Goal: Task Accomplishment & Management: Use online tool/utility

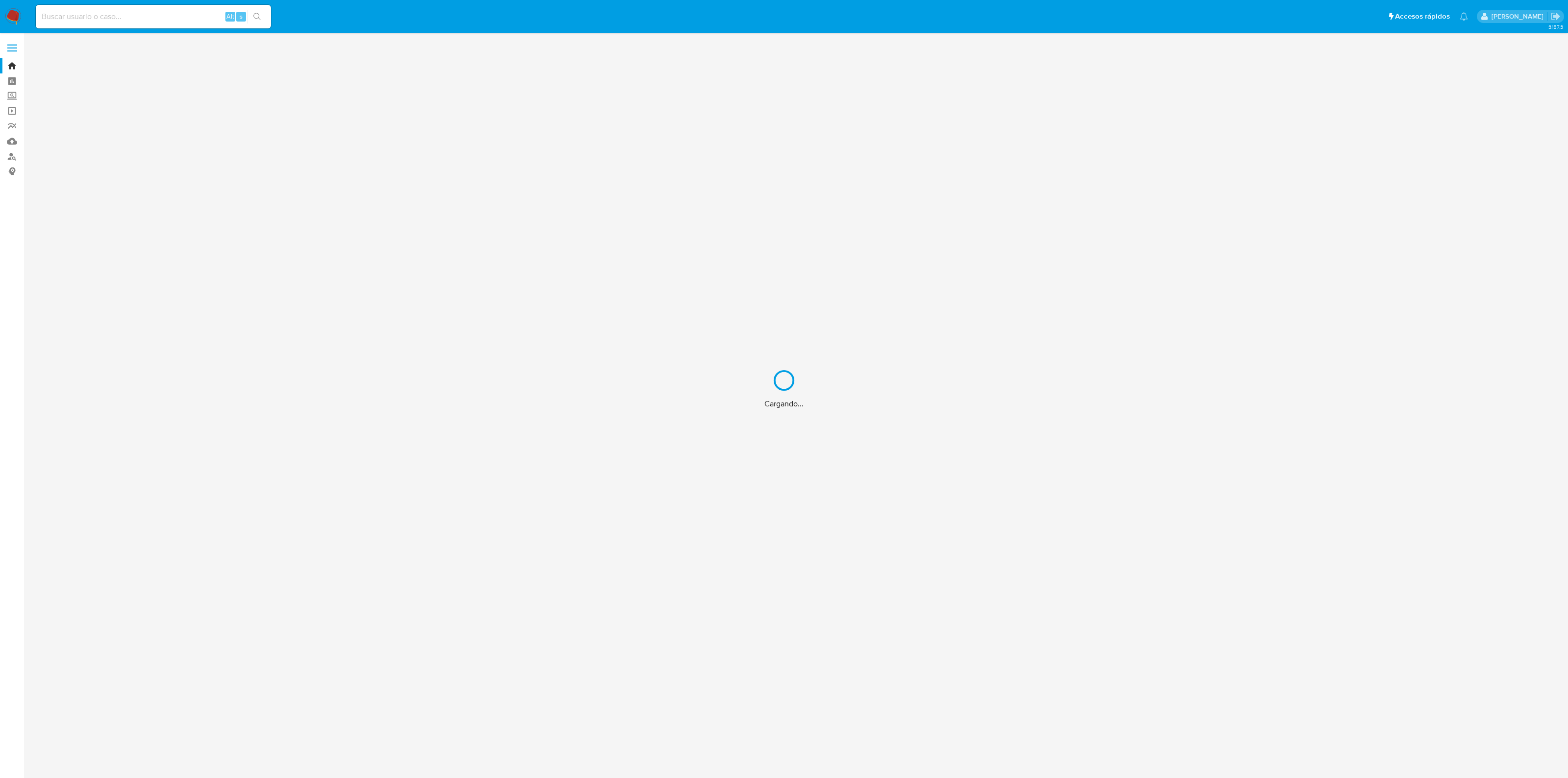
click at [165, 20] on div "Cargando..." at bounding box center [784, 389] width 1568 height 778
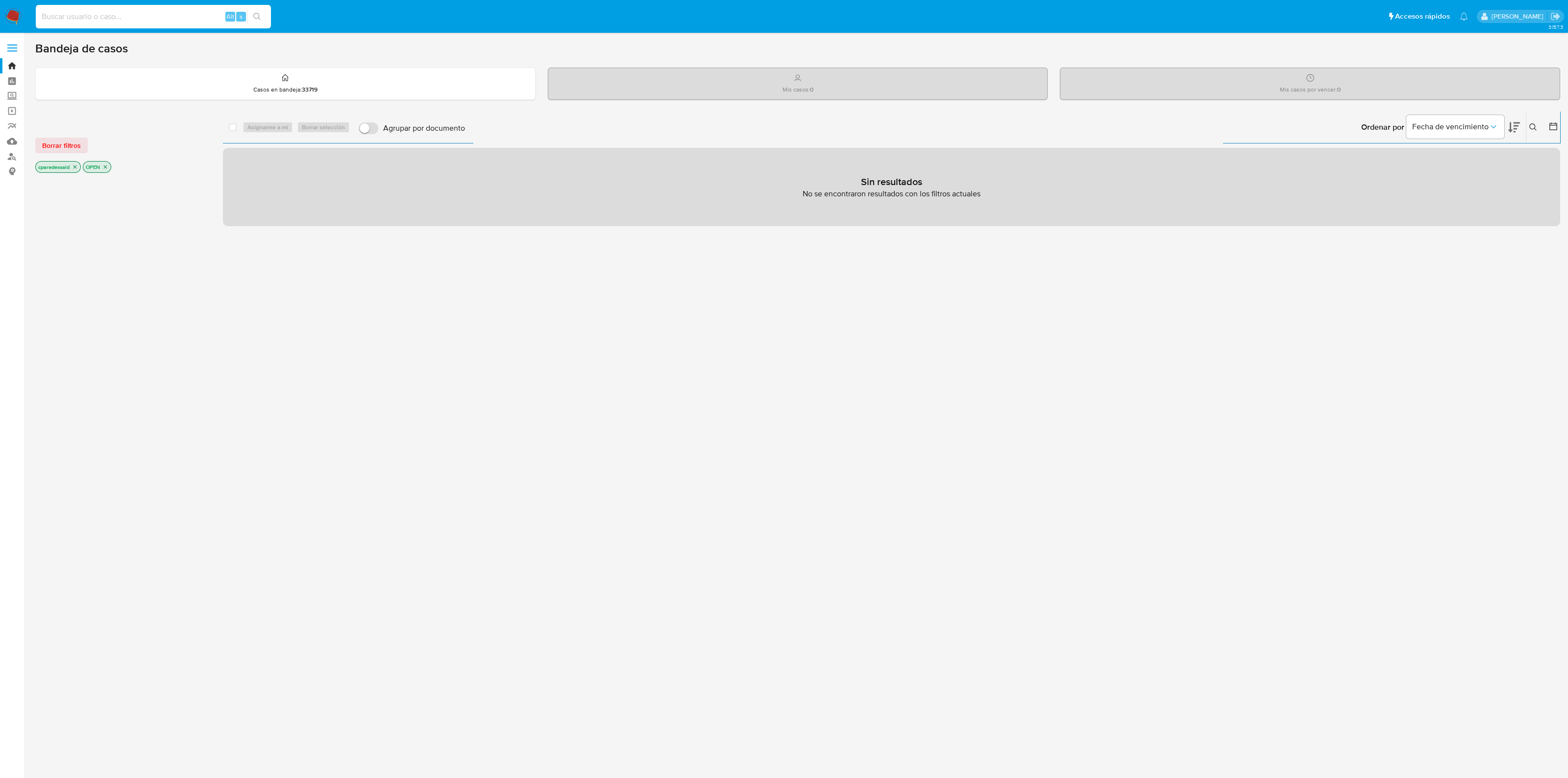
click at [129, 15] on input at bounding box center [153, 16] width 235 height 13
paste input "1517885400"
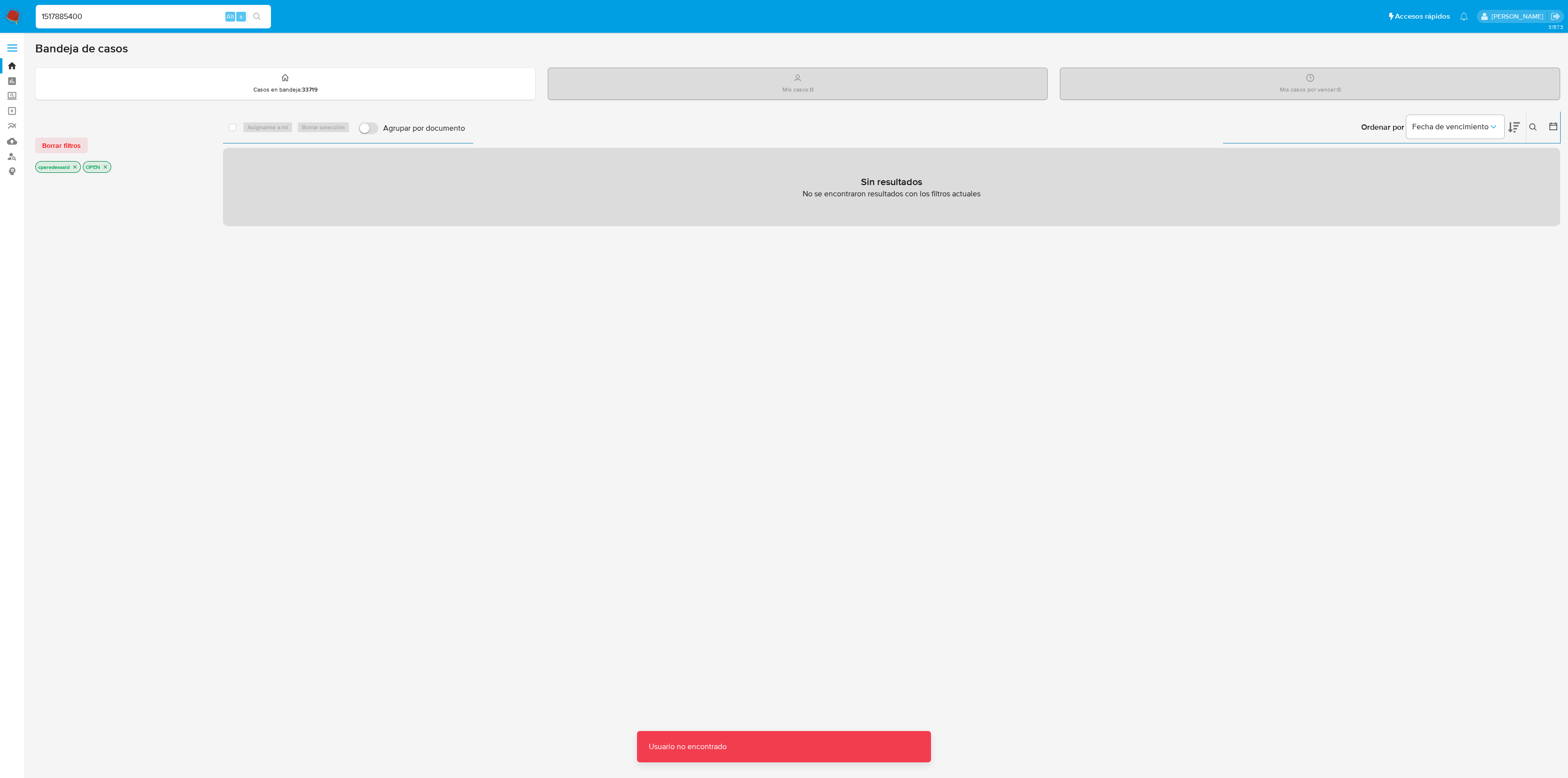
click at [131, 14] on input "1517885400" at bounding box center [153, 16] width 235 height 13
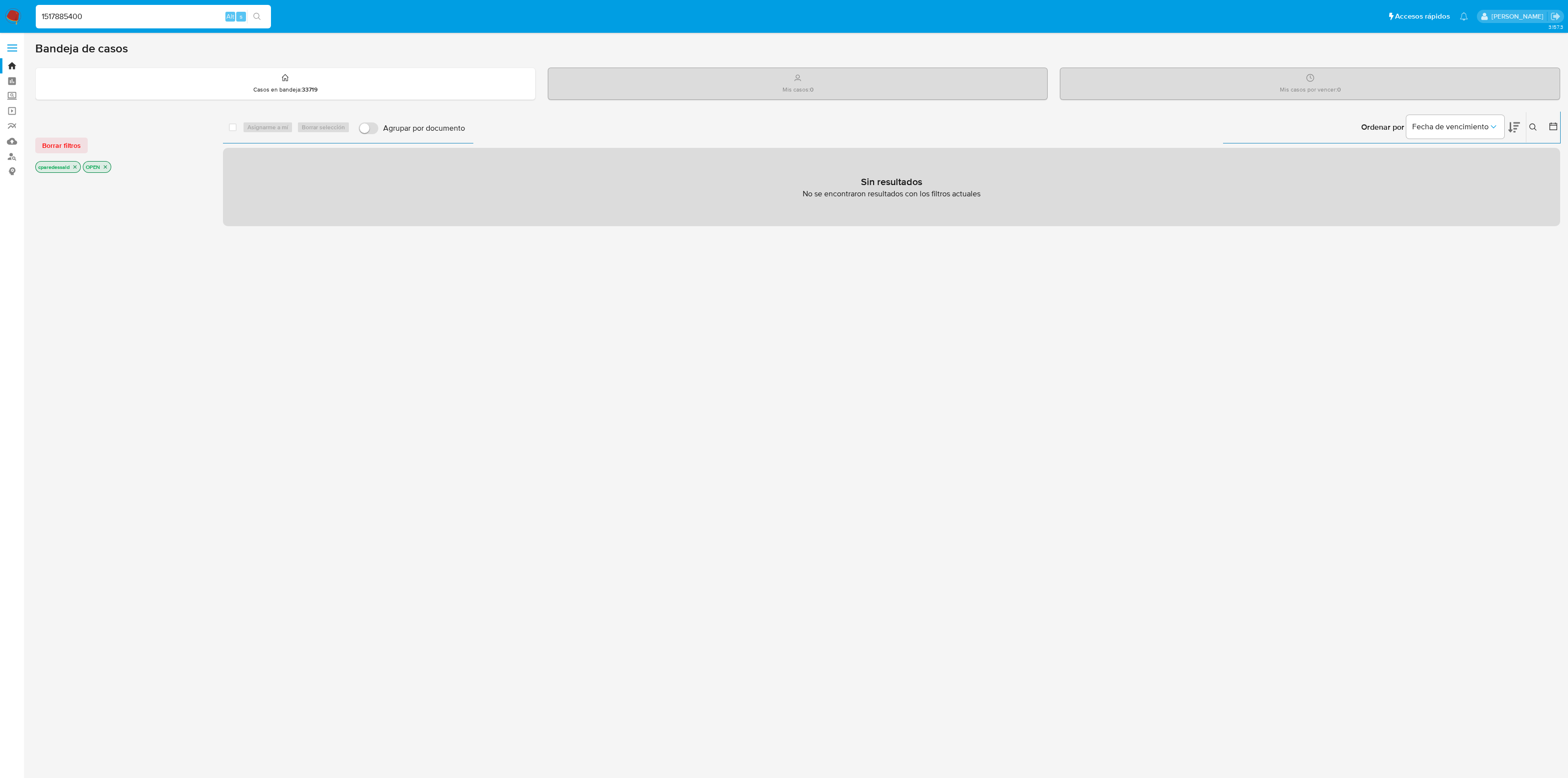
type input "1517885400"
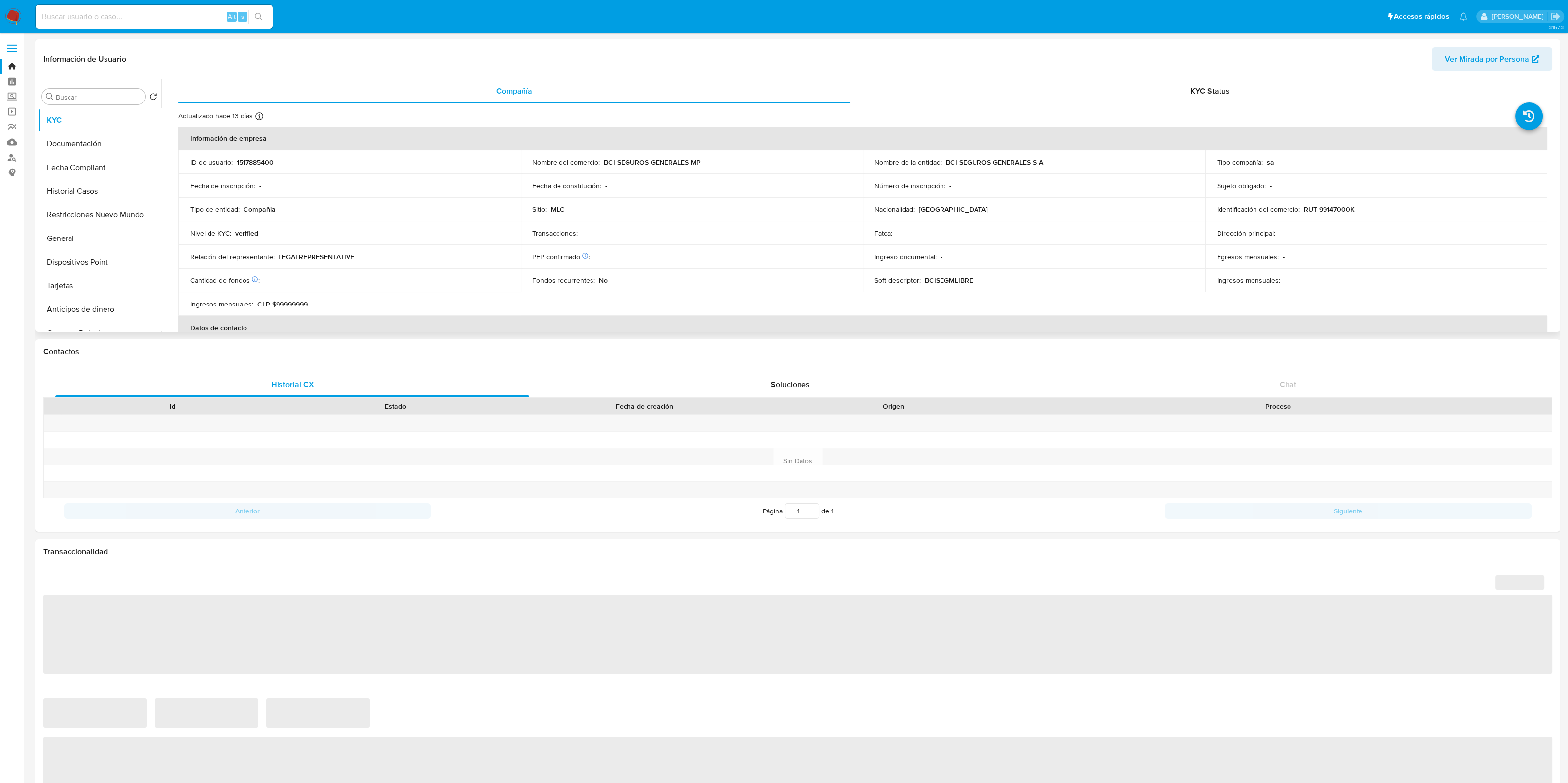
select select "10"
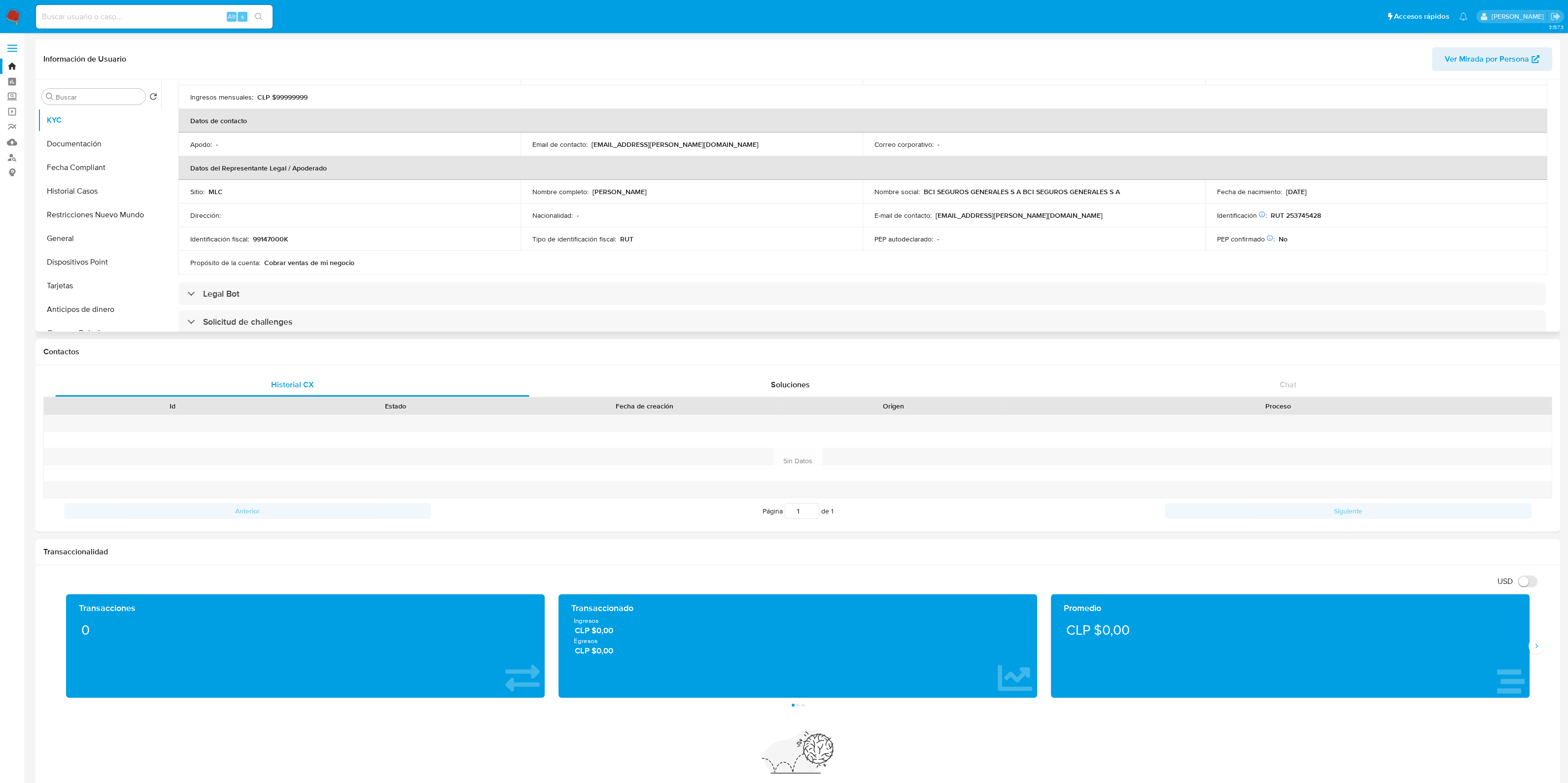
scroll to position [308, 0]
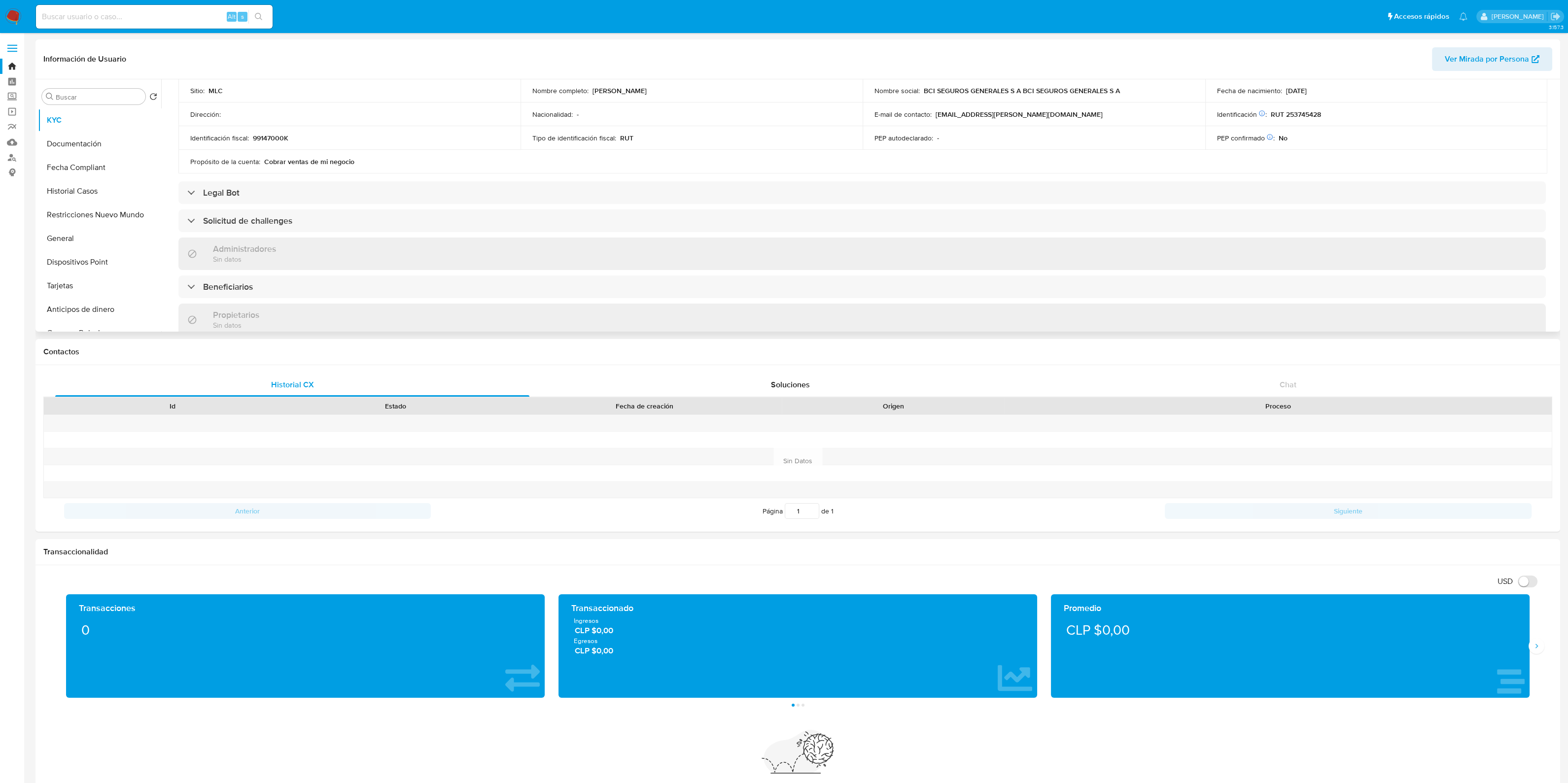
click at [498, 237] on div "Administradores Sin datos" at bounding box center [862, 253] width 1367 height 32
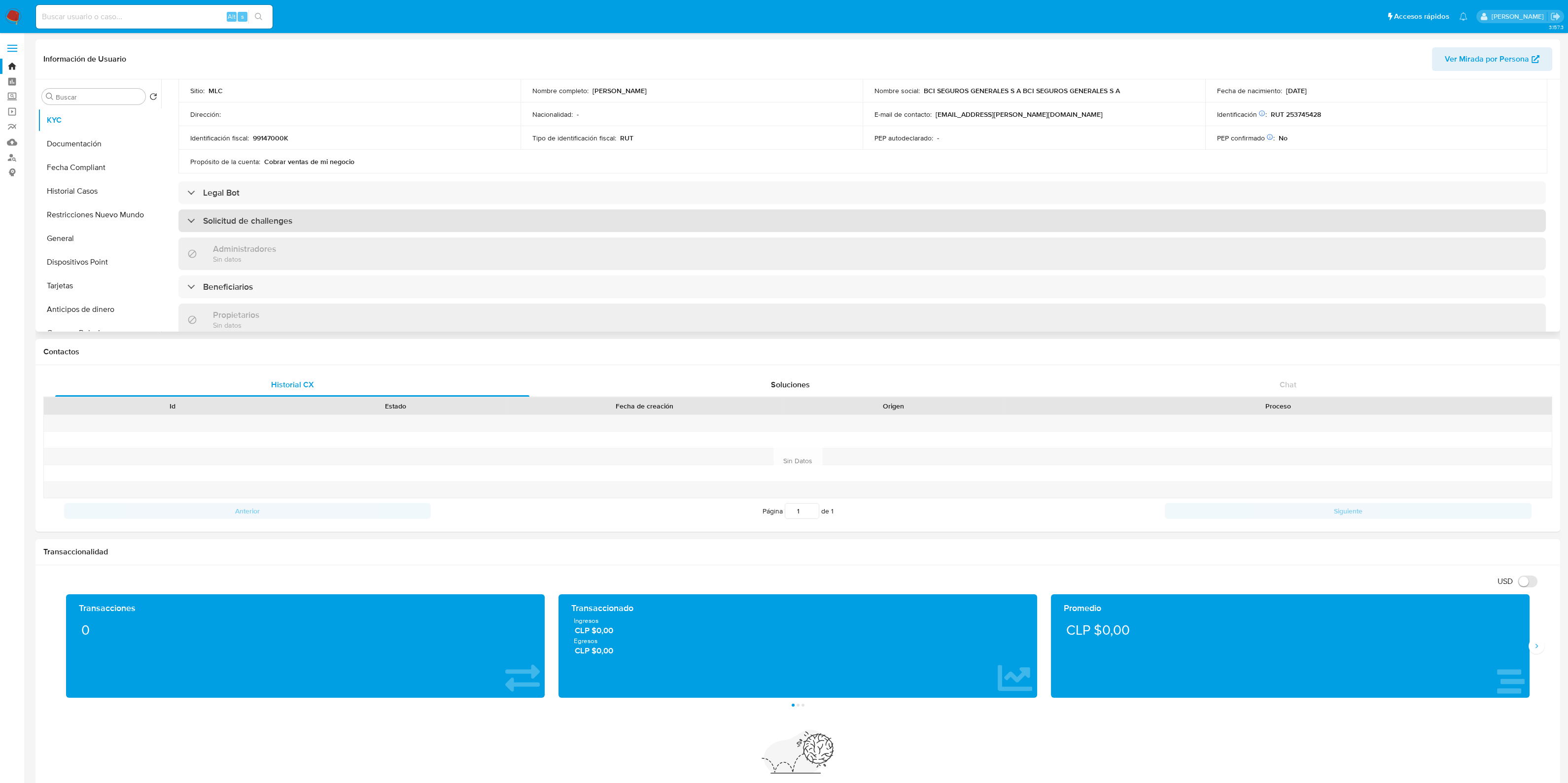
click at [493, 224] on div "Solicitud de challenges" at bounding box center [862, 221] width 1367 height 23
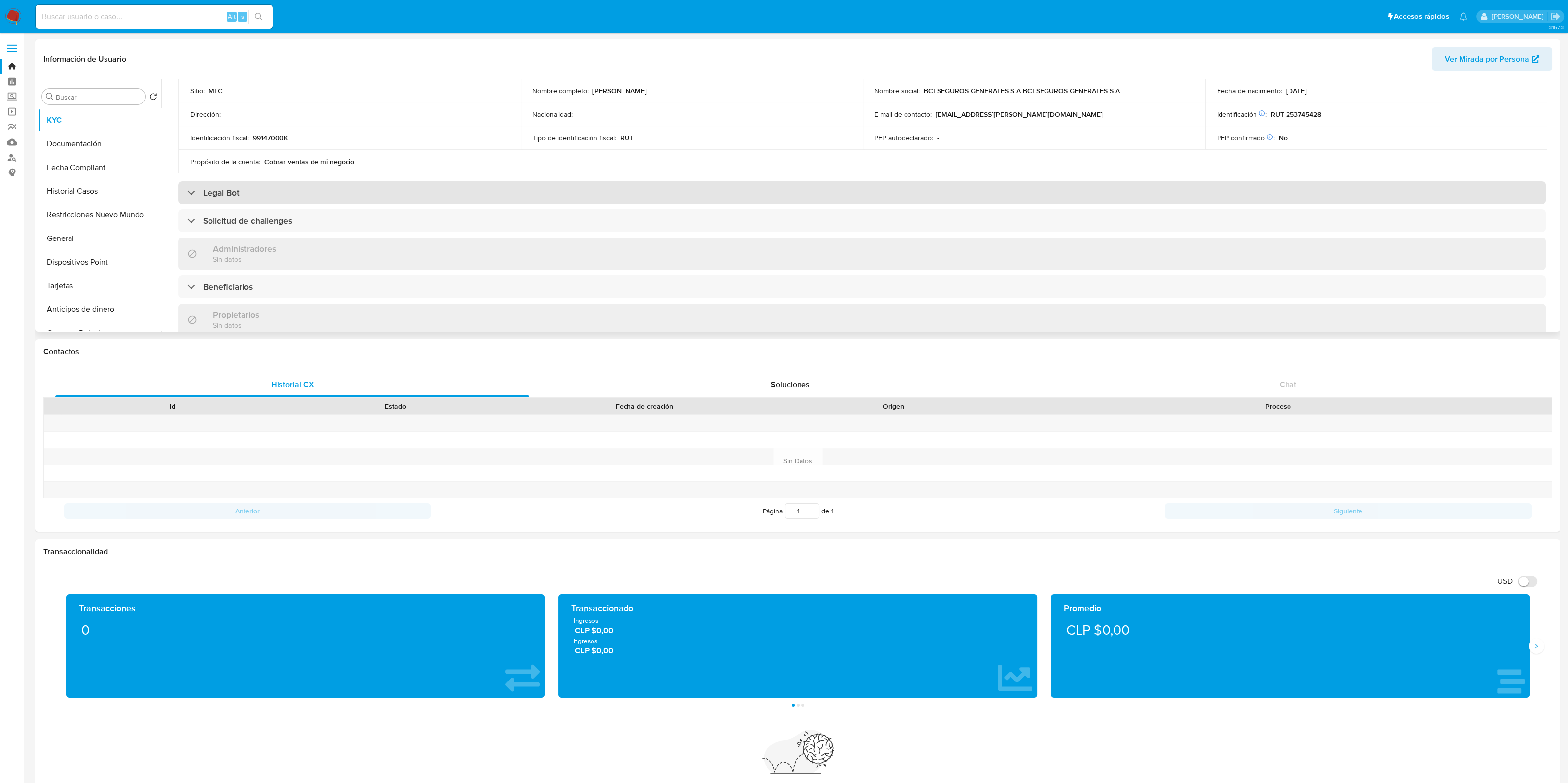
click at [465, 193] on div "Legal Bot" at bounding box center [862, 193] width 1367 height 23
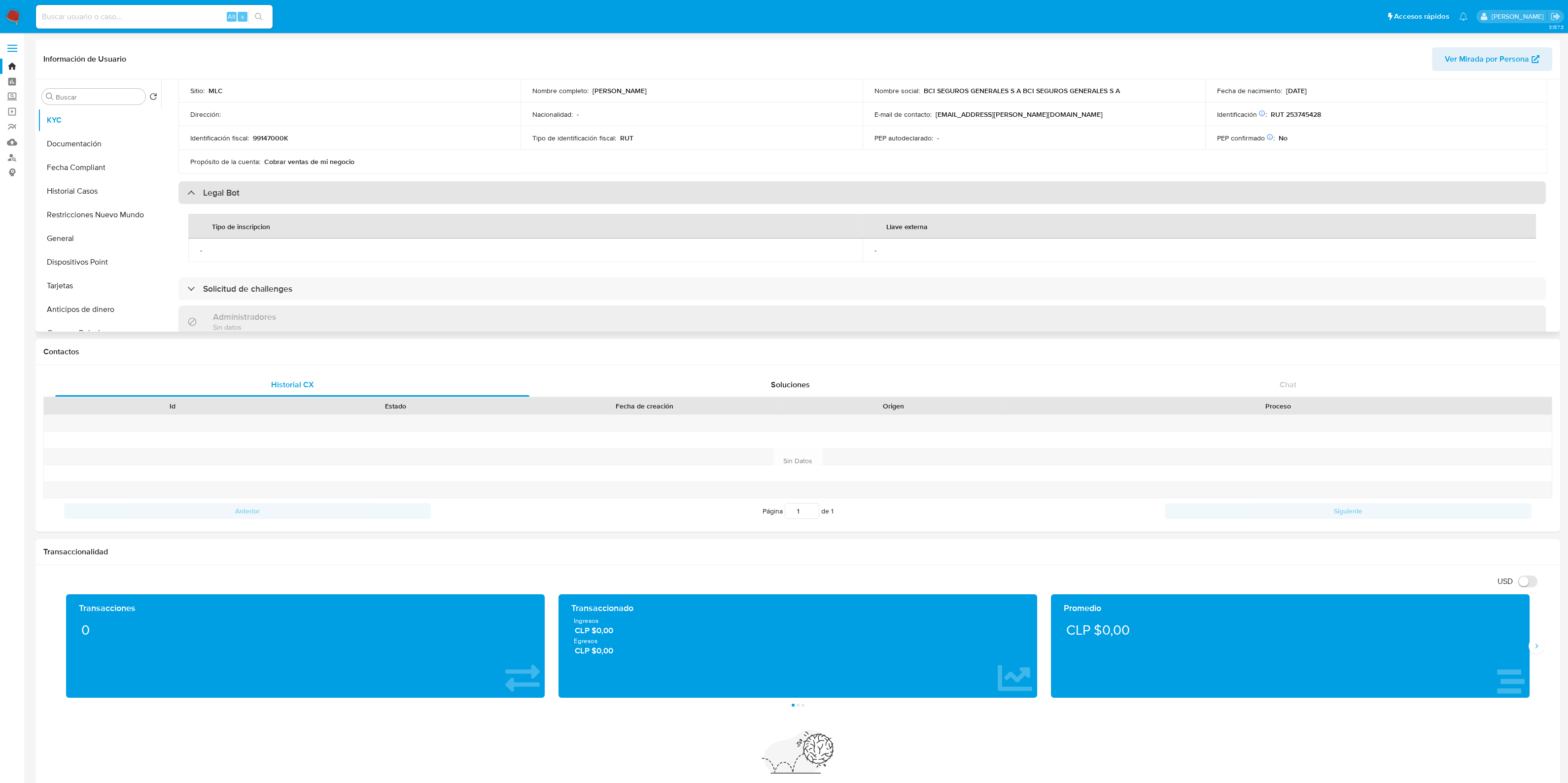
click at [464, 193] on div "Legal Bot" at bounding box center [862, 193] width 1367 height 23
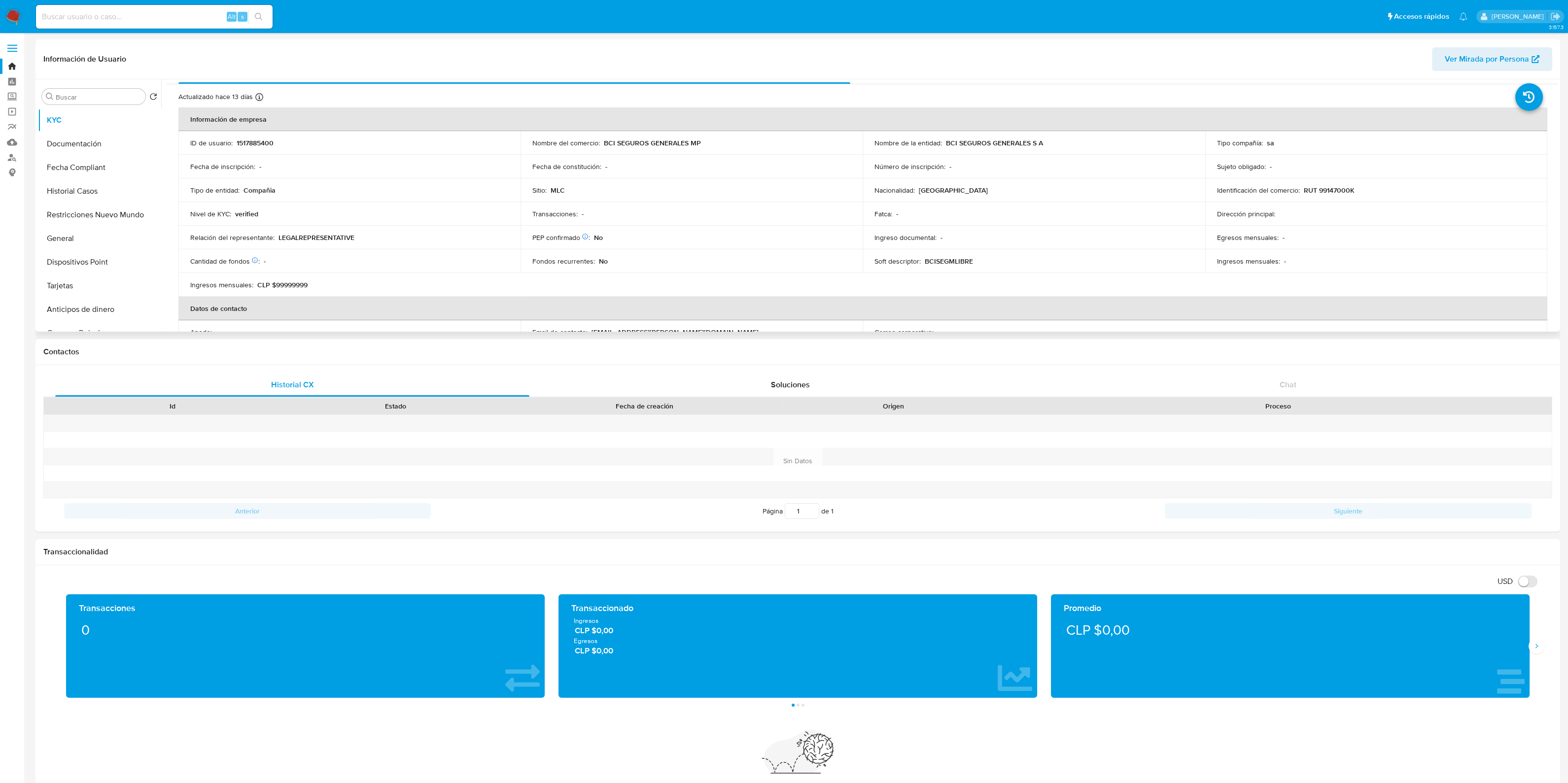
scroll to position [0, 0]
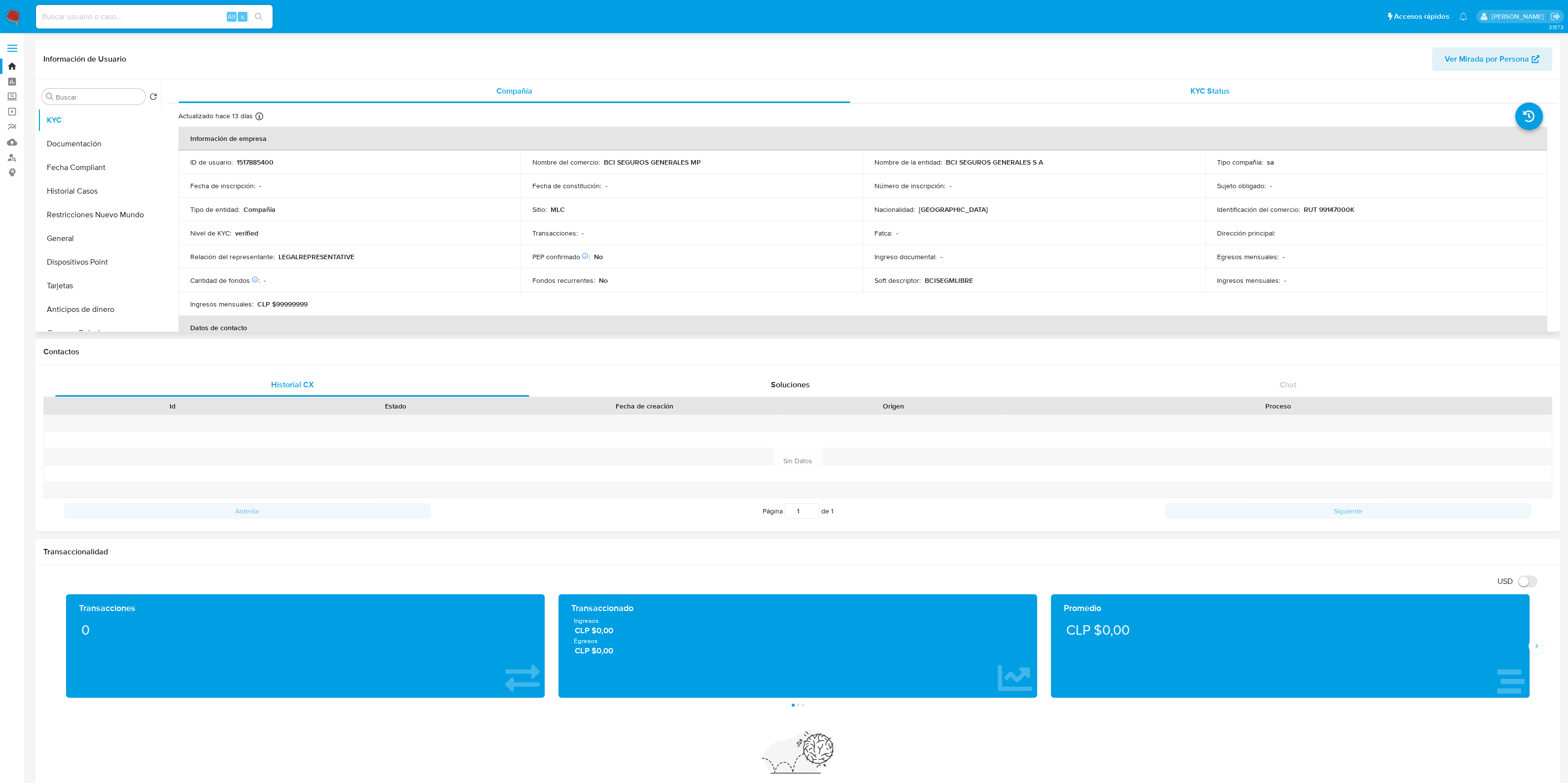
click at [1075, 84] on div "KYC Status" at bounding box center [1210, 91] width 672 height 24
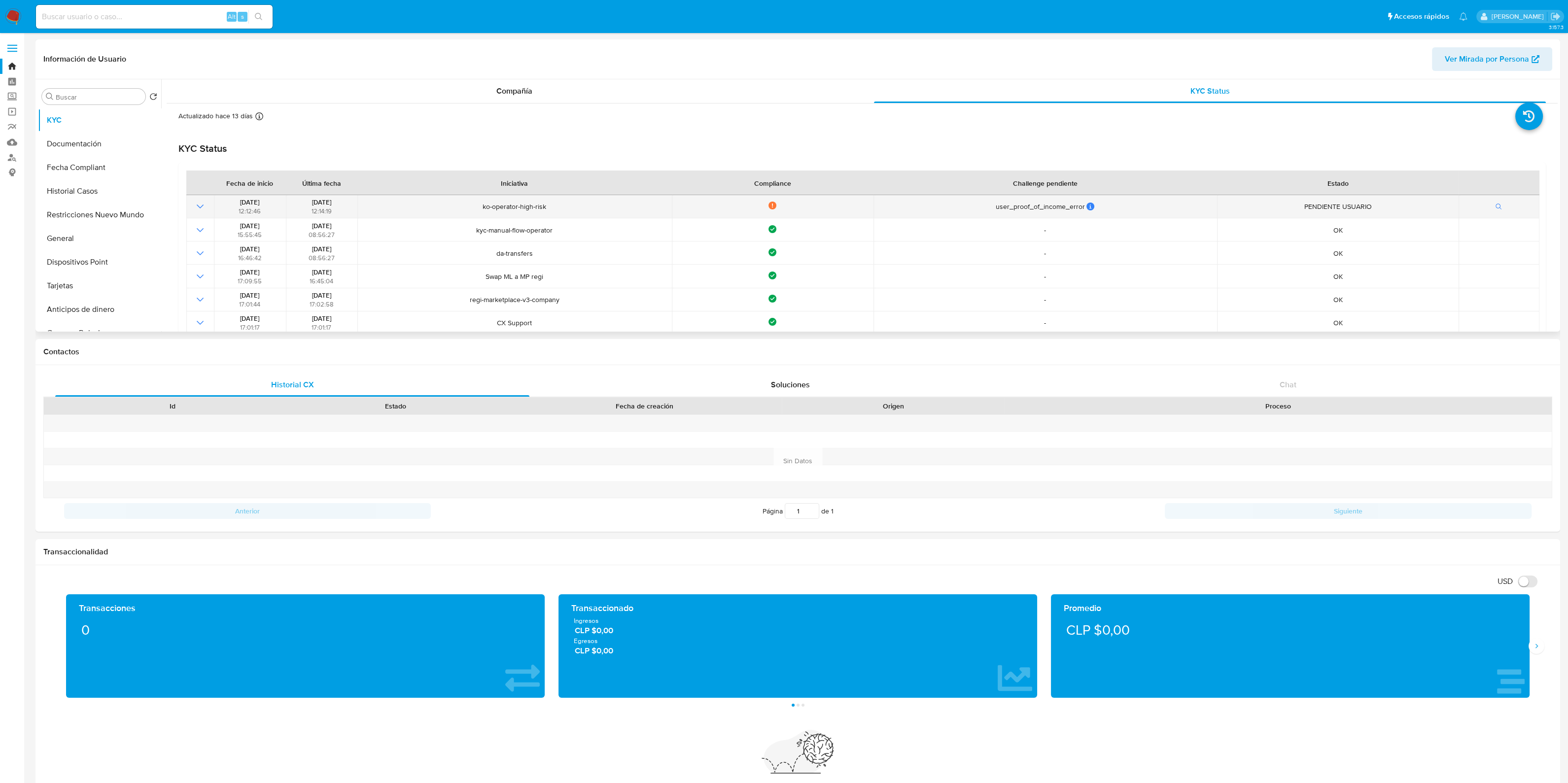
click at [200, 201] on icon "Mostrar operación" at bounding box center [201, 207] width 12 height 12
click at [1262, 211] on button "button" at bounding box center [1499, 207] width 17 height 12
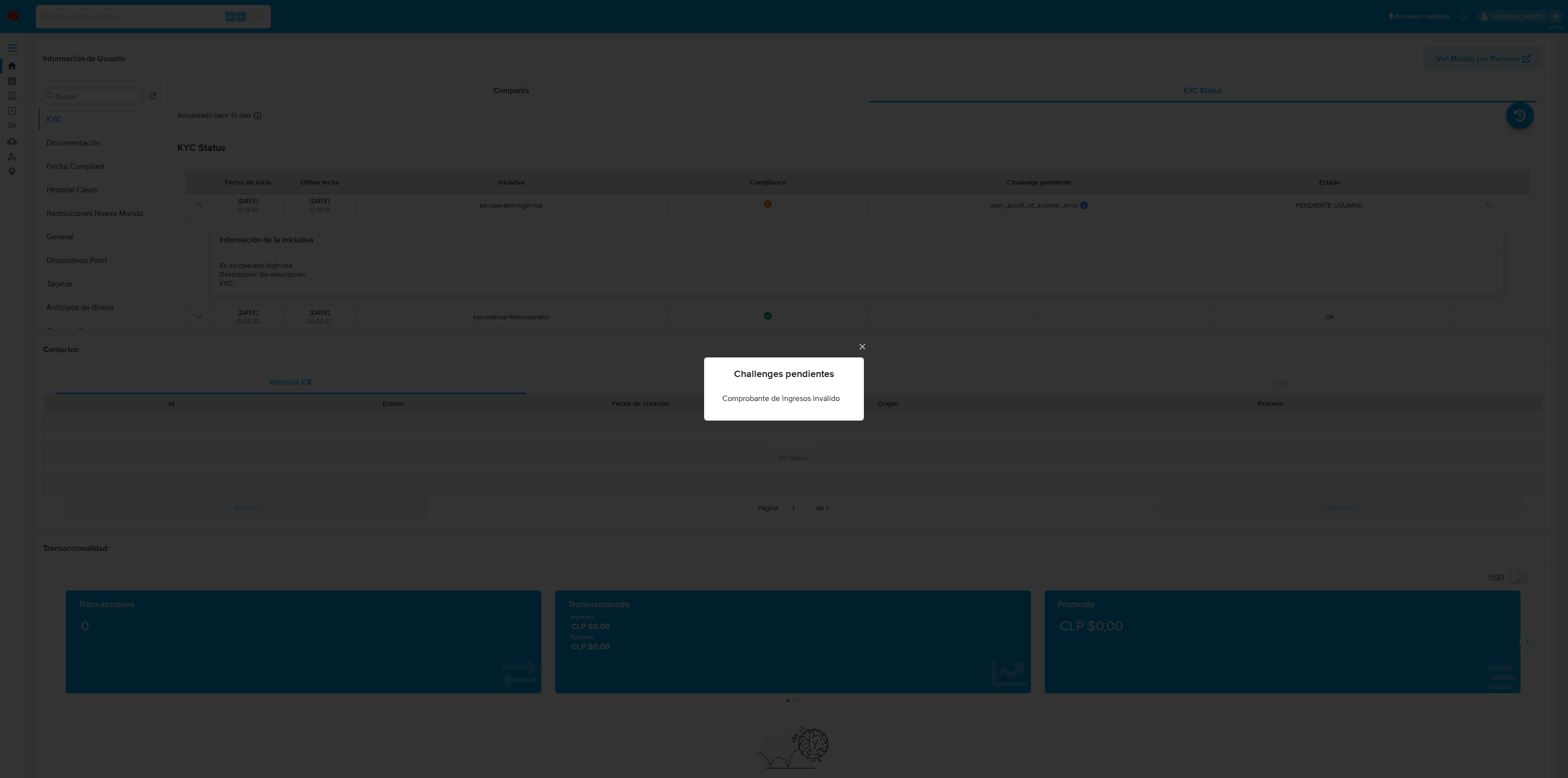
click at [860, 350] on icon "Cerrar" at bounding box center [862, 347] width 10 height 10
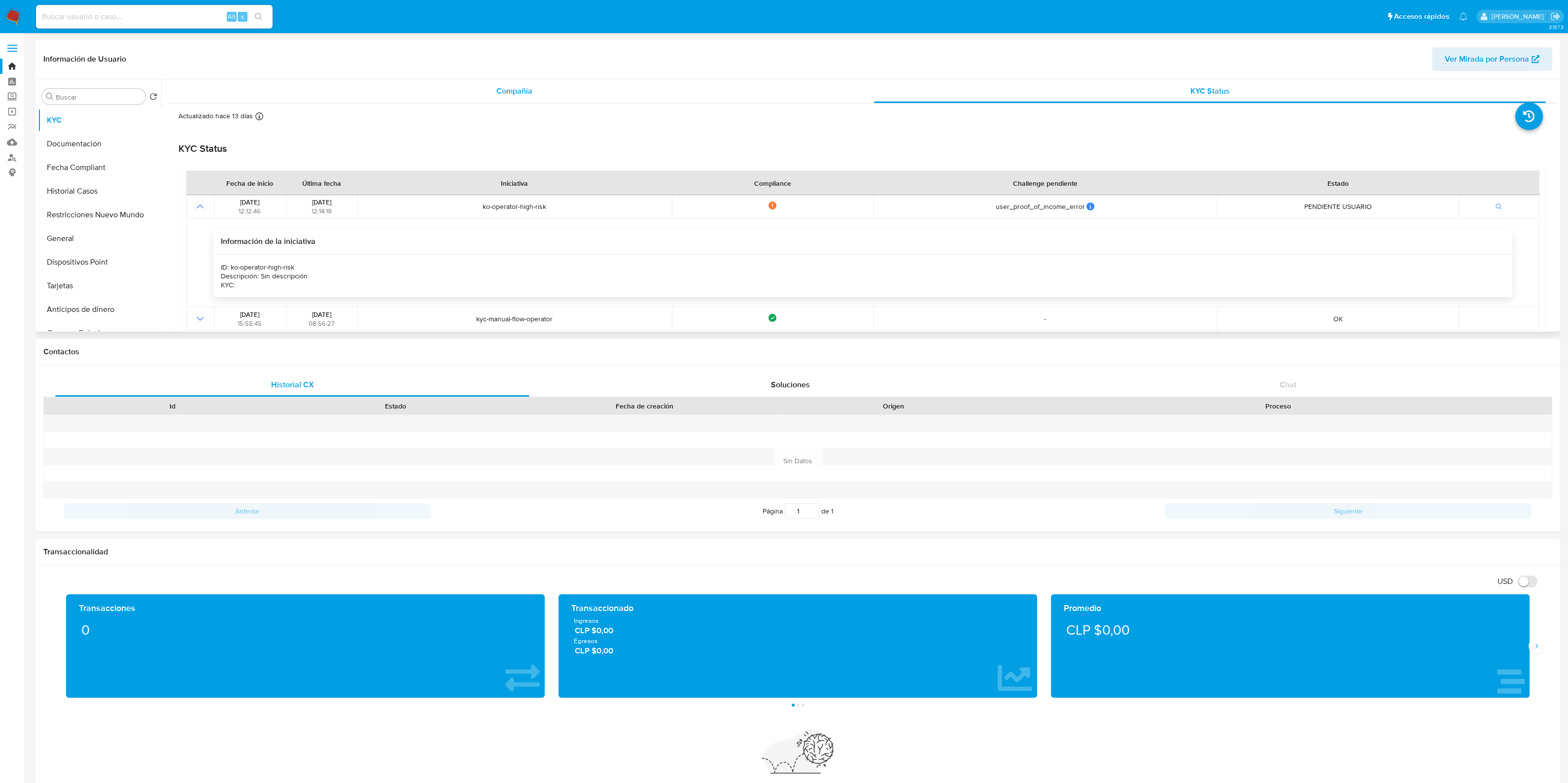
click at [583, 100] on div "Compañía" at bounding box center [515, 91] width 672 height 24
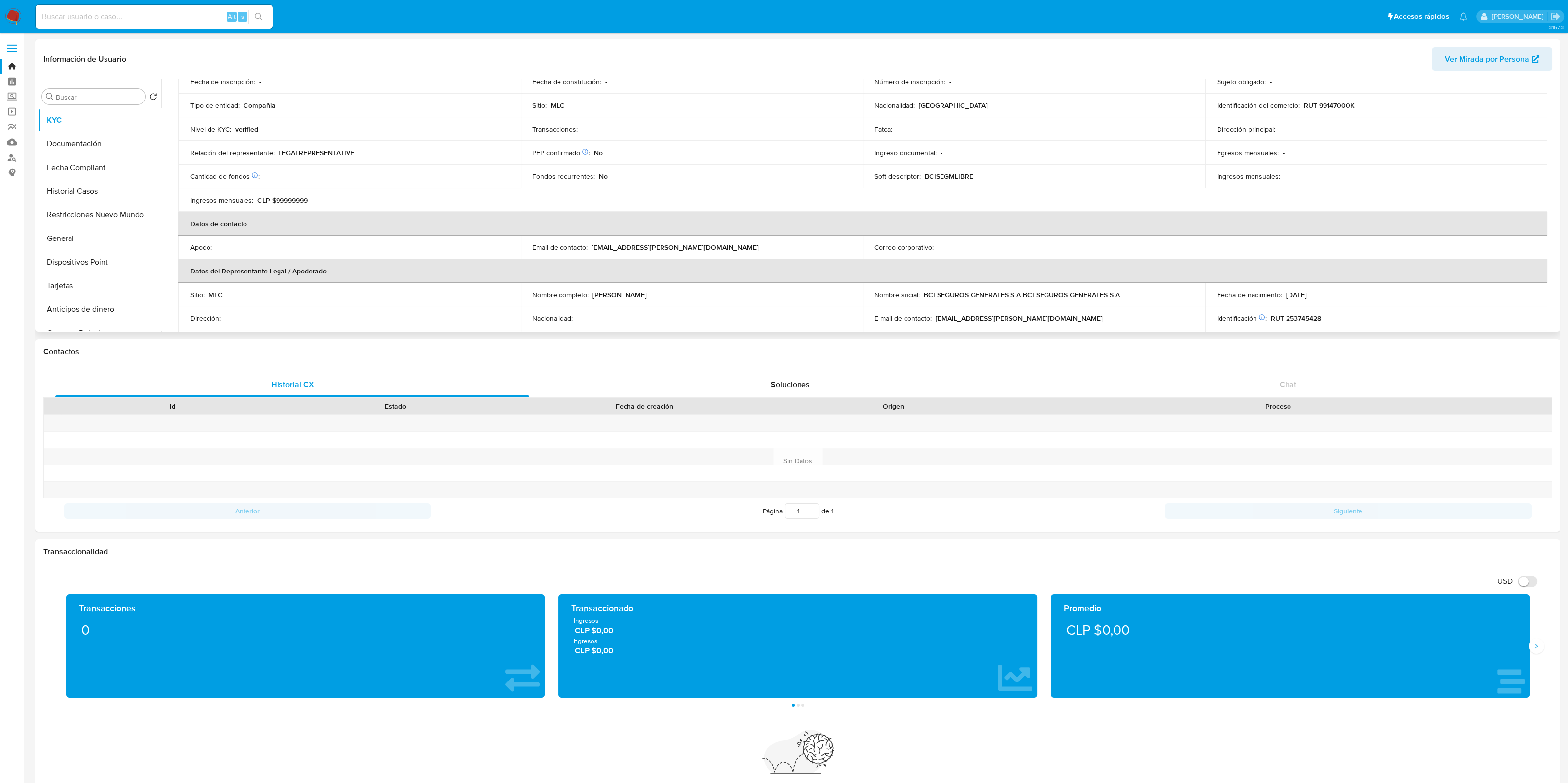
scroll to position [123, 0]
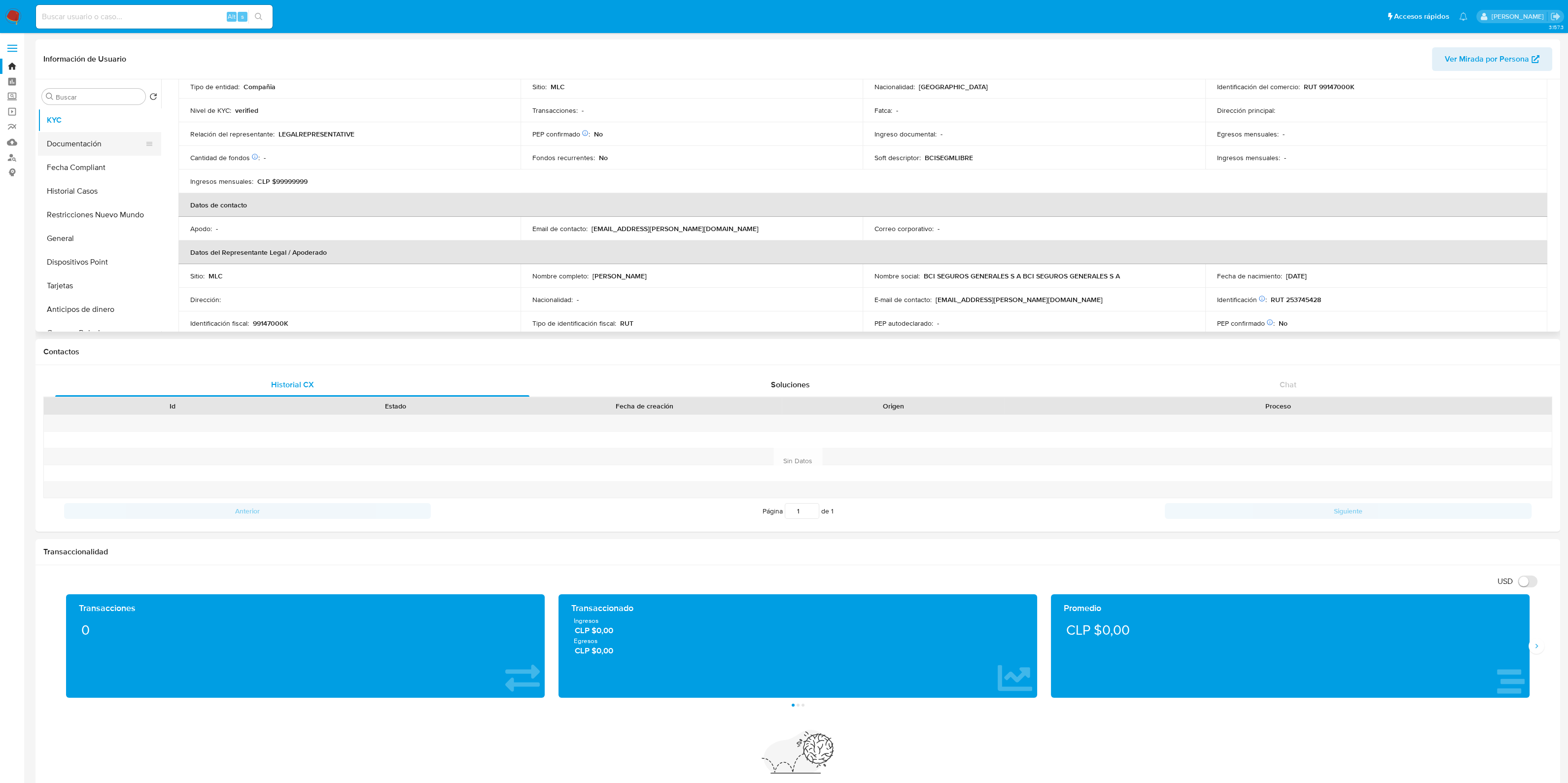
click at [102, 152] on button "Documentación" at bounding box center [95, 144] width 115 height 24
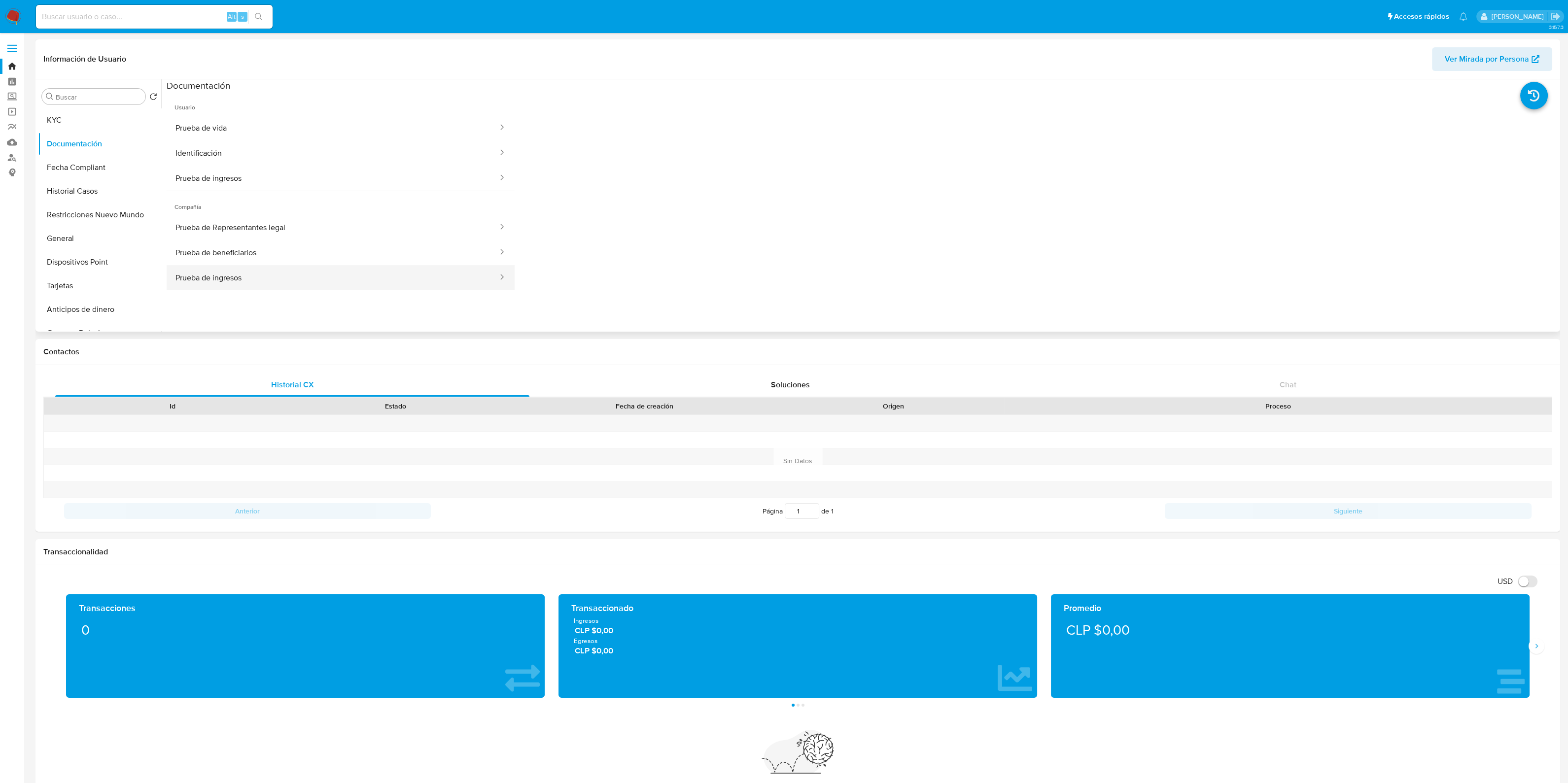
click at [323, 272] on button "Prueba de ingresos" at bounding box center [333, 277] width 332 height 25
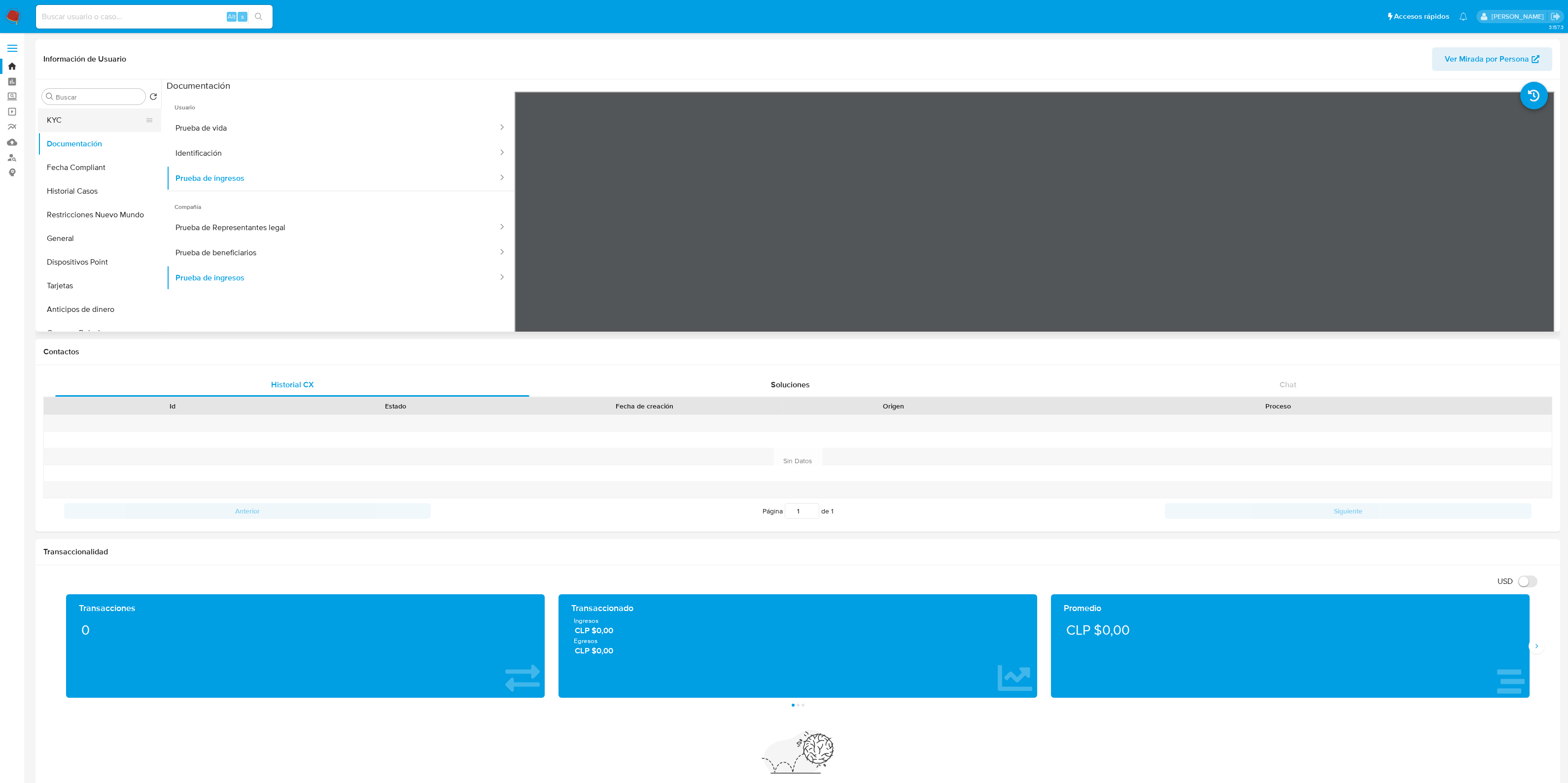
click at [91, 125] on button "KYC" at bounding box center [95, 120] width 115 height 24
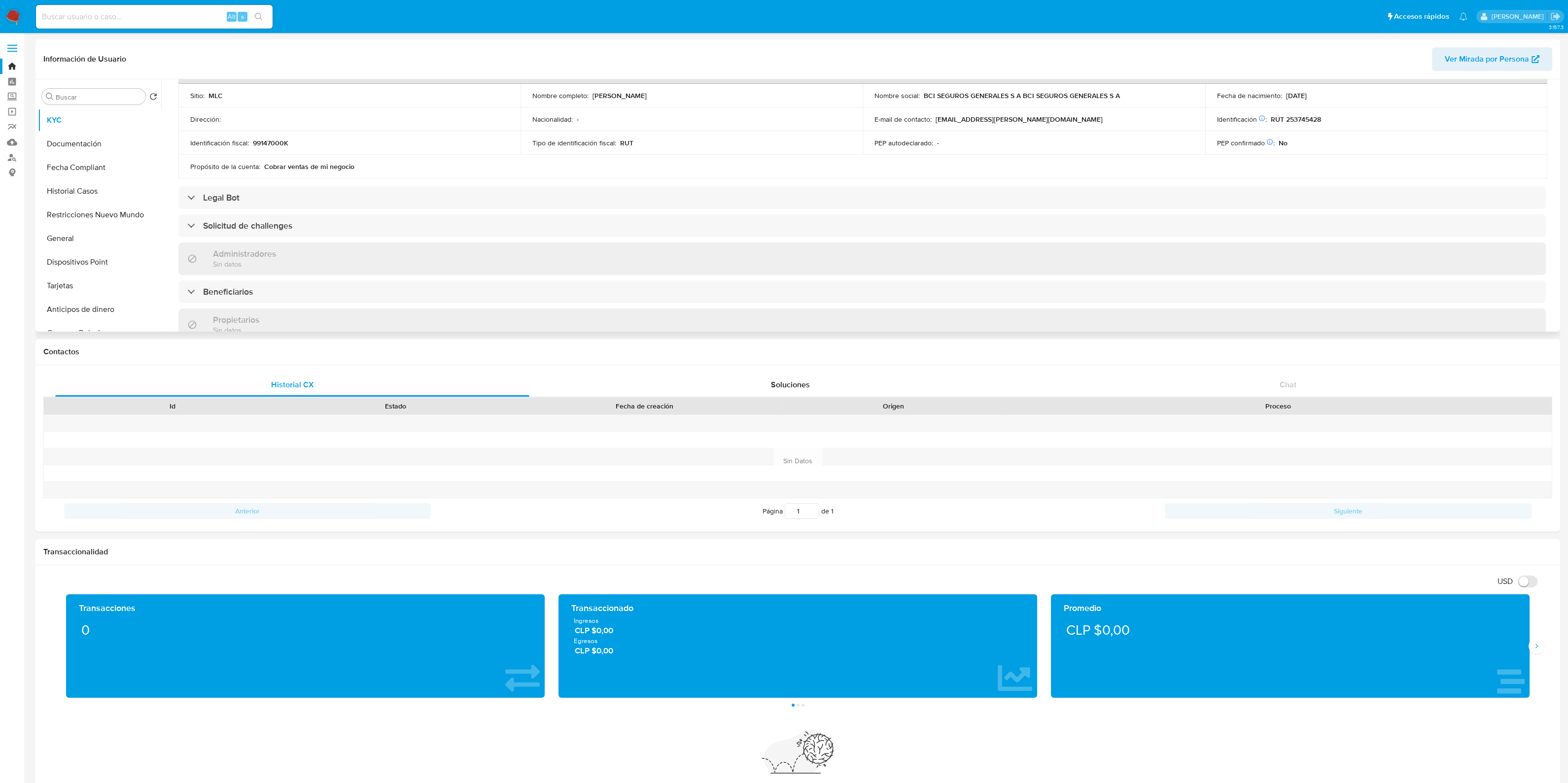
scroll to position [308, 0]
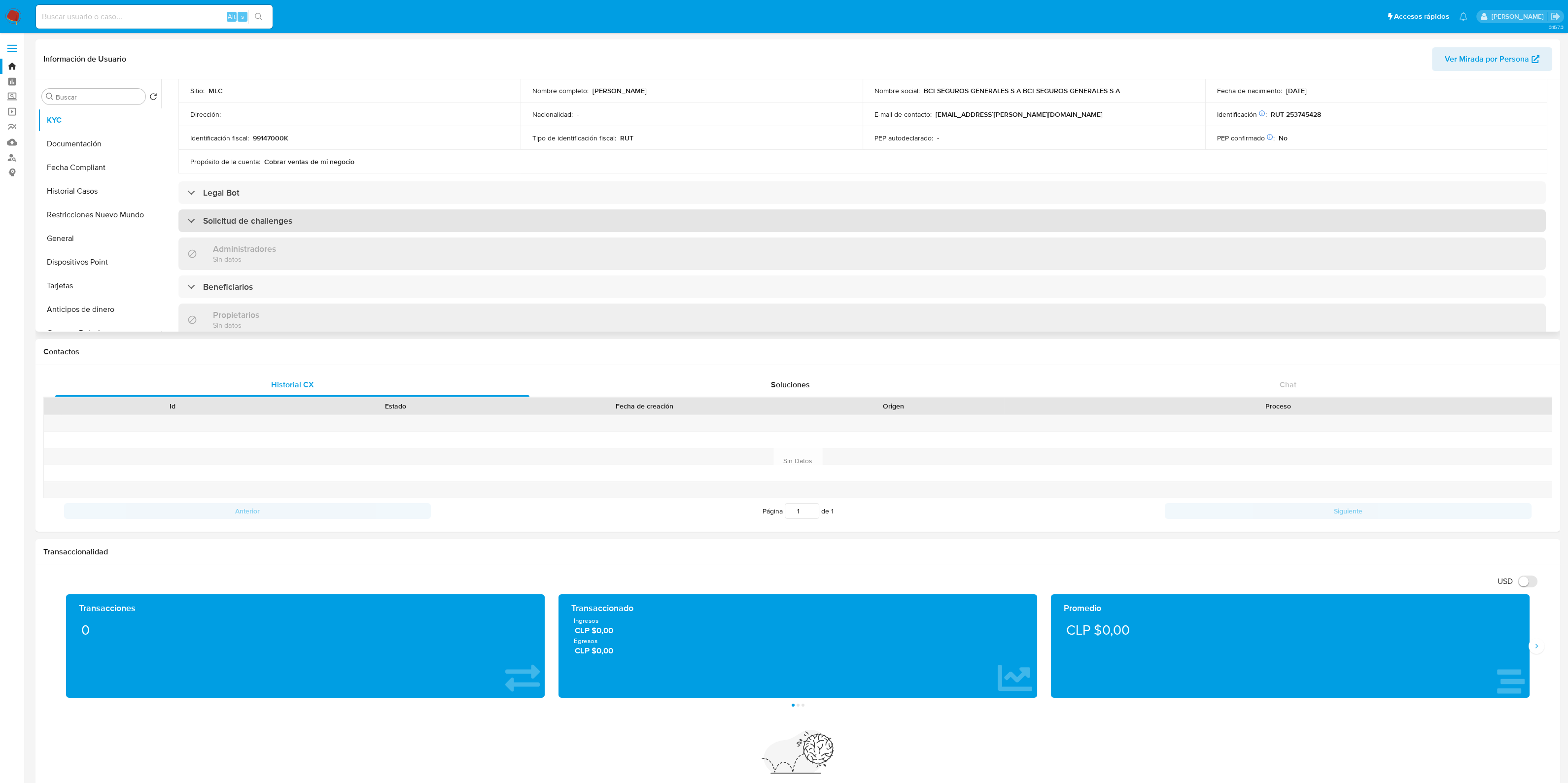
click at [338, 229] on div "Solicitud de challenges" at bounding box center [862, 221] width 1367 height 23
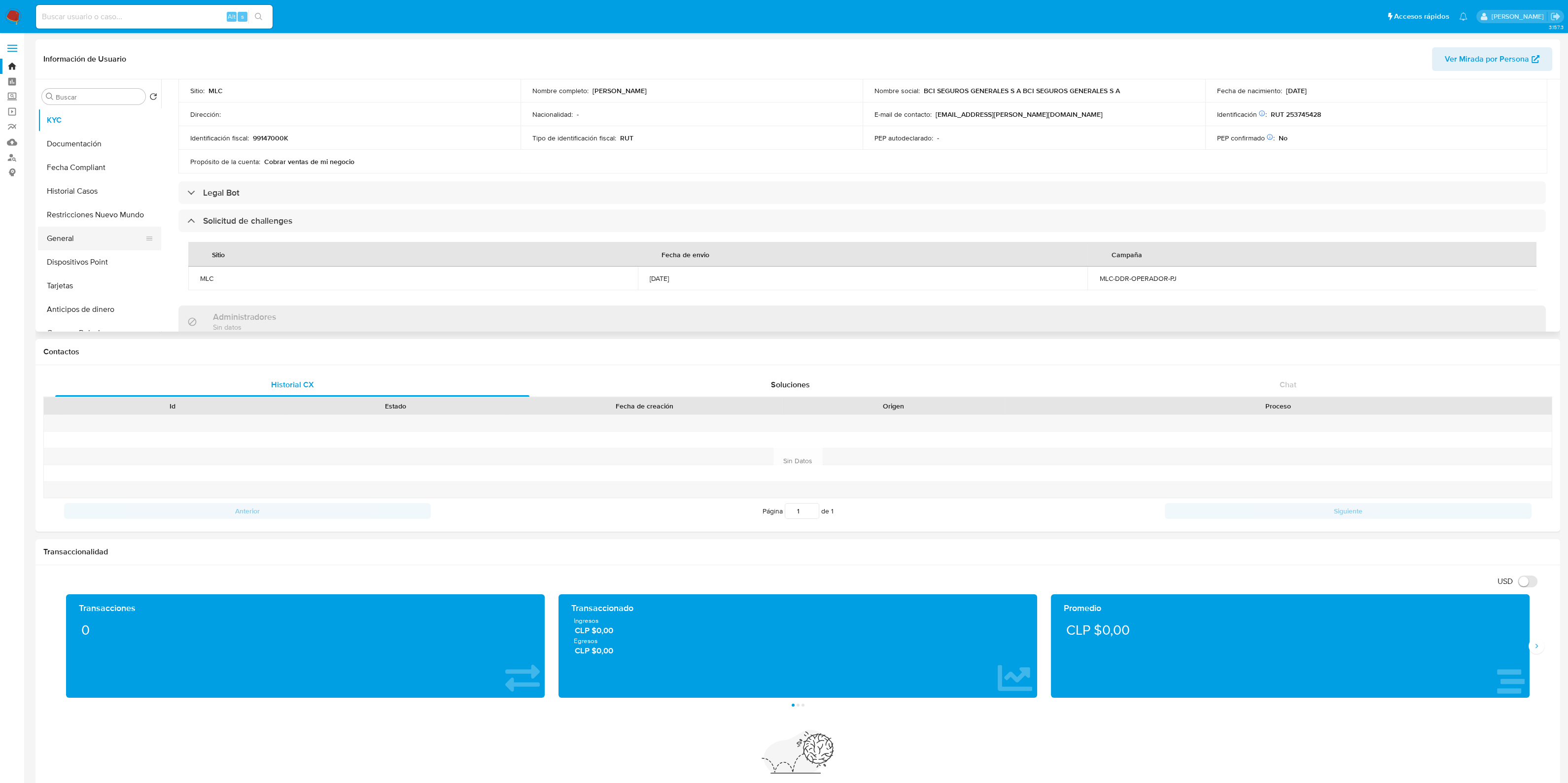
click at [88, 237] on button "General" at bounding box center [95, 238] width 115 height 24
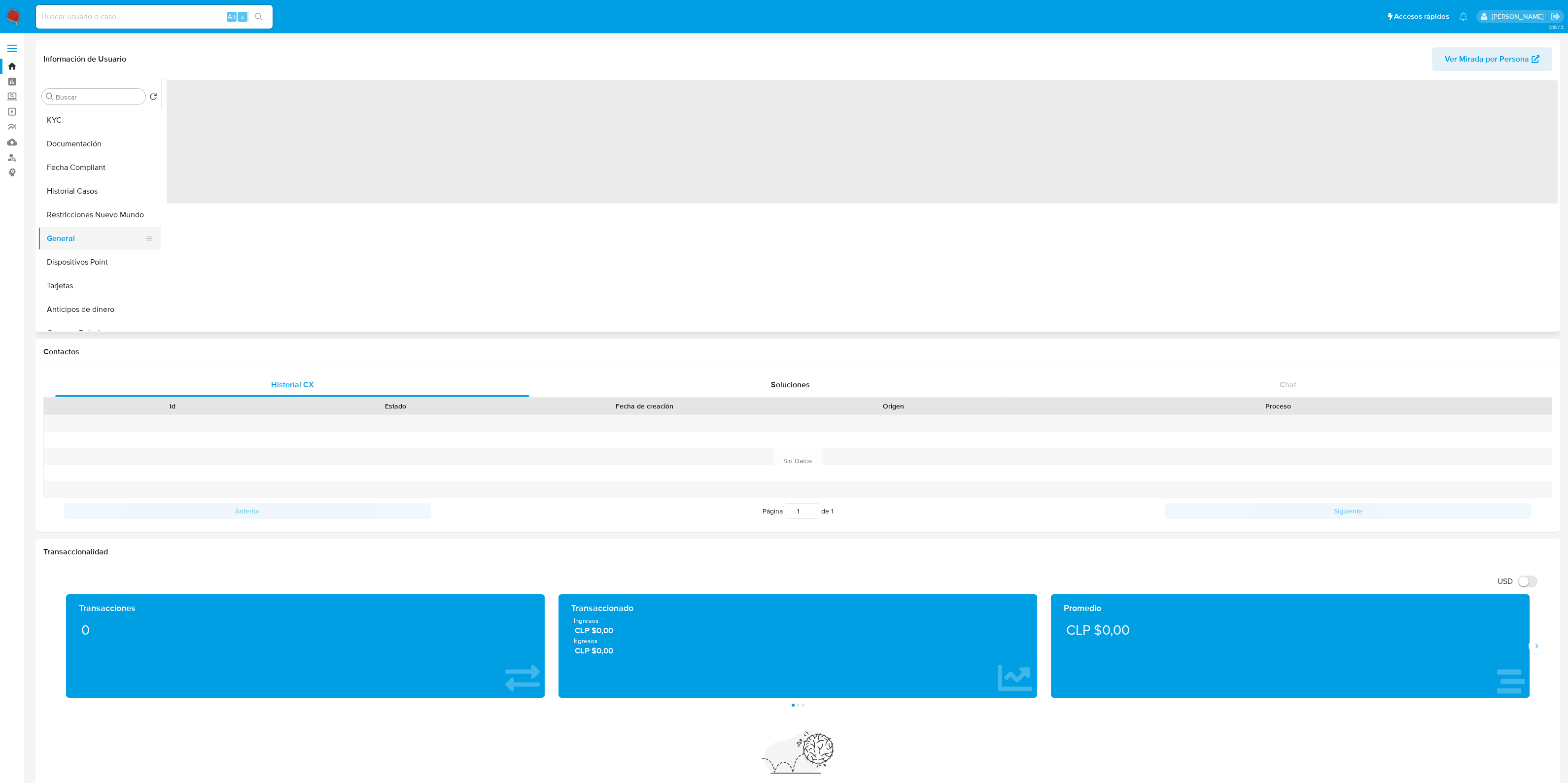
scroll to position [0, 0]
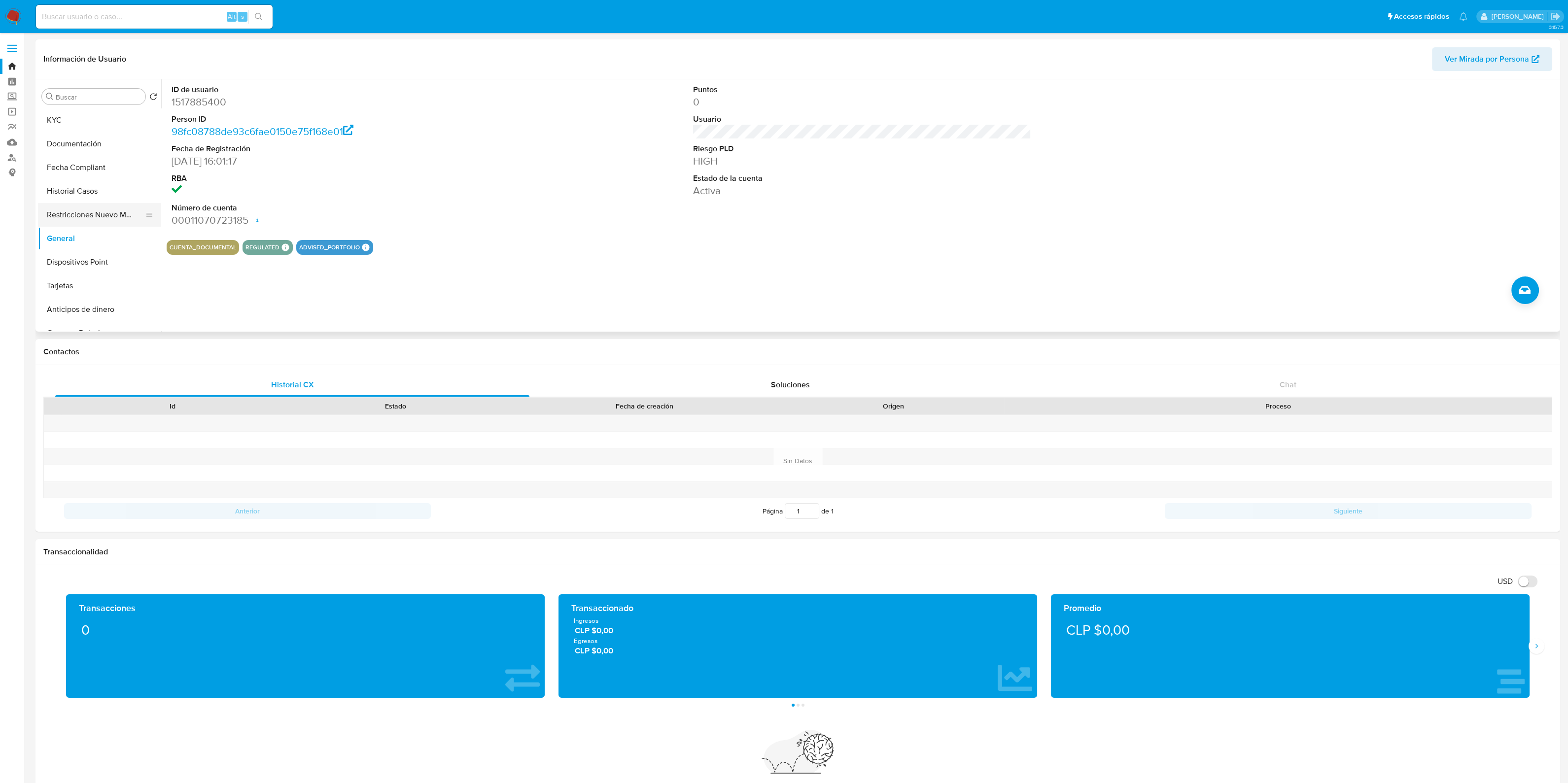
click at [84, 210] on button "Restricciones Nuevo Mundo" at bounding box center [95, 215] width 115 height 24
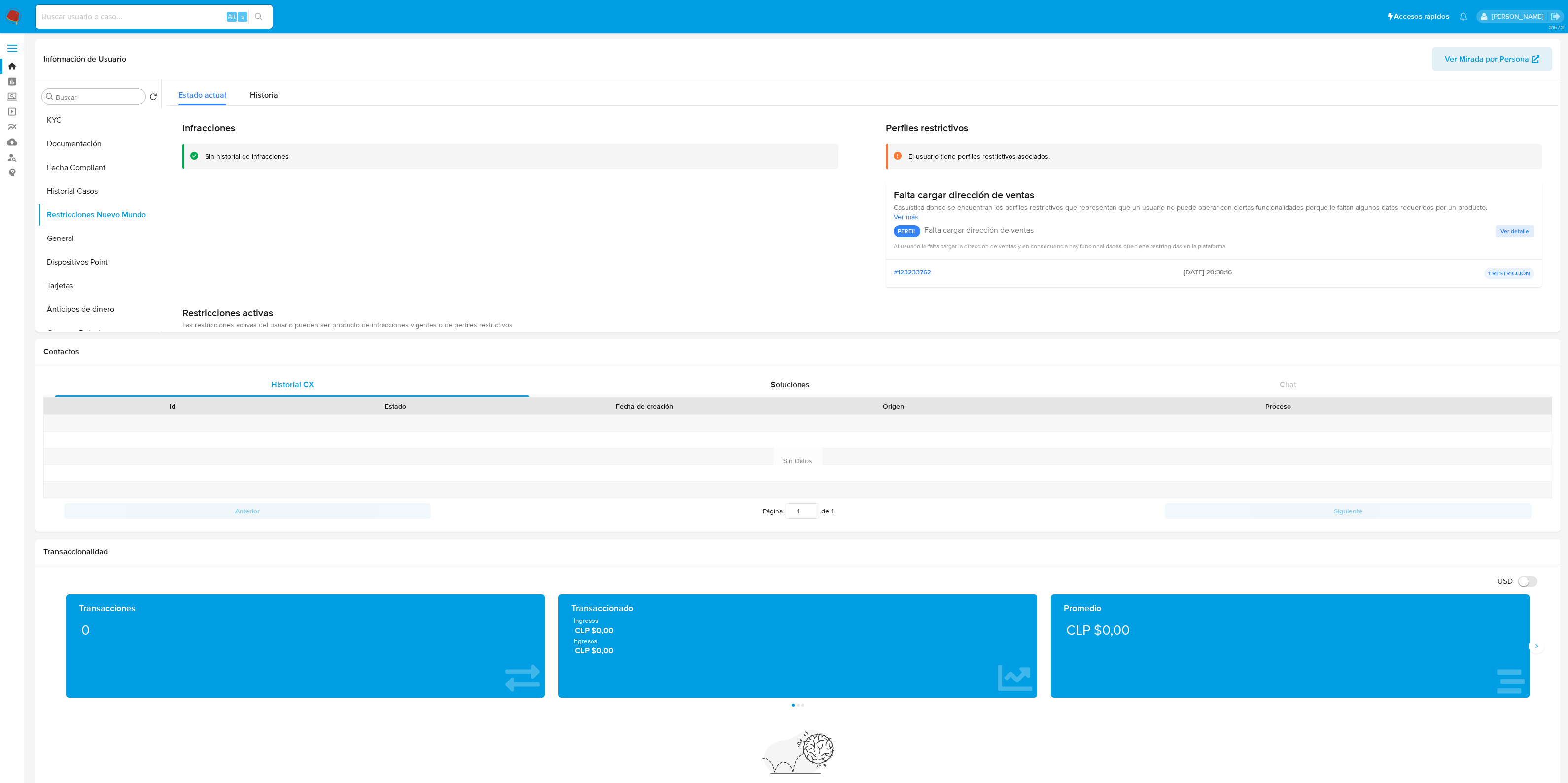
click at [12, 15] on img at bounding box center [13, 16] width 17 height 17
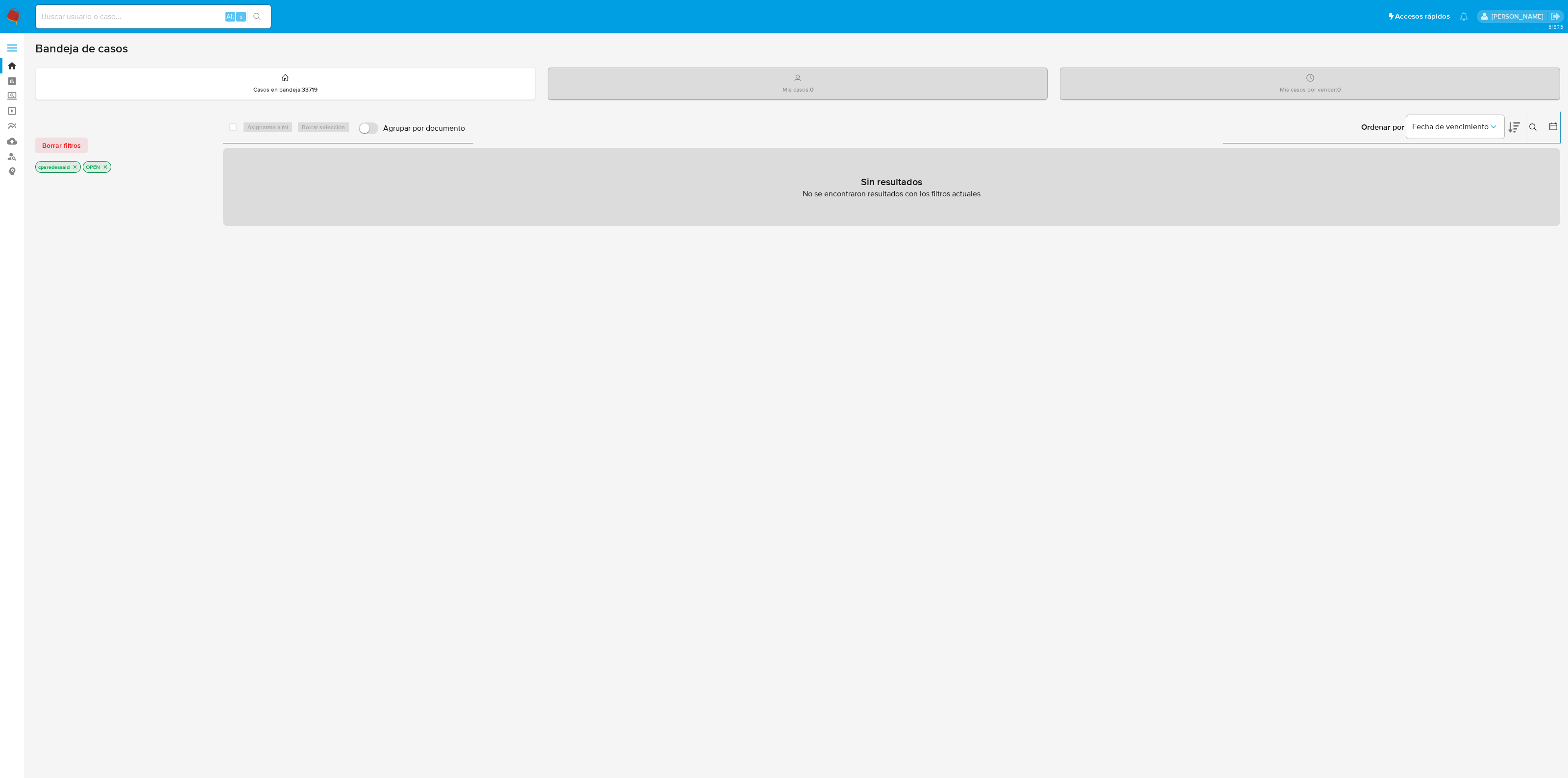
click at [74, 167] on icon "close-filter" at bounding box center [75, 167] width 6 height 6
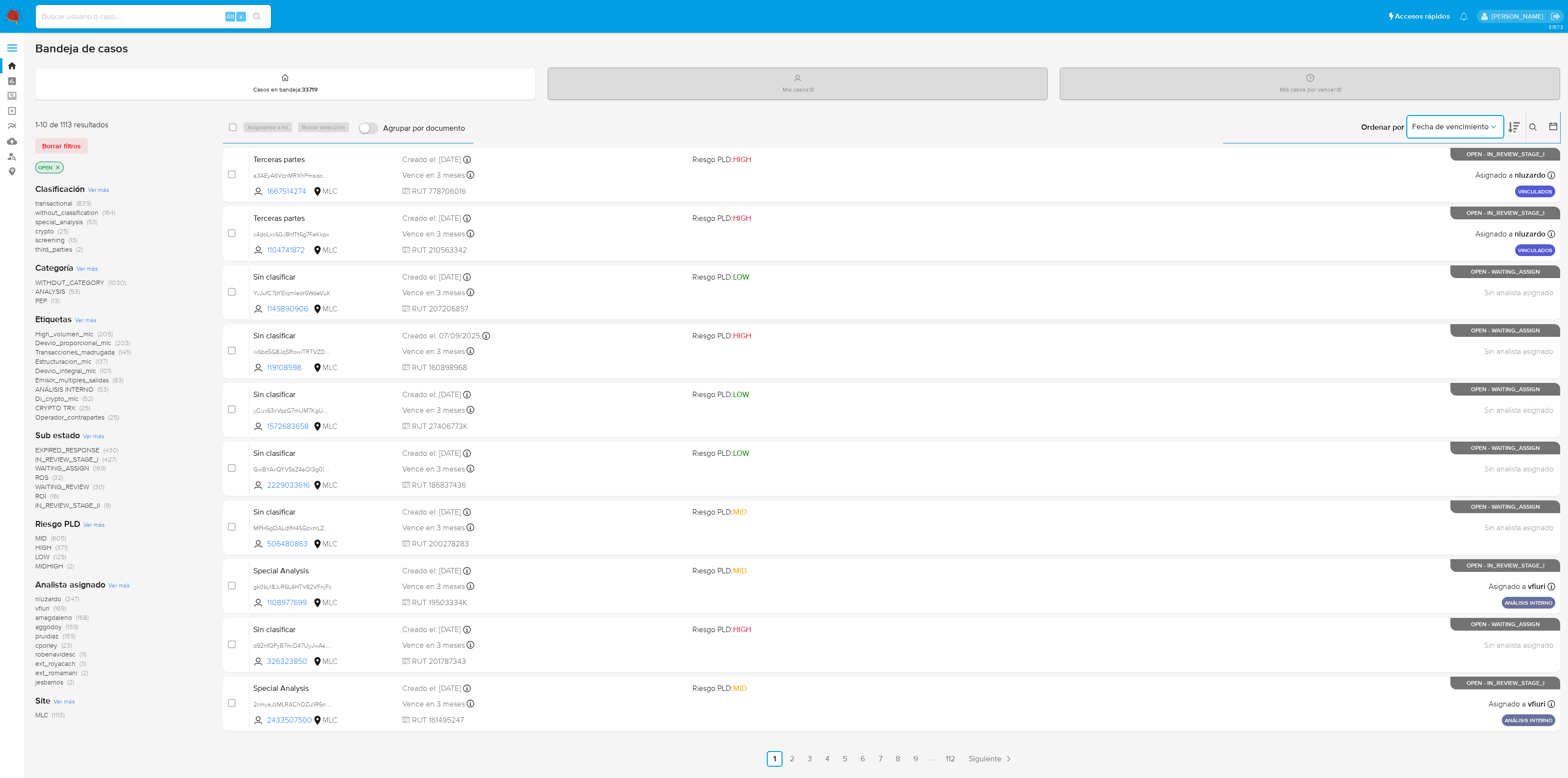
click at [1473, 128] on span "Fecha de vencimiento" at bounding box center [1450, 127] width 76 height 10
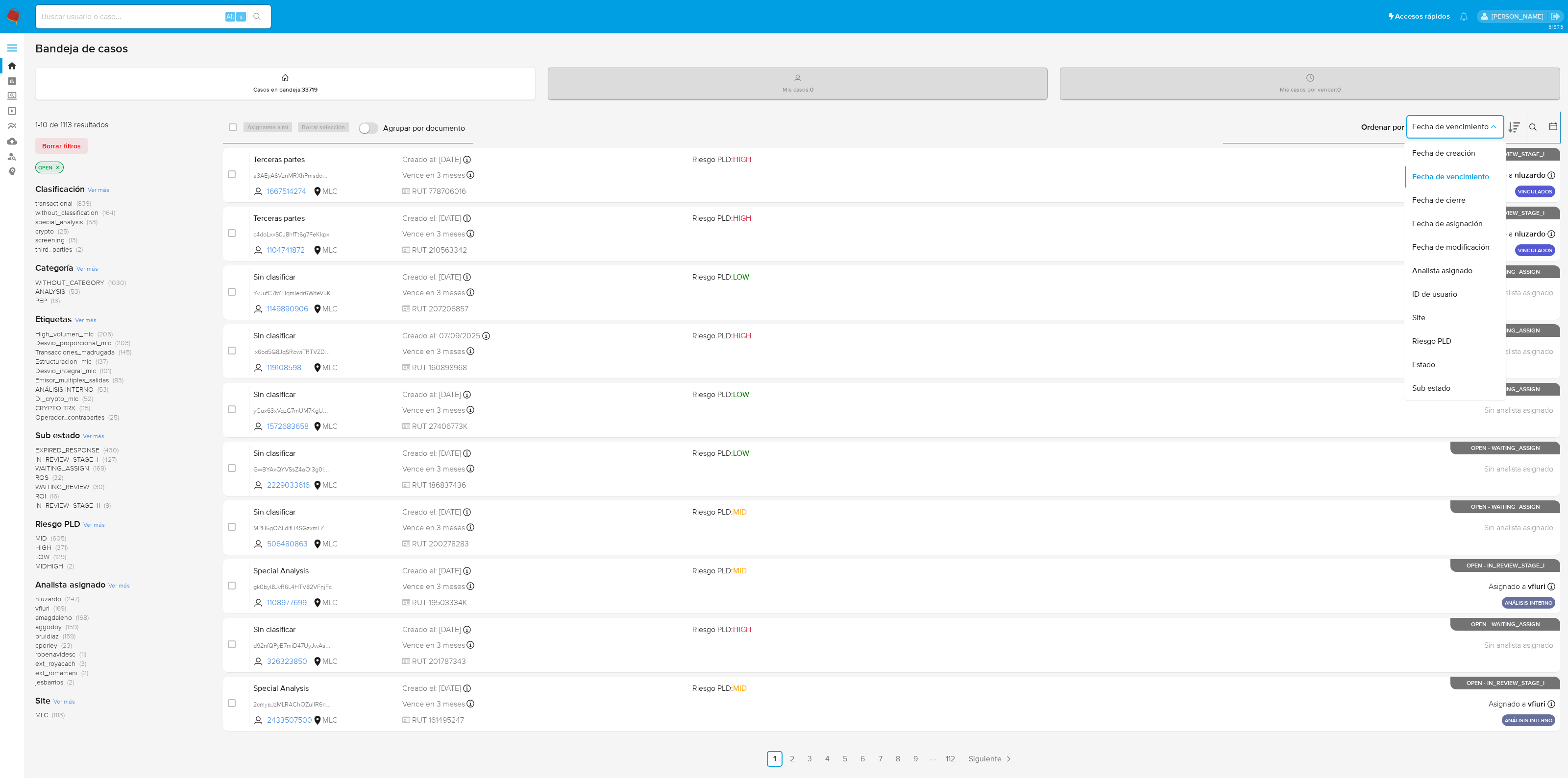
click at [1511, 126] on icon at bounding box center [1514, 127] width 12 height 10
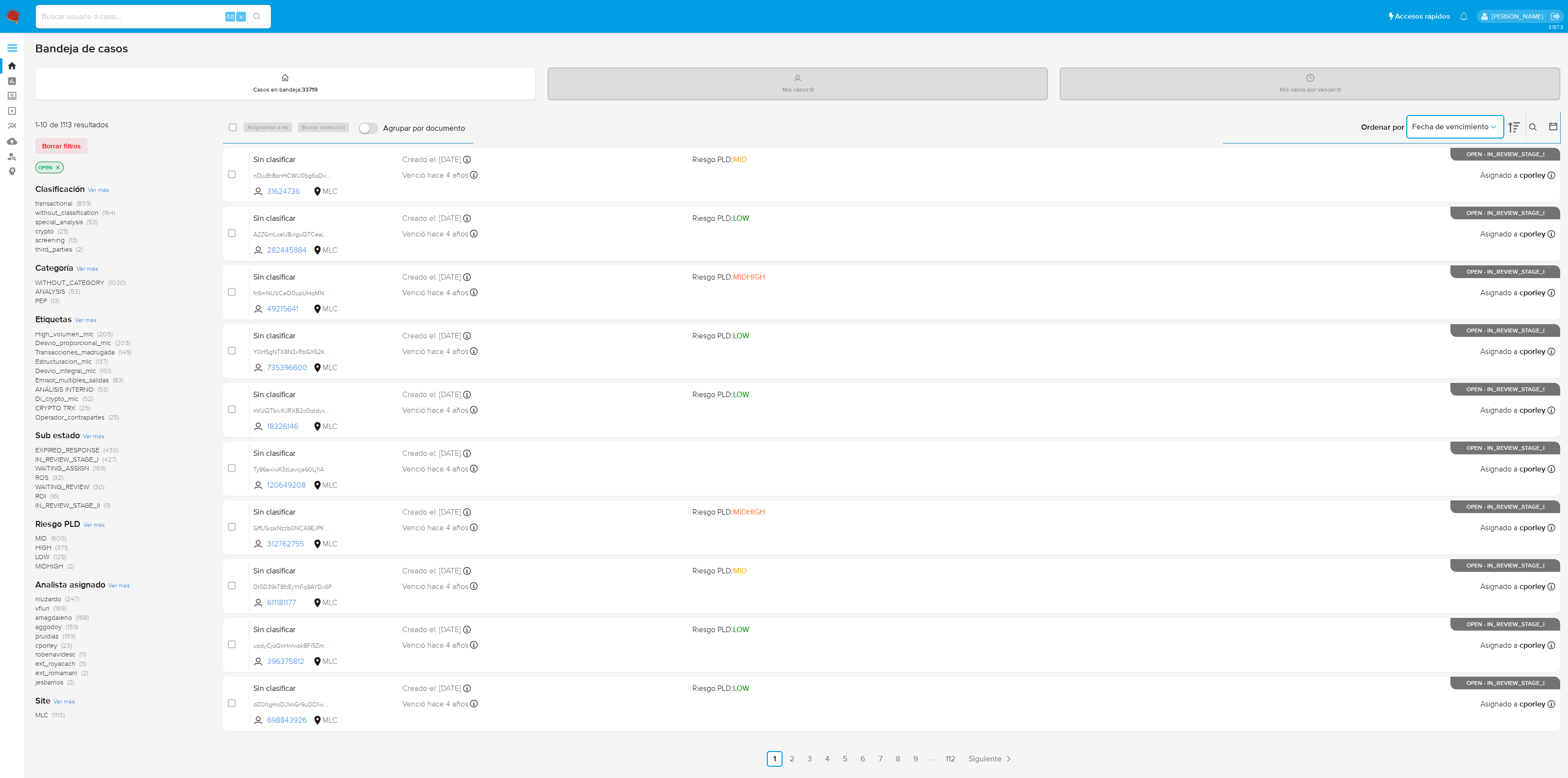
click at [1494, 123] on icon "Ordenar por" at bounding box center [1493, 127] width 10 height 10
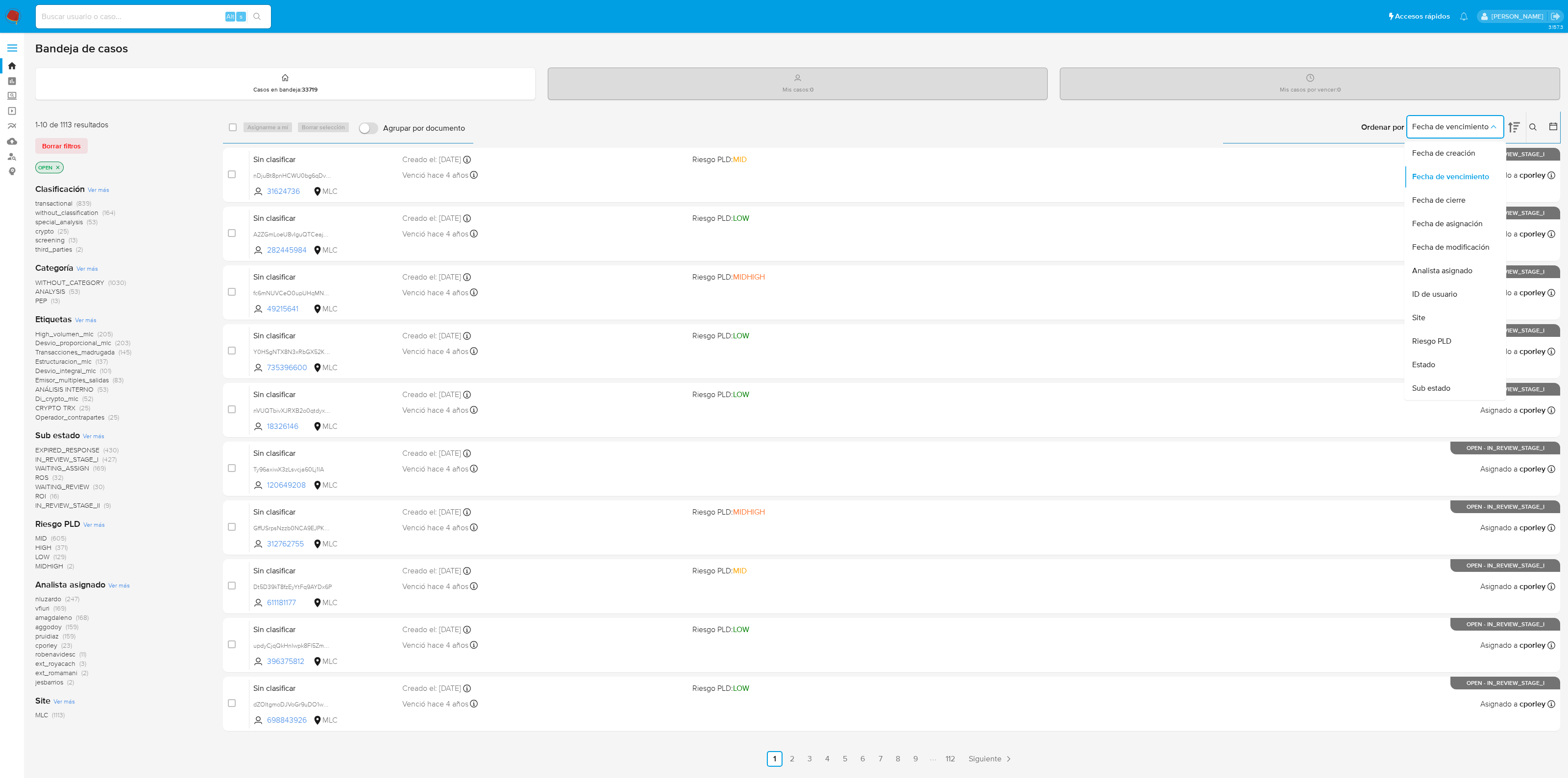
click at [1531, 124] on icon at bounding box center [1533, 127] width 8 height 8
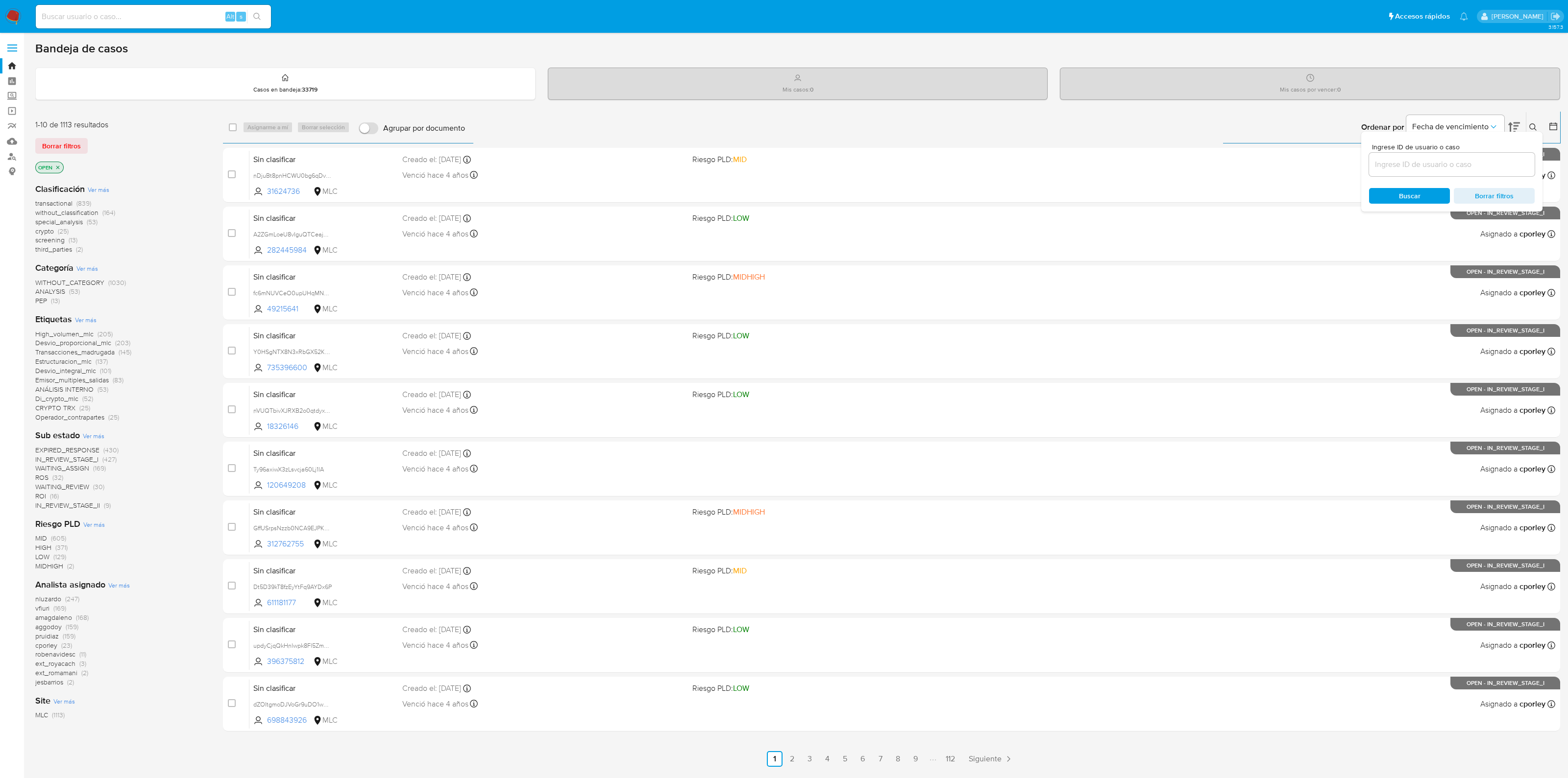
click at [1549, 126] on icon at bounding box center [1553, 126] width 10 height 10
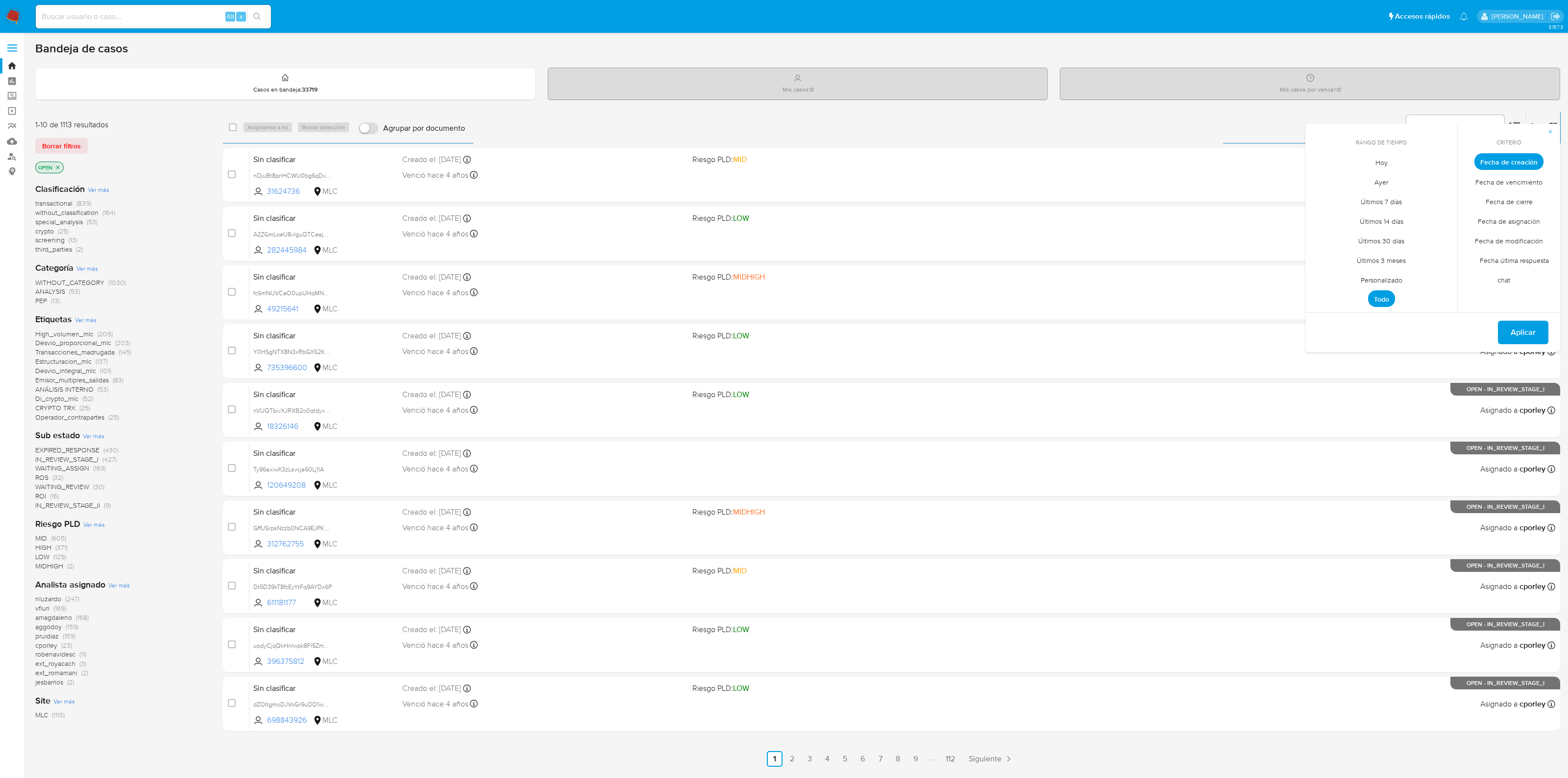
click at [1514, 159] on span "Fecha de creación" at bounding box center [1509, 161] width 69 height 17
click at [1502, 179] on span "Fecha de vencimiento" at bounding box center [1509, 182] width 88 height 20
click at [1386, 159] on span "Hoy" at bounding box center [1380, 162] width 33 height 20
click at [1505, 334] on button "Aplicar" at bounding box center [1523, 333] width 50 height 24
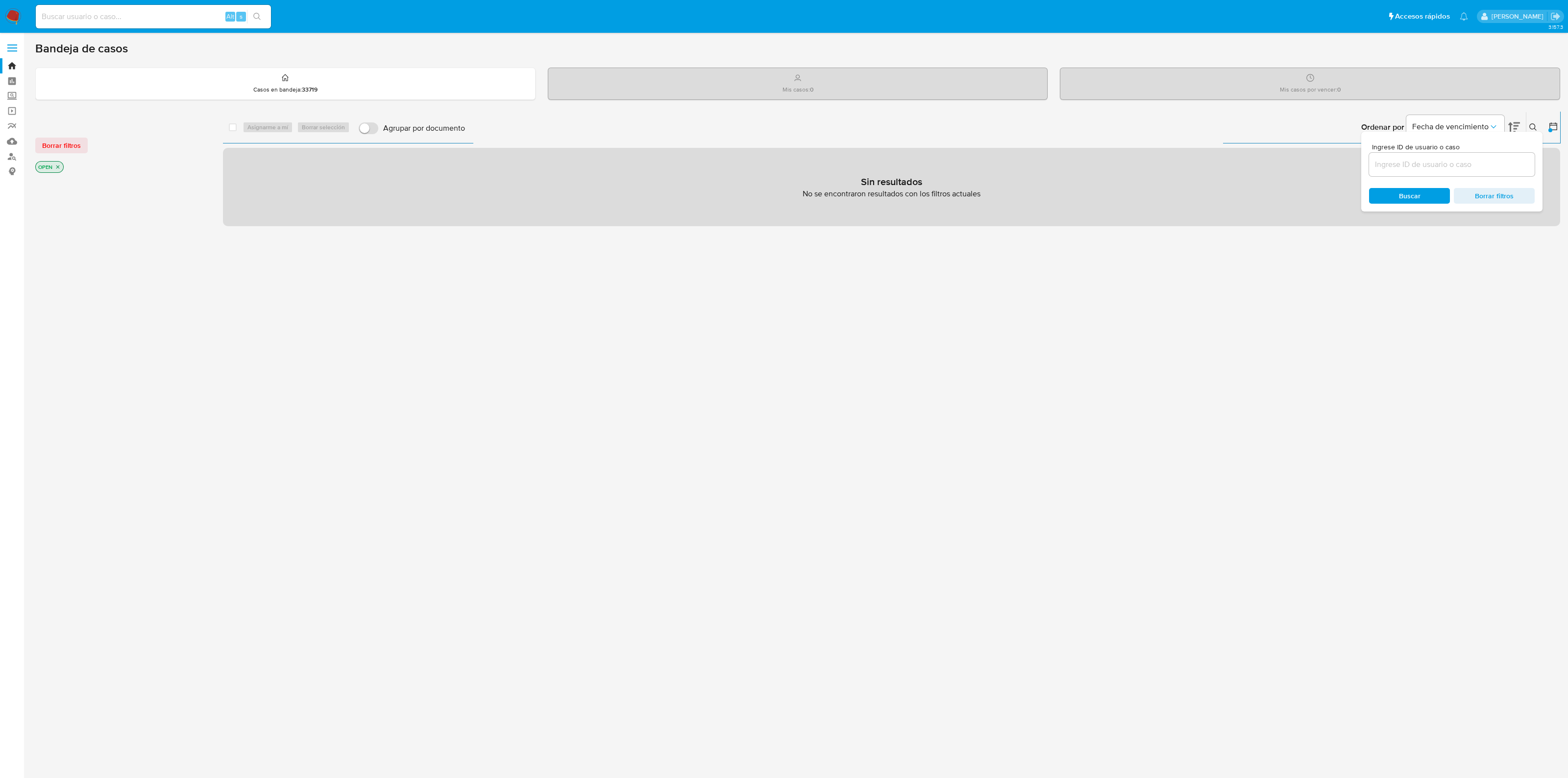
click at [1553, 123] on icon at bounding box center [1553, 126] width 10 height 10
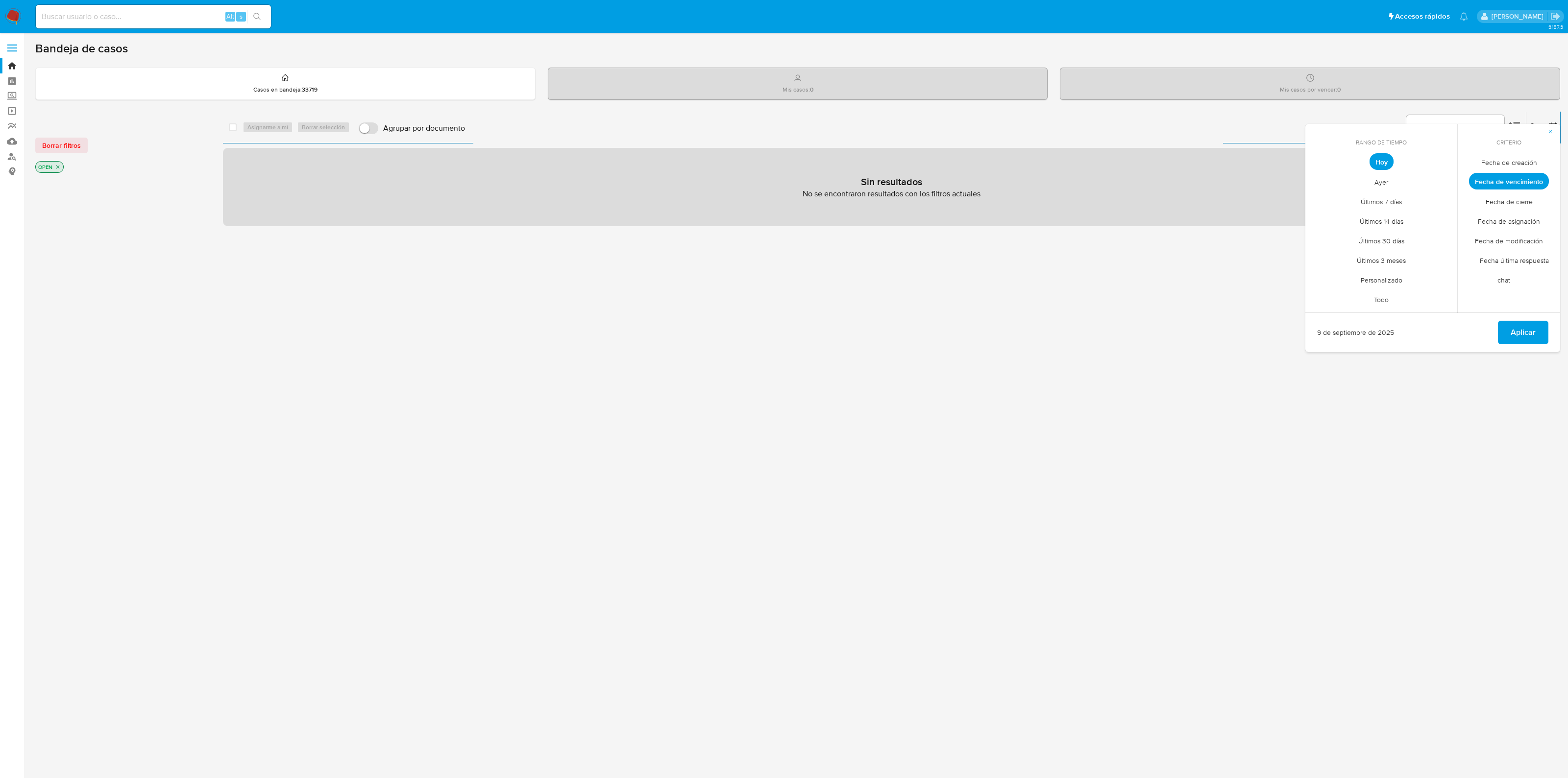
click at [1502, 181] on span "Fecha de vencimiento" at bounding box center [1509, 181] width 80 height 17
click at [1392, 276] on span "Personalizado" at bounding box center [1381, 279] width 62 height 20
click at [1322, 181] on icon "Mes anterior" at bounding box center [1320, 180] width 12 height 12
click at [1441, 174] on icon "Mes siguiente" at bounding box center [1442, 180] width 12 height 12
click at [1506, 164] on span "Fecha de creación" at bounding box center [1509, 162] width 76 height 20
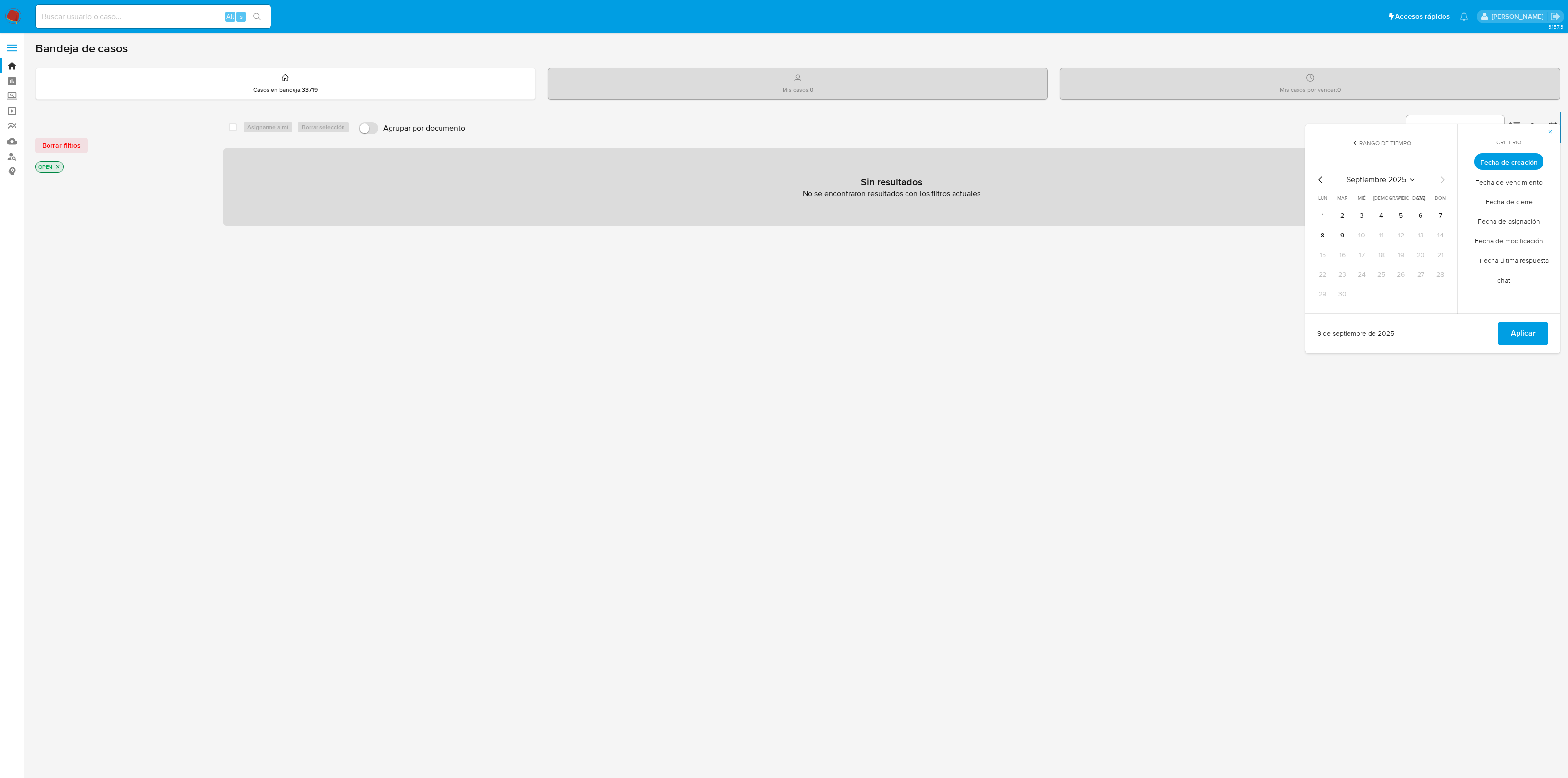
click at [1357, 144] on icon at bounding box center [1356, 143] width 8 height 8
click at [1376, 280] on span "Personalizado" at bounding box center [1381, 279] width 62 height 20
click at [1321, 180] on icon "Mes anterior" at bounding box center [1320, 180] width 12 height 12
click at [1518, 181] on span "Fecha de vencimiento" at bounding box center [1509, 182] width 88 height 20
click at [1511, 327] on button "Aplicar" at bounding box center [1523, 334] width 50 height 24
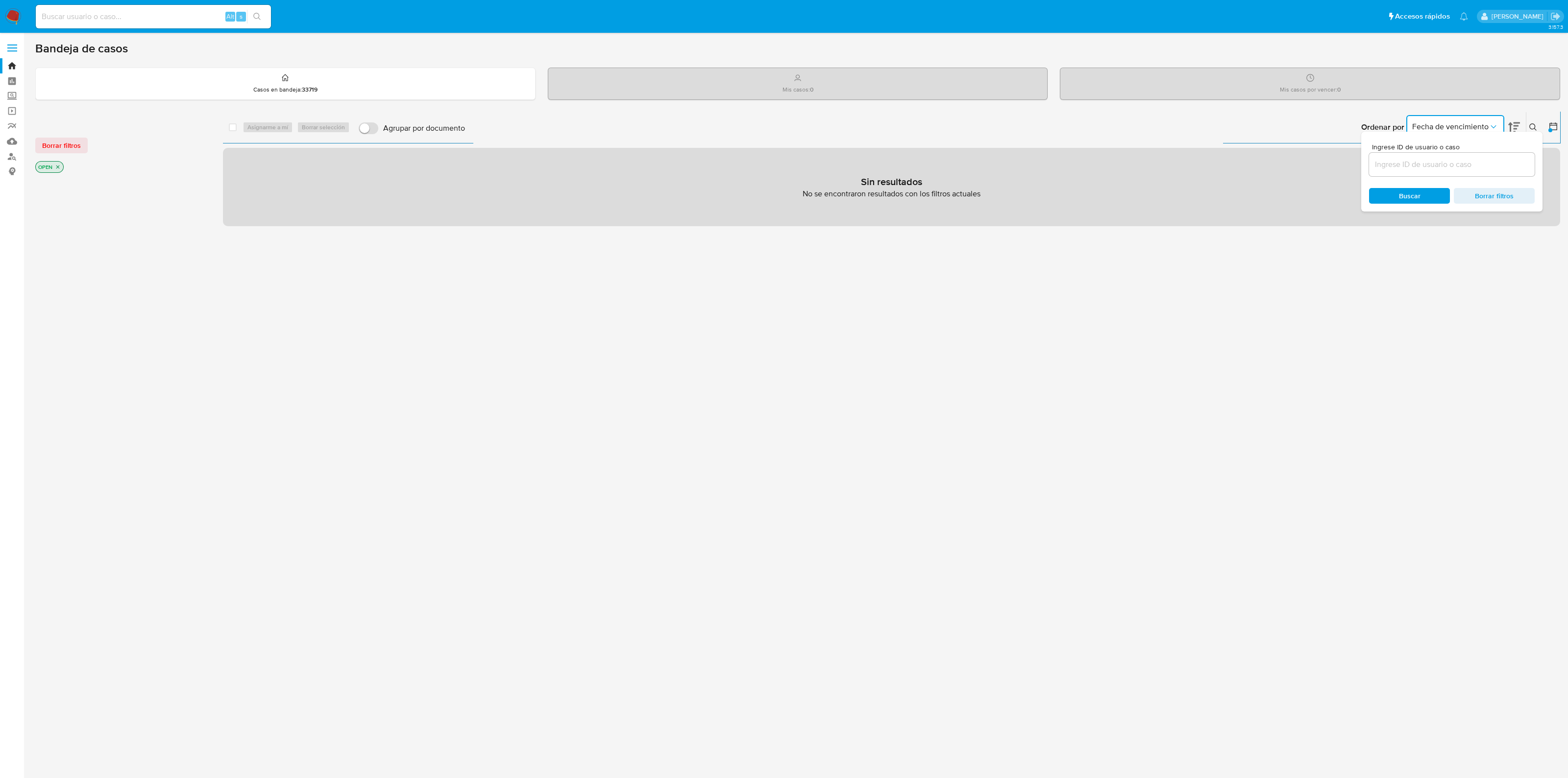
click at [1483, 117] on button "Fecha de vencimiento" at bounding box center [1454, 127] width 98 height 24
click at [1550, 123] on icon at bounding box center [1553, 126] width 8 height 8
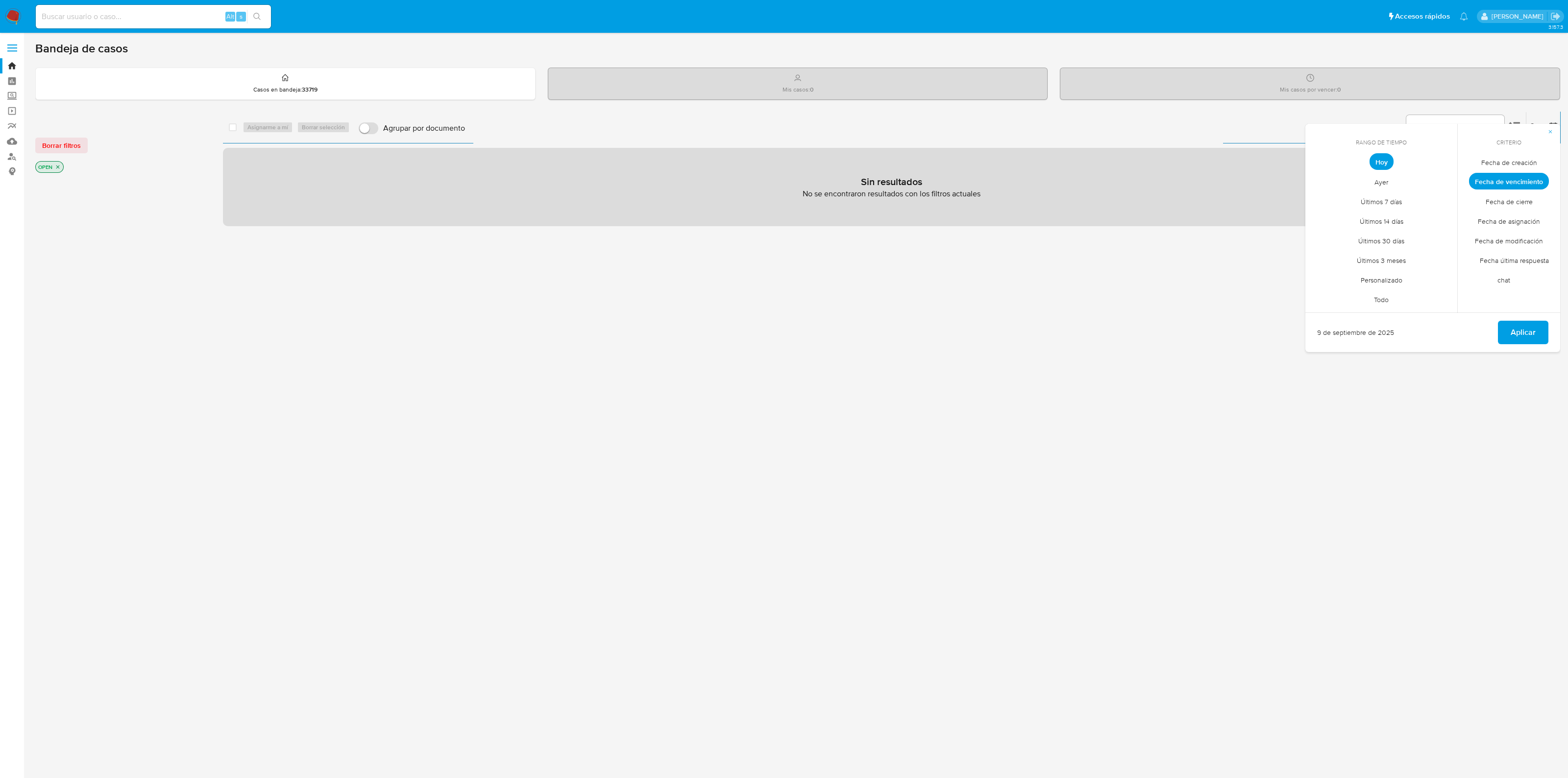
click at [1385, 298] on span "Todo" at bounding box center [1381, 299] width 36 height 20
click at [1507, 329] on button "Aplicar" at bounding box center [1523, 333] width 50 height 24
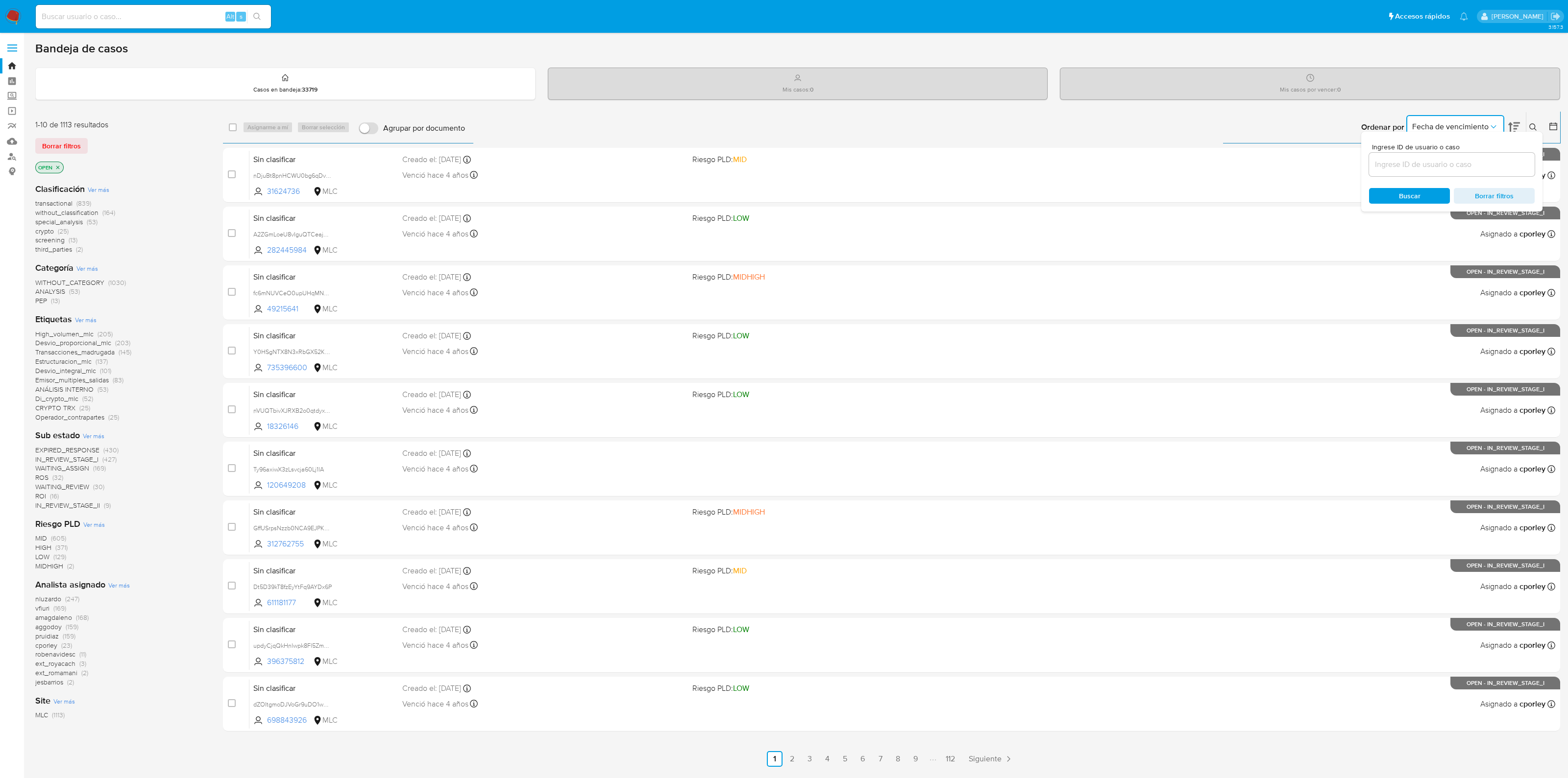
click at [1486, 122] on span "Fecha de vencimiento" at bounding box center [1450, 127] width 76 height 10
click at [1492, 95] on div "Mis casos por vencer : 0" at bounding box center [1310, 84] width 500 height 32
click at [1514, 130] on icon at bounding box center [1514, 127] width 12 height 10
click at [1255, 127] on div "Ordenar por Fecha de vencimiento No es posible ordenar los resultados mientras …" at bounding box center [1015, 127] width 1090 height 31
click at [1510, 121] on icon at bounding box center [1514, 127] width 12 height 12
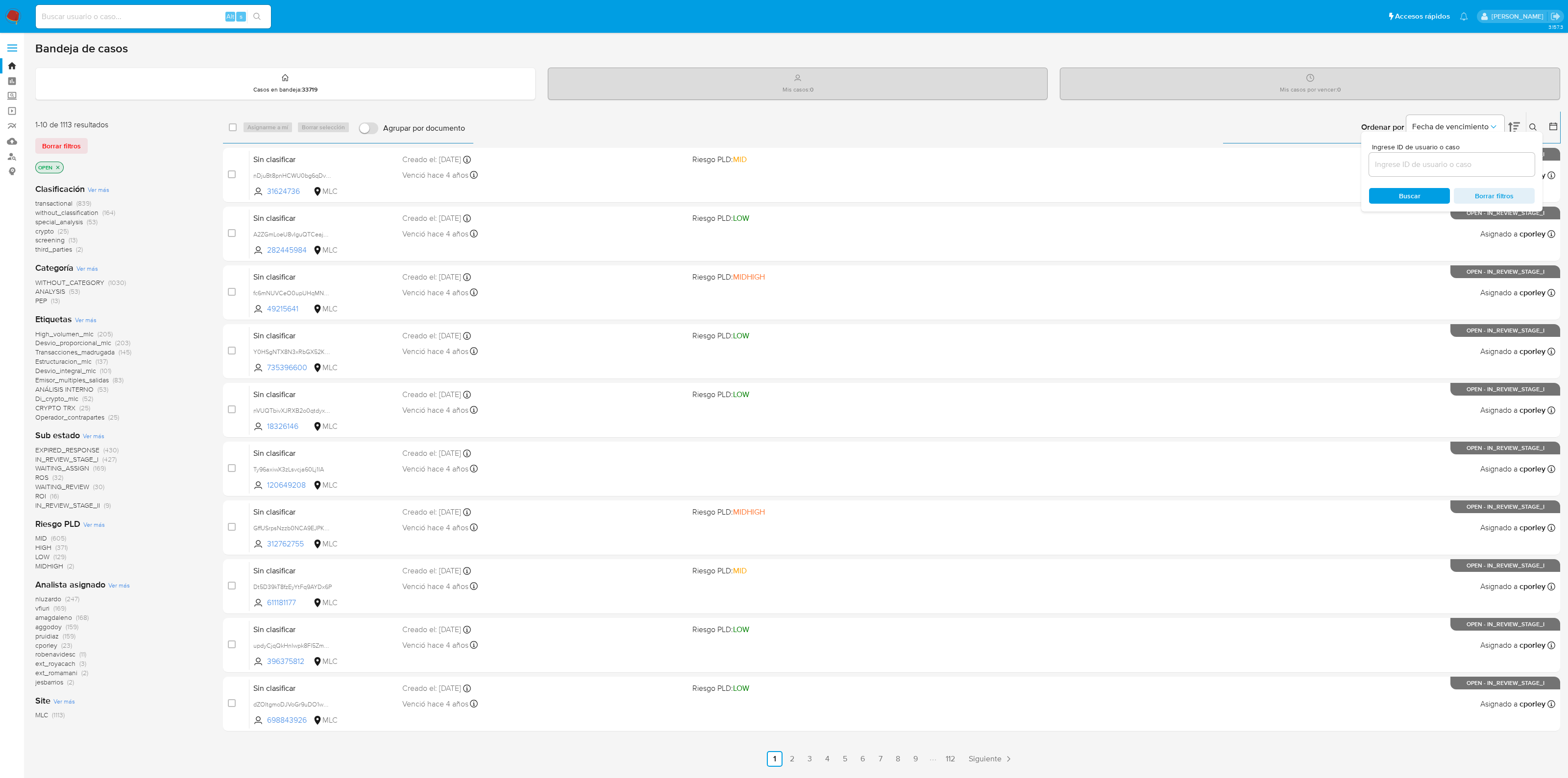
click at [743, 132] on div "Ordenar por Fecha de vencimiento No es posible ordenar los resultados mientras …" at bounding box center [1015, 127] width 1090 height 31
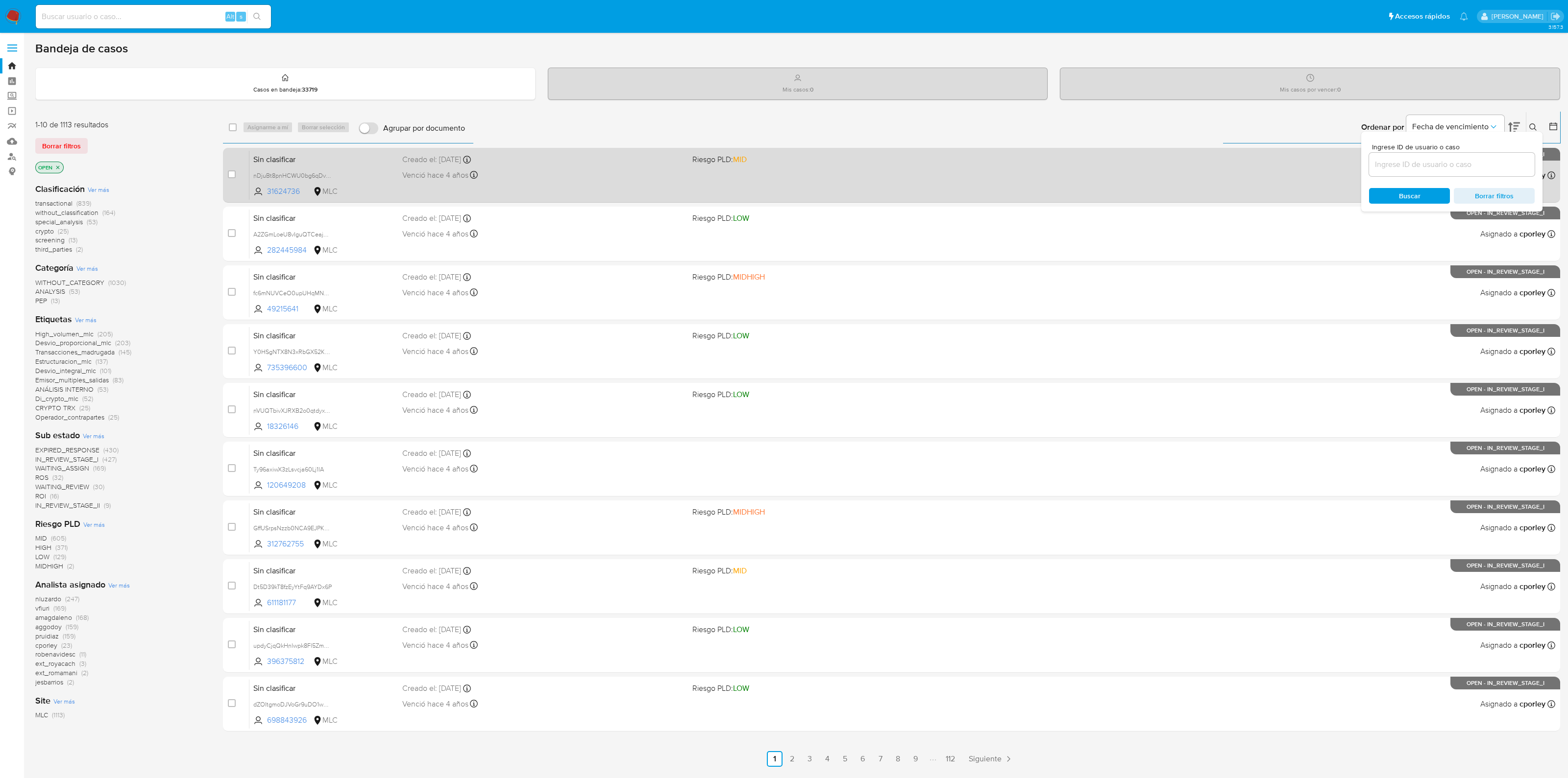
click at [508, 163] on div "Creado el: 11/05/2021 Creado el: 11/05/2021 19:00:37" at bounding box center [543, 159] width 282 height 11
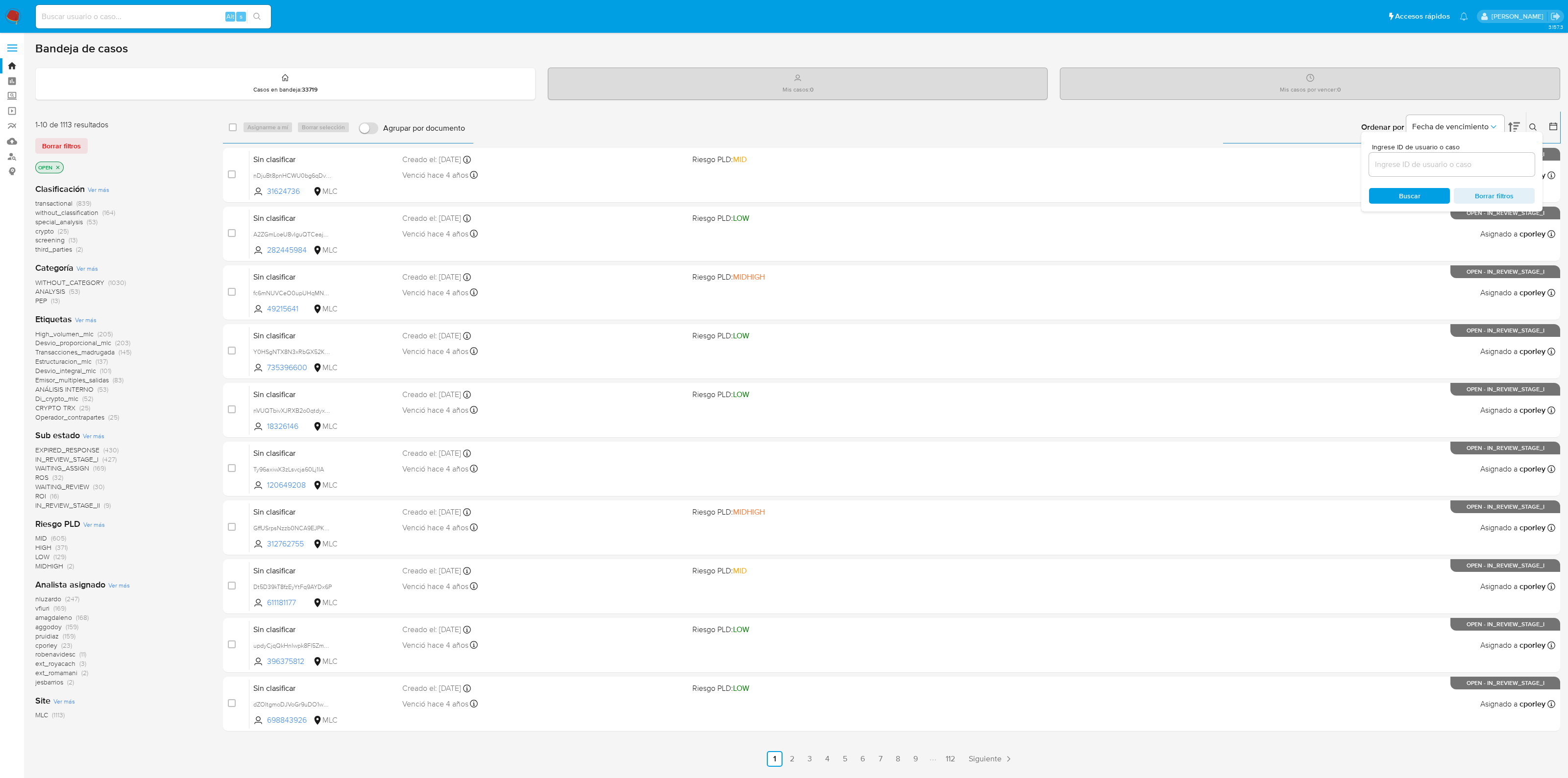
click at [1495, 95] on div "Mis casos por vencer : 0" at bounding box center [1310, 84] width 500 height 32
click at [1551, 125] on icon at bounding box center [1553, 126] width 10 height 10
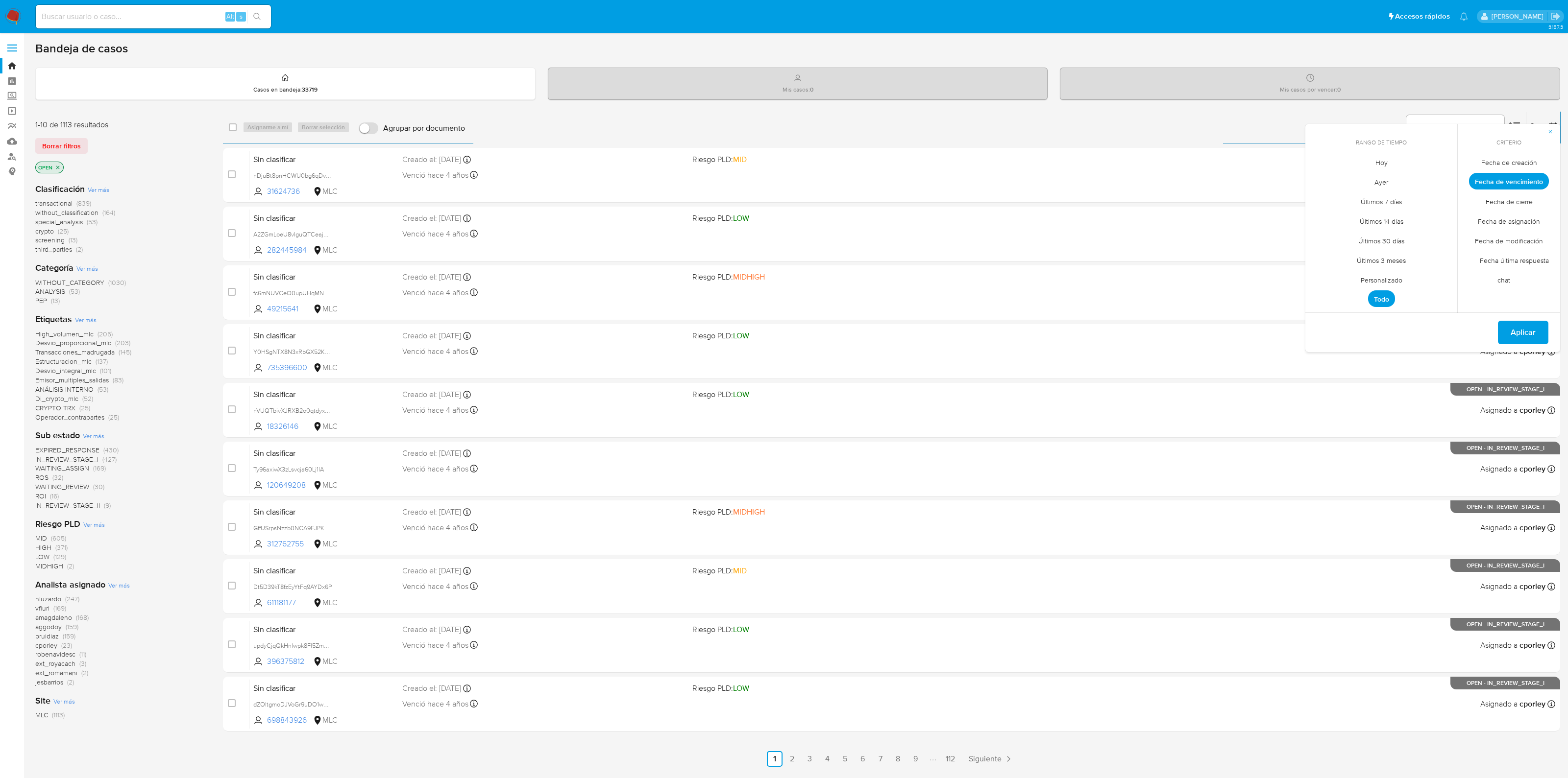
click at [1514, 164] on span "Fecha de creación" at bounding box center [1509, 162] width 76 height 20
click at [1384, 272] on span "Personalizado" at bounding box center [1381, 279] width 62 height 20
click at [1321, 180] on icon "Mes anterior" at bounding box center [1320, 180] width 12 height 12
click at [1320, 179] on icon "Mes anterior" at bounding box center [1320, 180] width 12 height 12
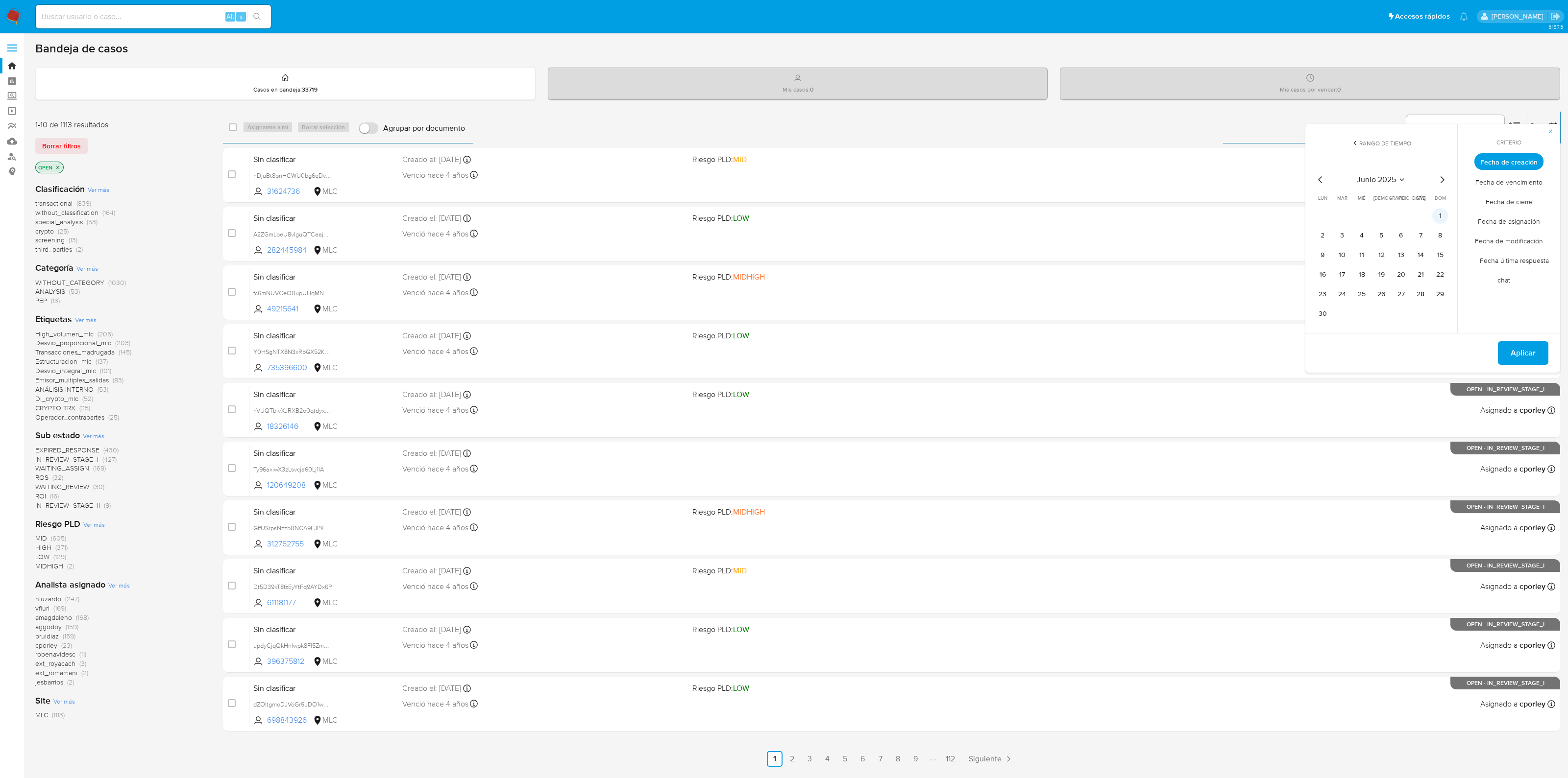
click at [1443, 219] on button "1" at bounding box center [1440, 216] width 16 height 16
click at [1321, 312] on button "30" at bounding box center [1322, 314] width 16 height 16
click at [1529, 351] on span "Aplicar" at bounding box center [1523, 353] width 25 height 22
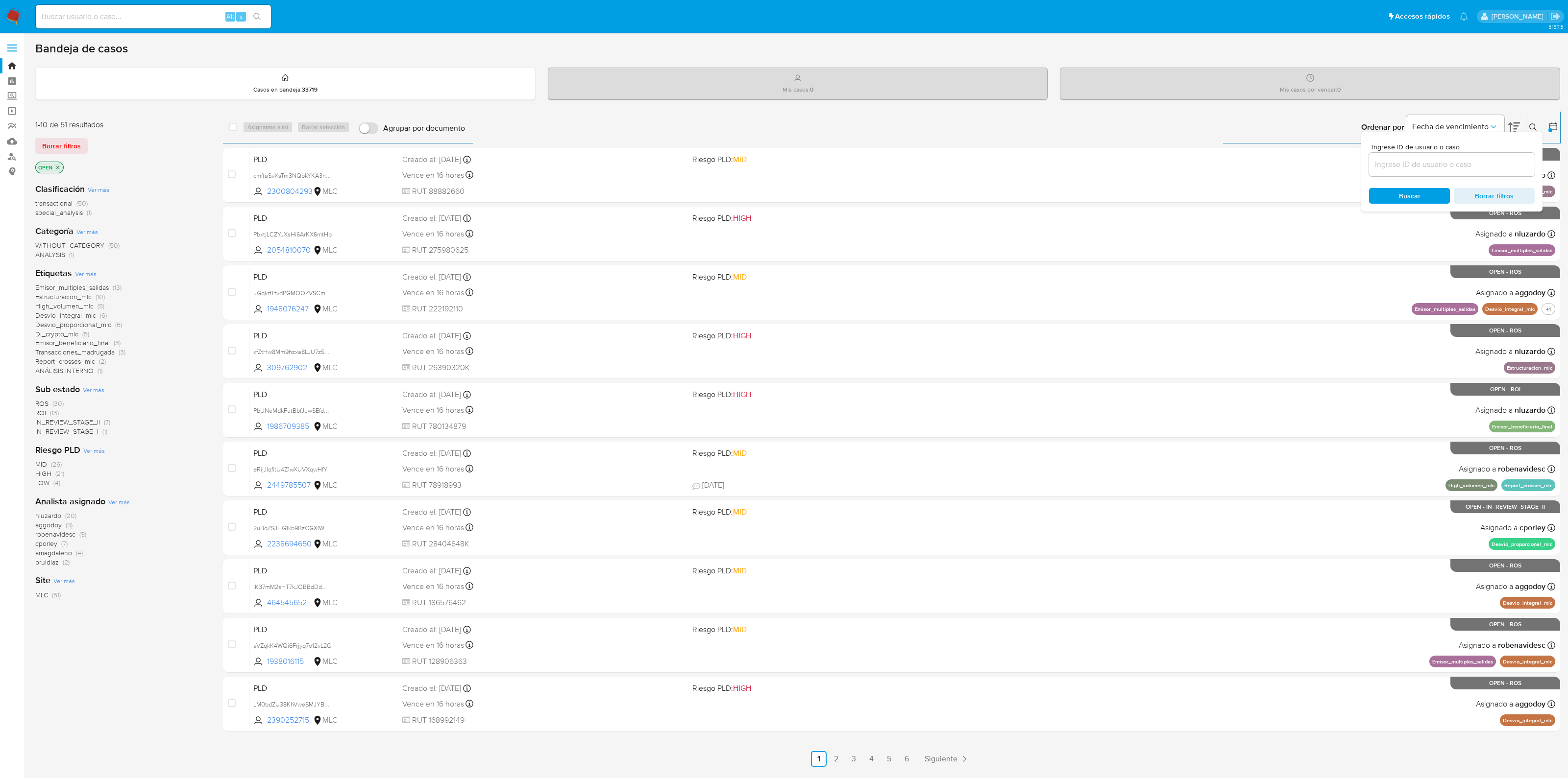
click at [1237, 114] on div "Ordenar por Fecha de vencimiento No es posible ordenar los resultados mientras …" at bounding box center [1015, 127] width 1090 height 31
click at [1532, 129] on icon at bounding box center [1533, 127] width 8 height 8
click at [71, 435] on span "IN_REVIEW_STAGE_I" at bounding box center [67, 431] width 63 height 10
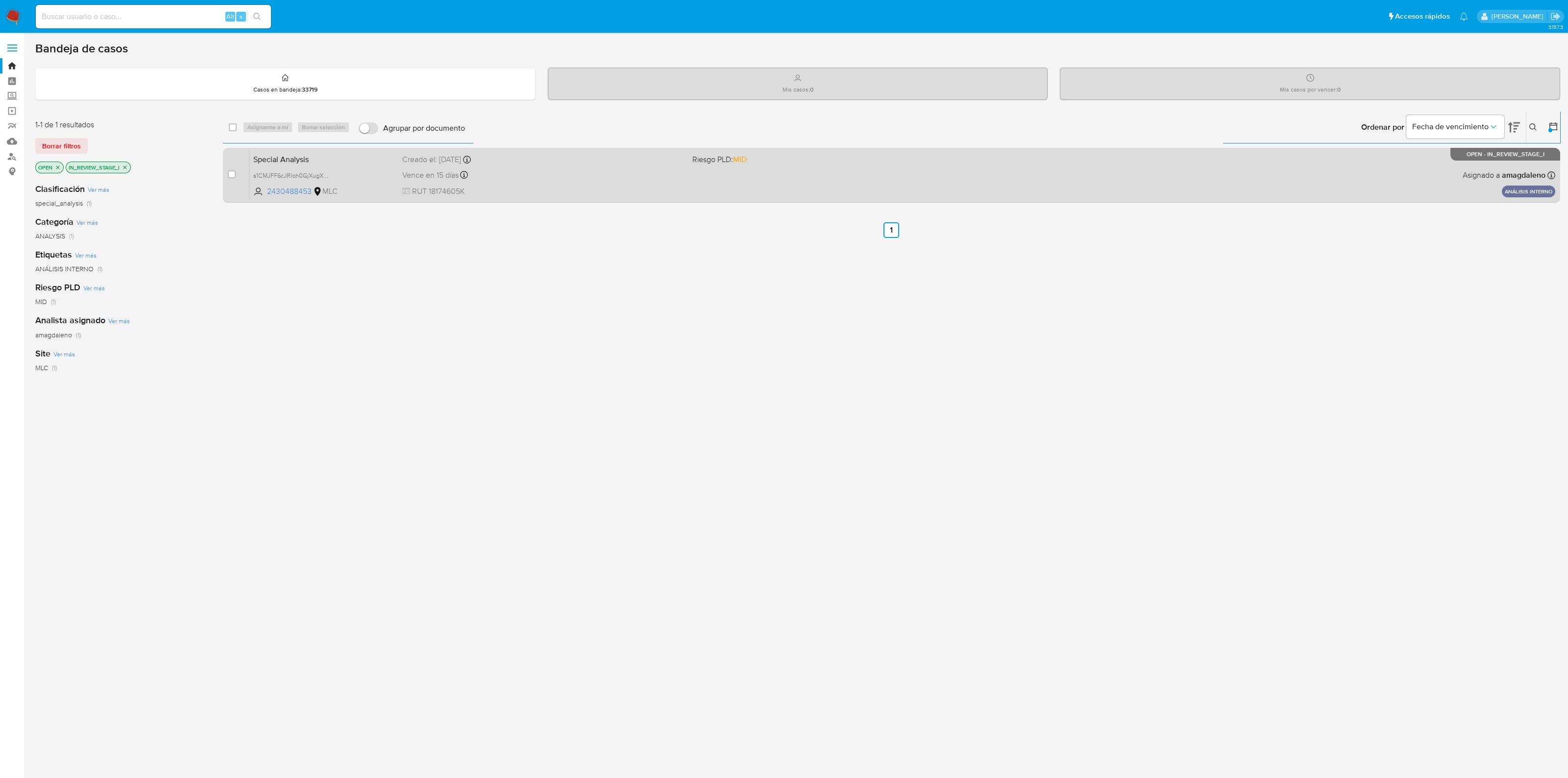
click at [513, 161] on div "Creado el: 26/06/2025 Creado el: 26/06/2025 13:06:07" at bounding box center [543, 159] width 282 height 11
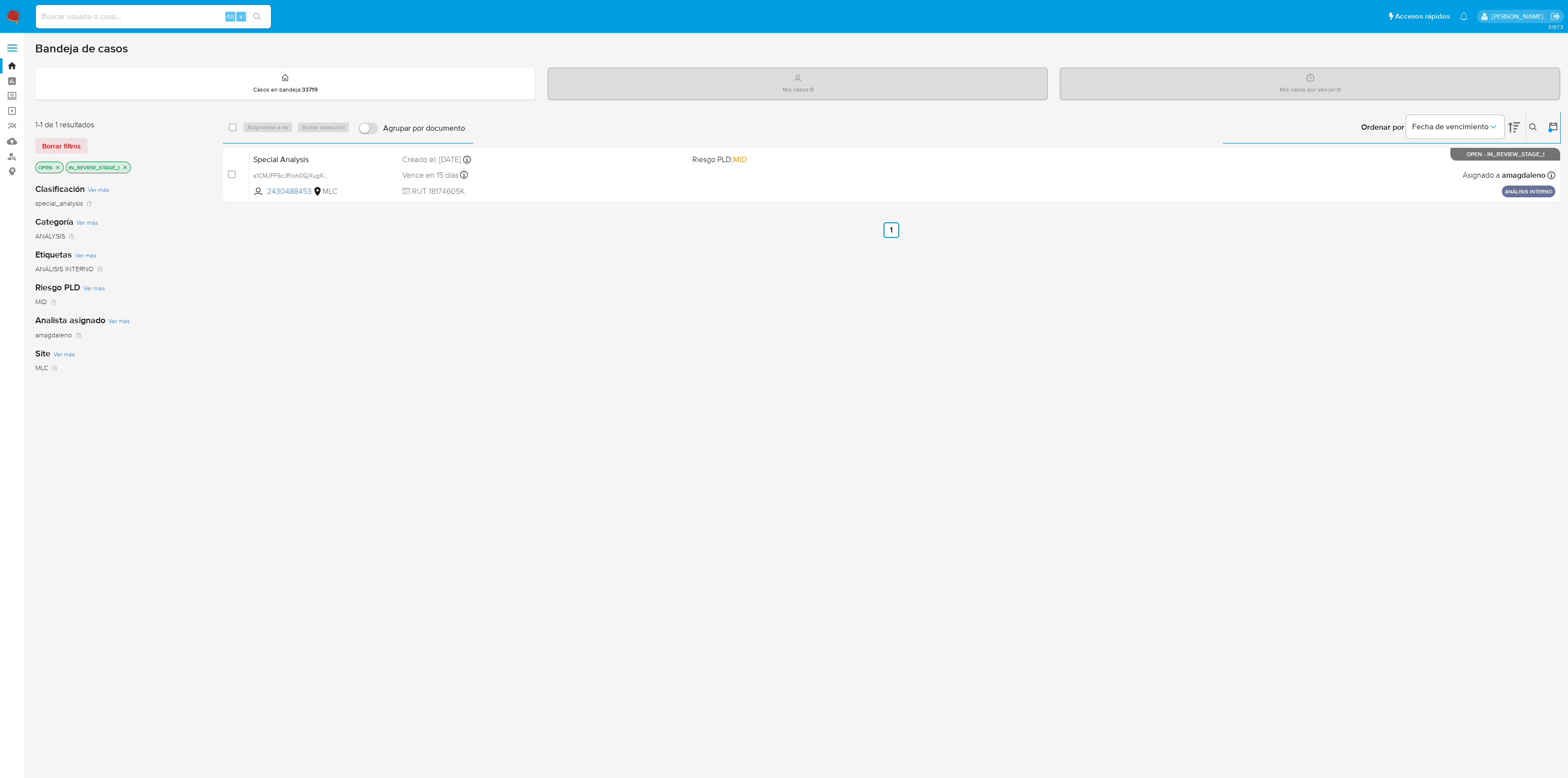
click at [124, 167] on icon "close-filter" at bounding box center [125, 168] width 6 height 6
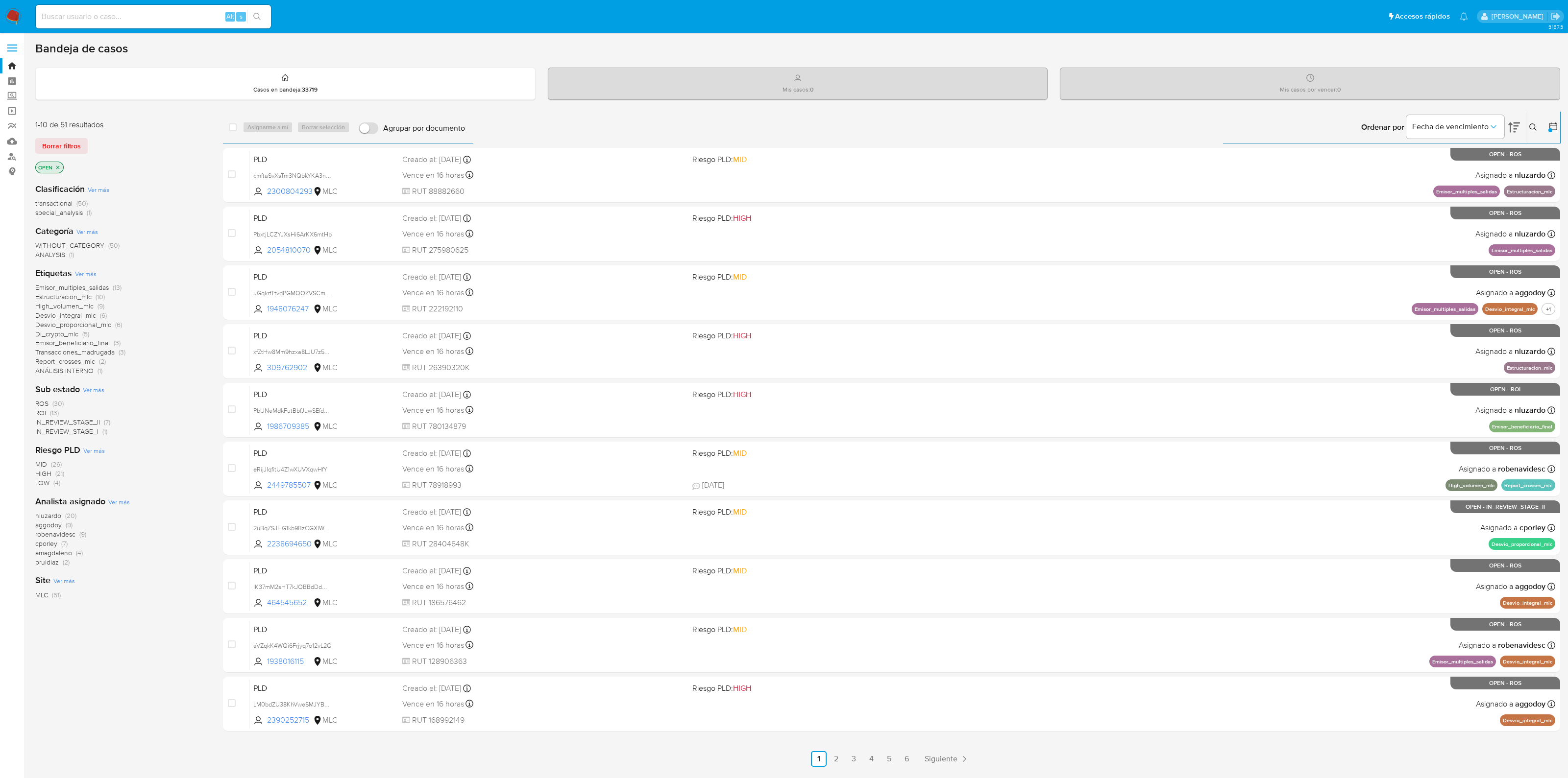
click at [65, 423] on span "IN_REVIEW_STAGE_II" at bounding box center [67, 423] width 64 height 10
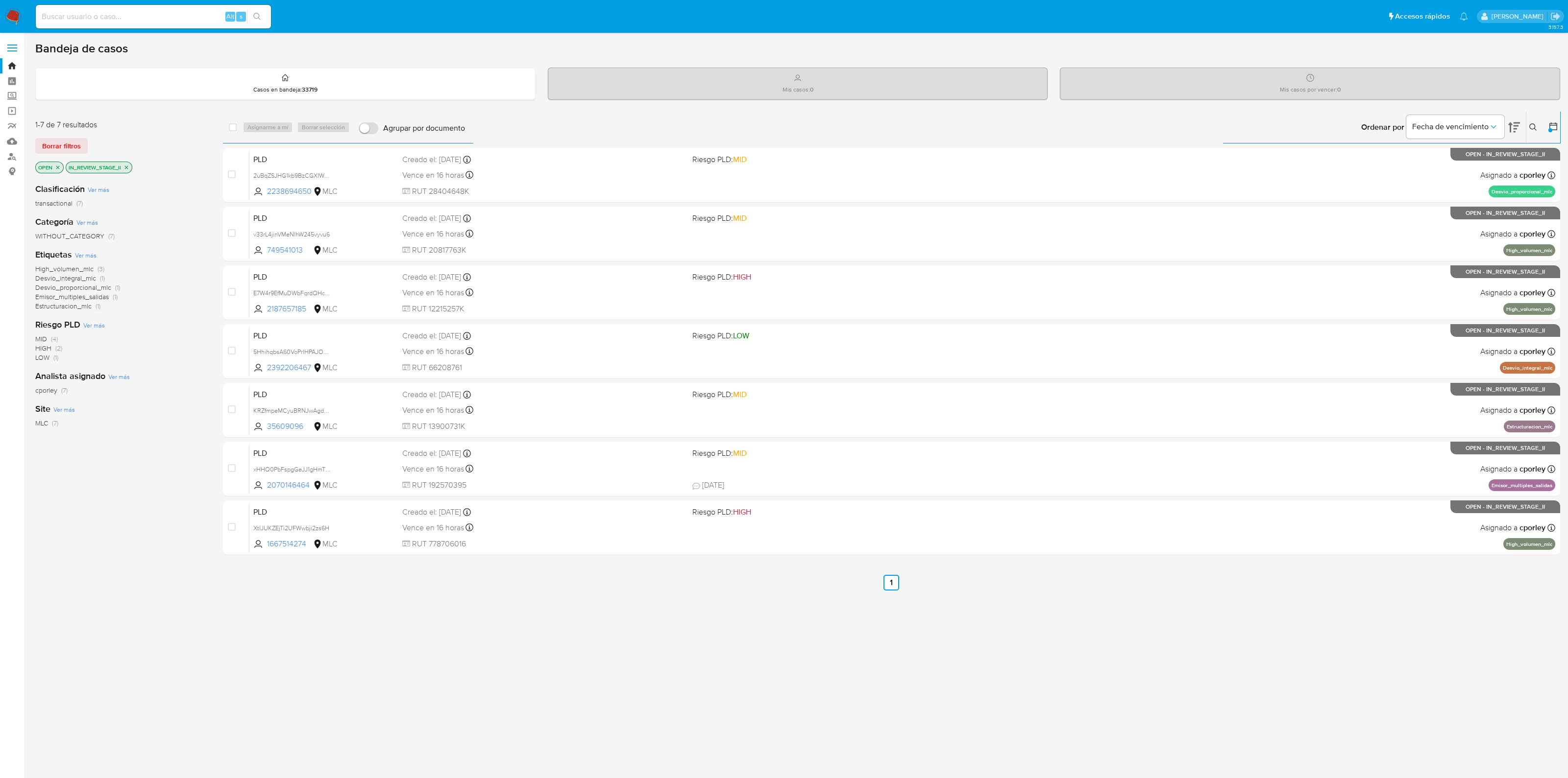
click at [385, 518] on div "PLD XtIJUKZEjTi2UFWwbji2zs6H 1667514274 MLC Riesgo PLD: HIGH Creado el: 12/06/2…" at bounding box center [902, 528] width 1305 height 49
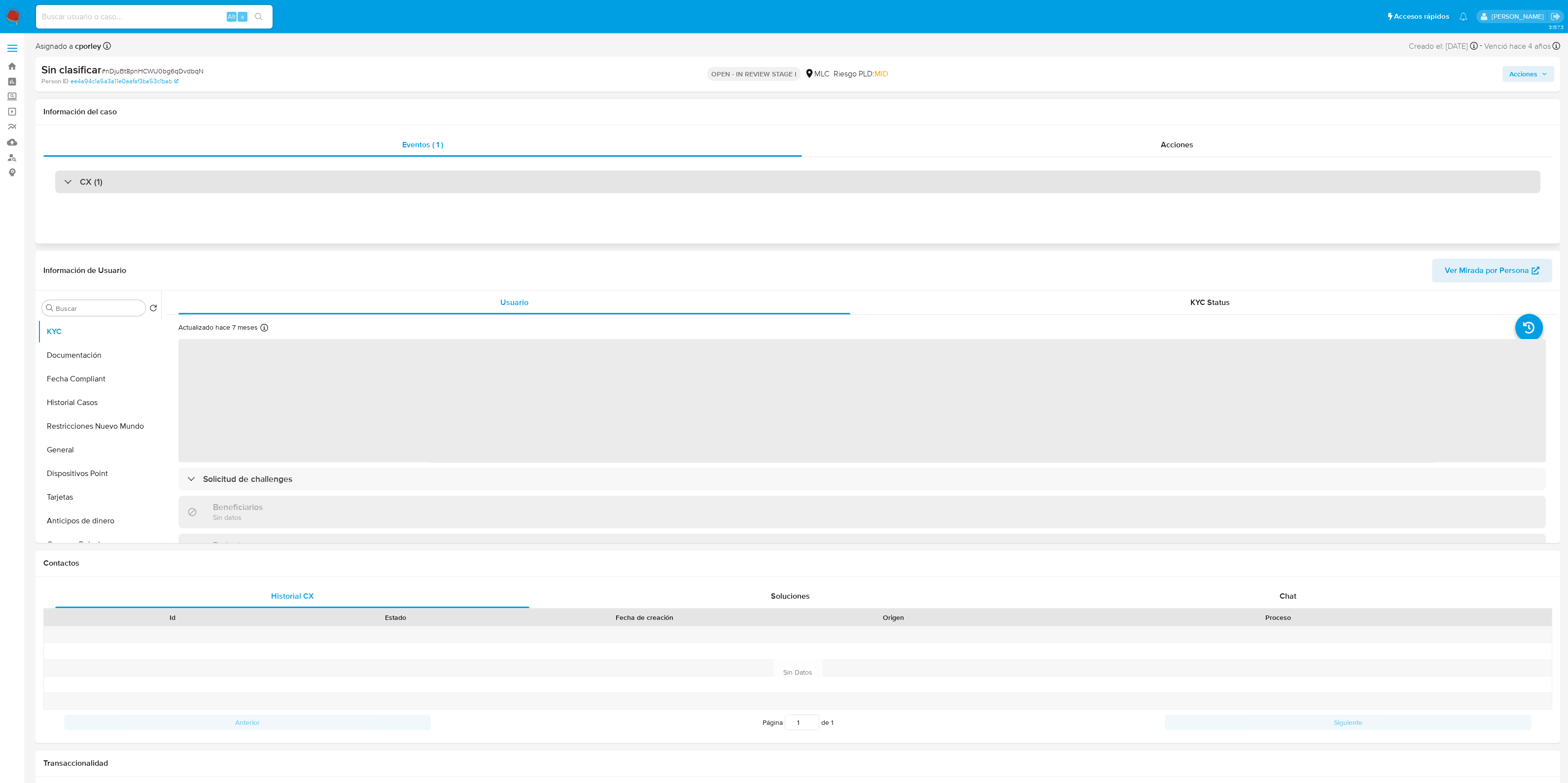
click at [491, 188] on div "CX (1)" at bounding box center [798, 182] width 1486 height 23
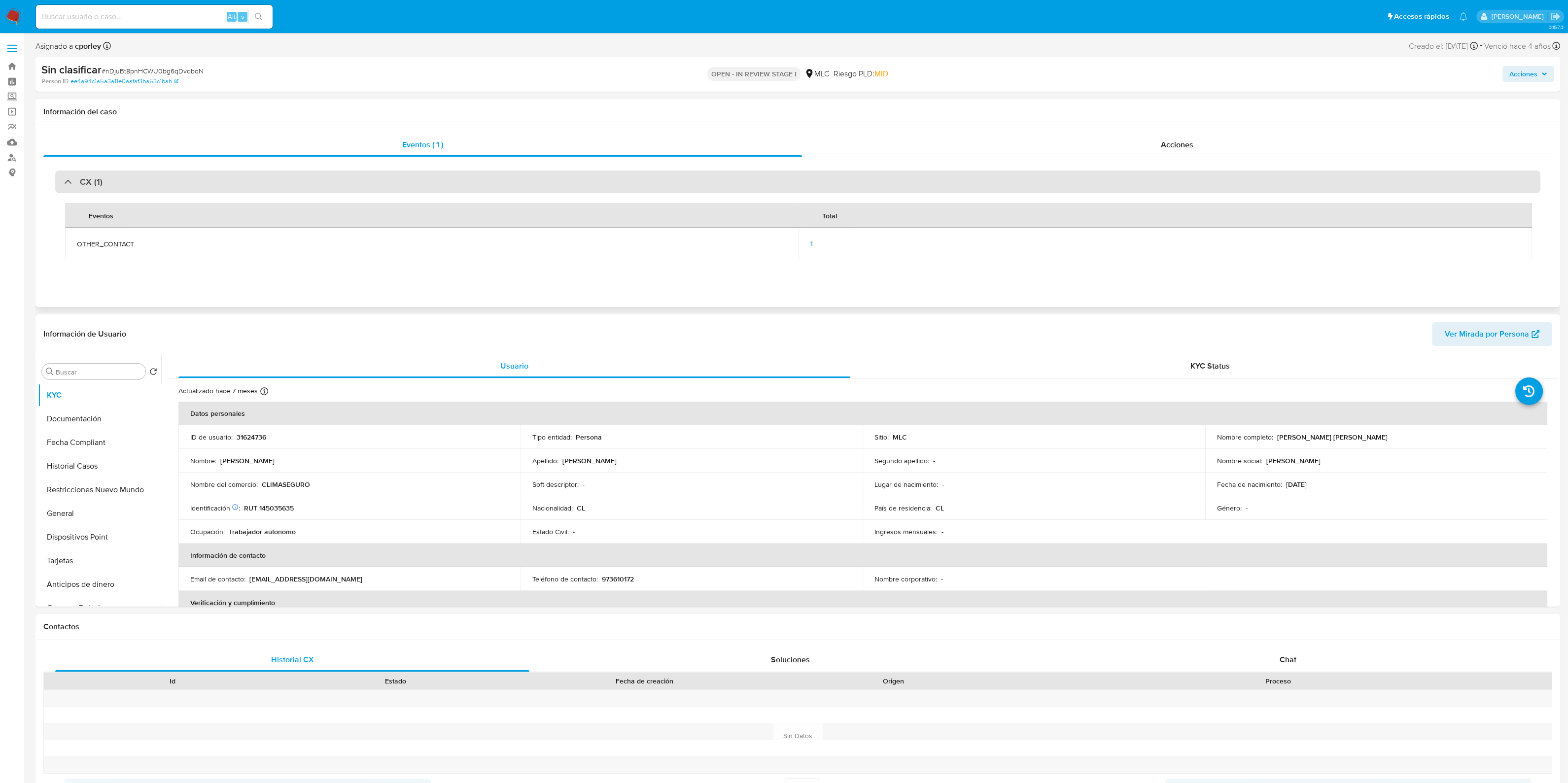
select select "10"
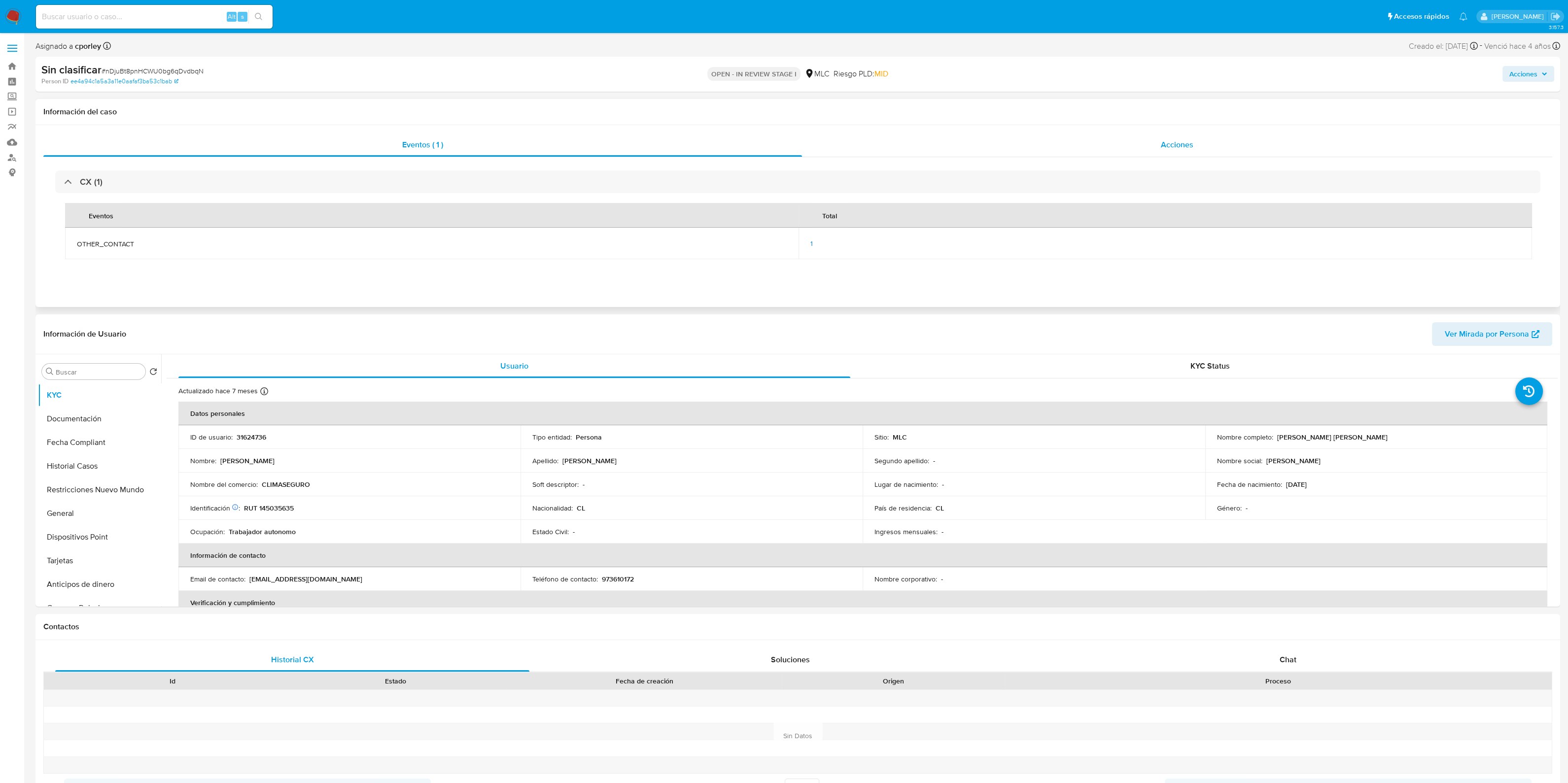
click at [1065, 149] on div "Acciones" at bounding box center [1176, 145] width 750 height 24
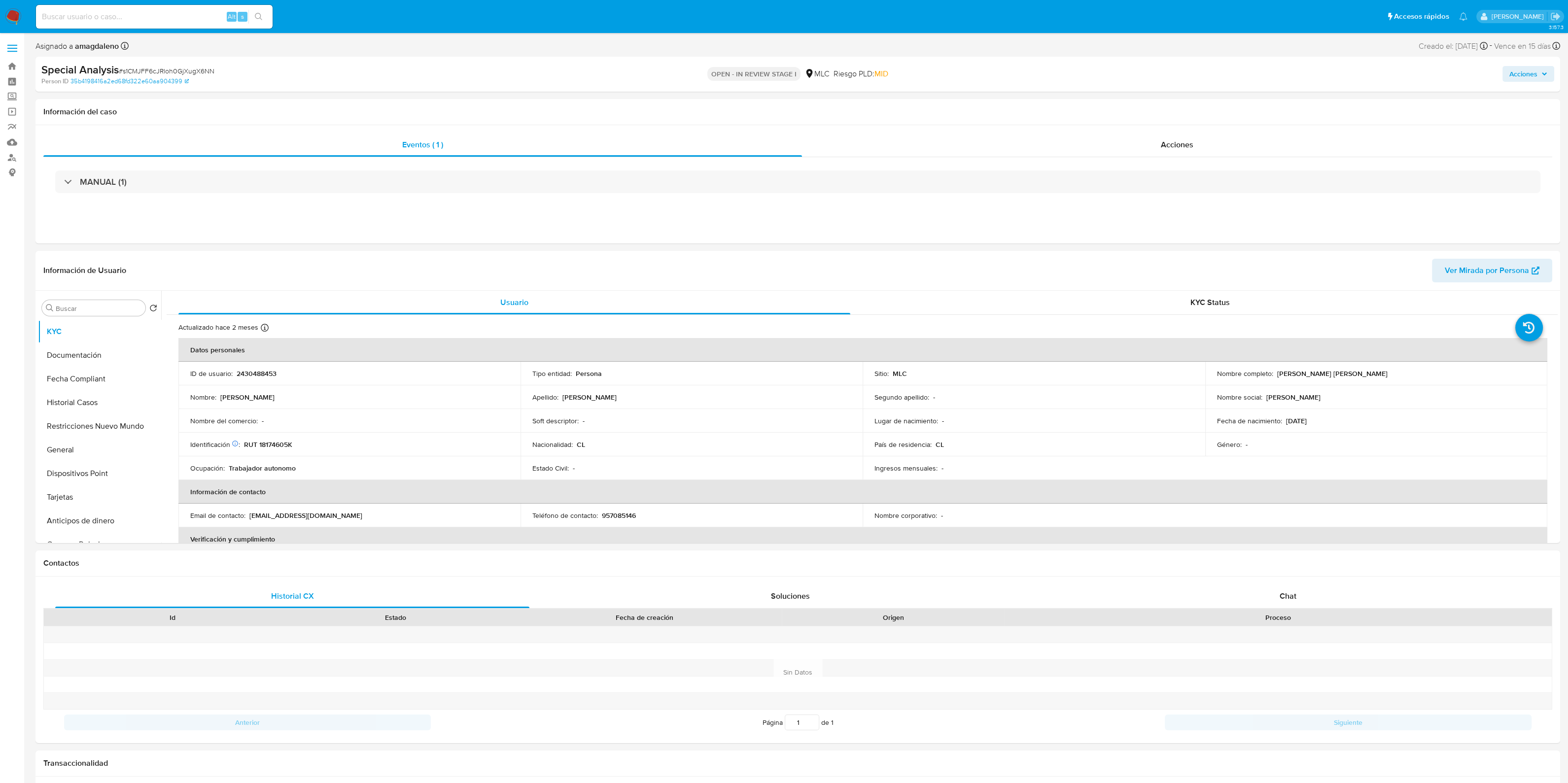
select select "10"
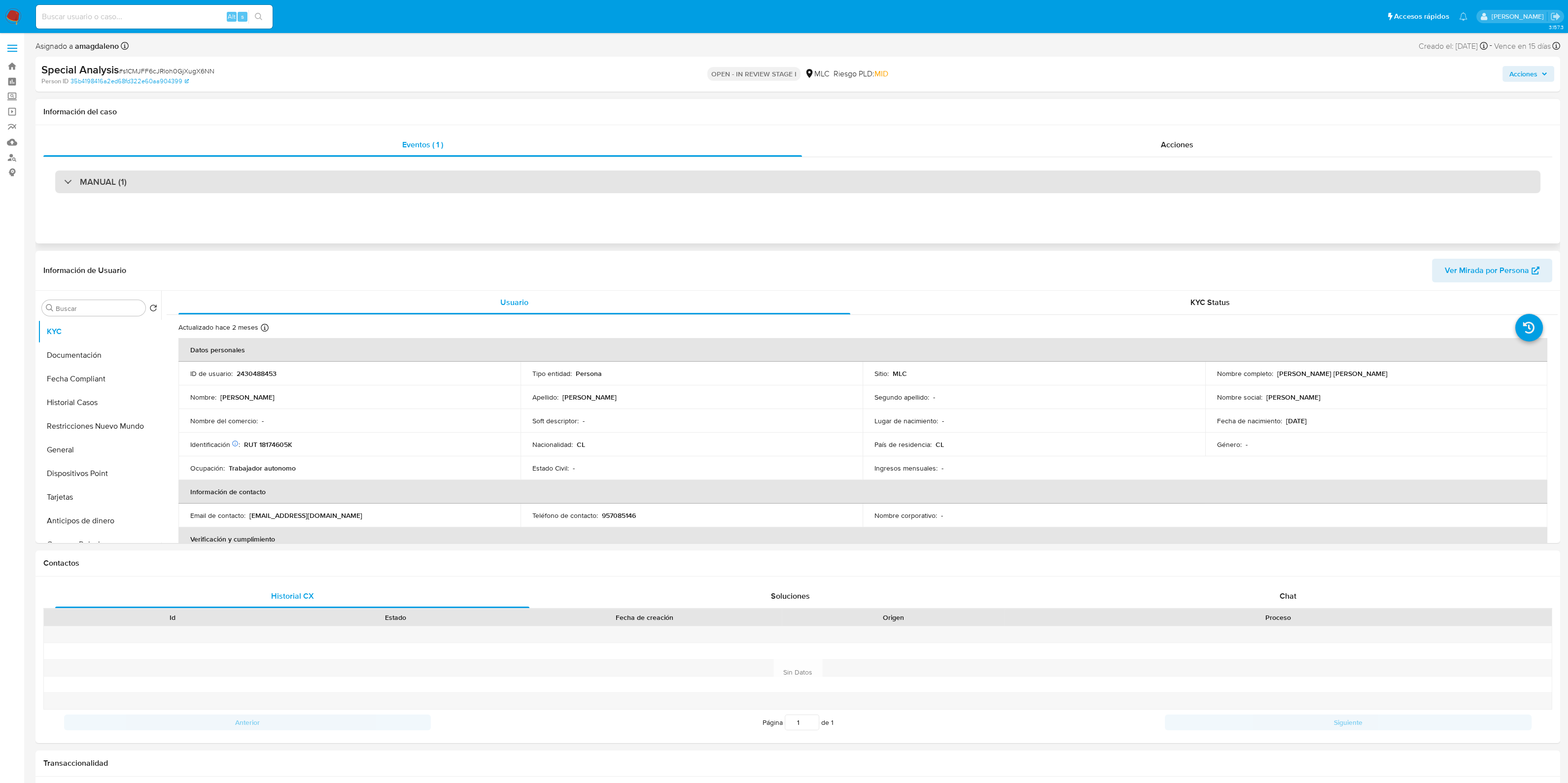
click at [632, 173] on div "MANUAL (1)" at bounding box center [798, 182] width 1486 height 23
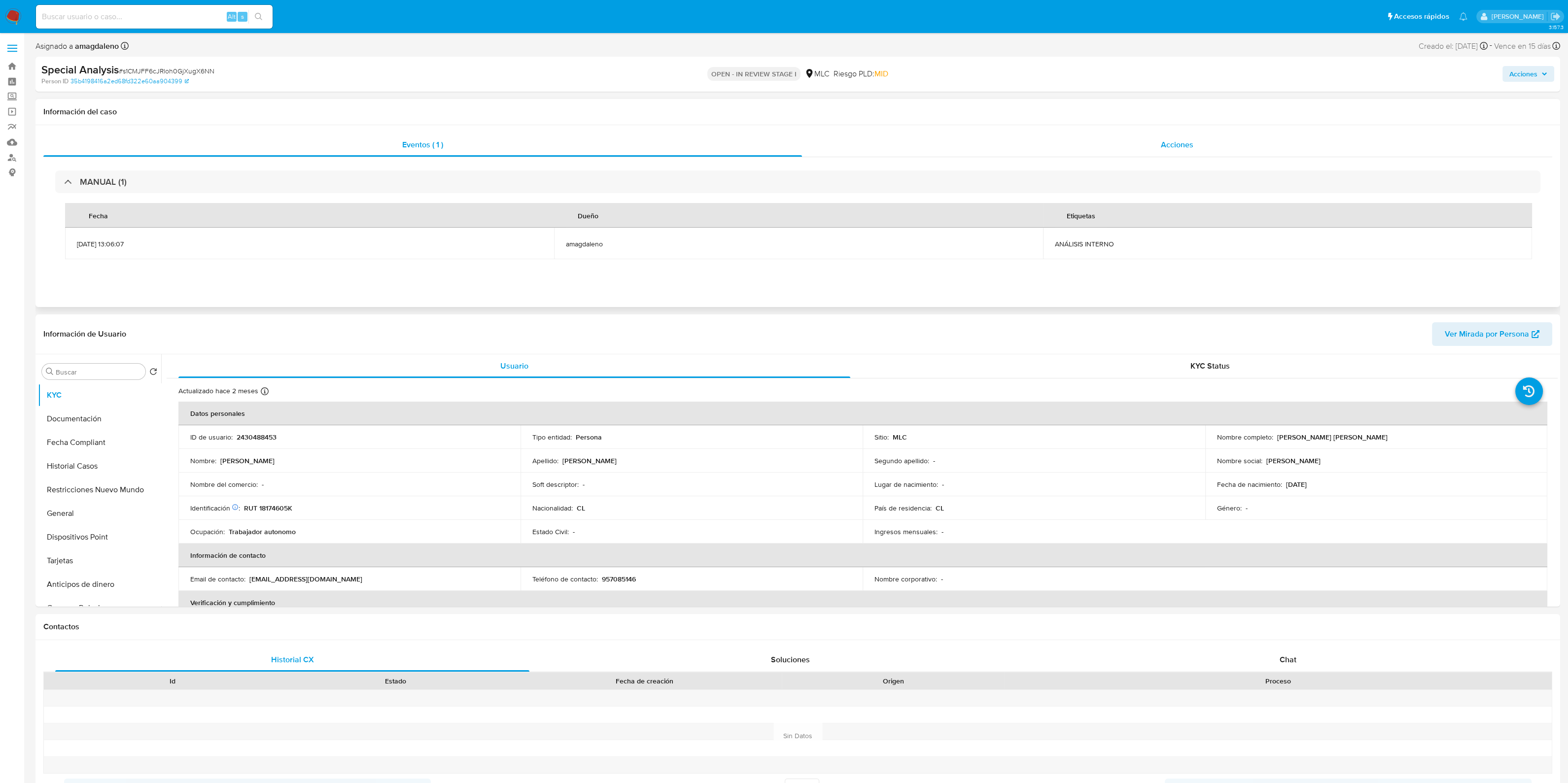
click at [1073, 145] on div "Acciones" at bounding box center [1176, 145] width 750 height 24
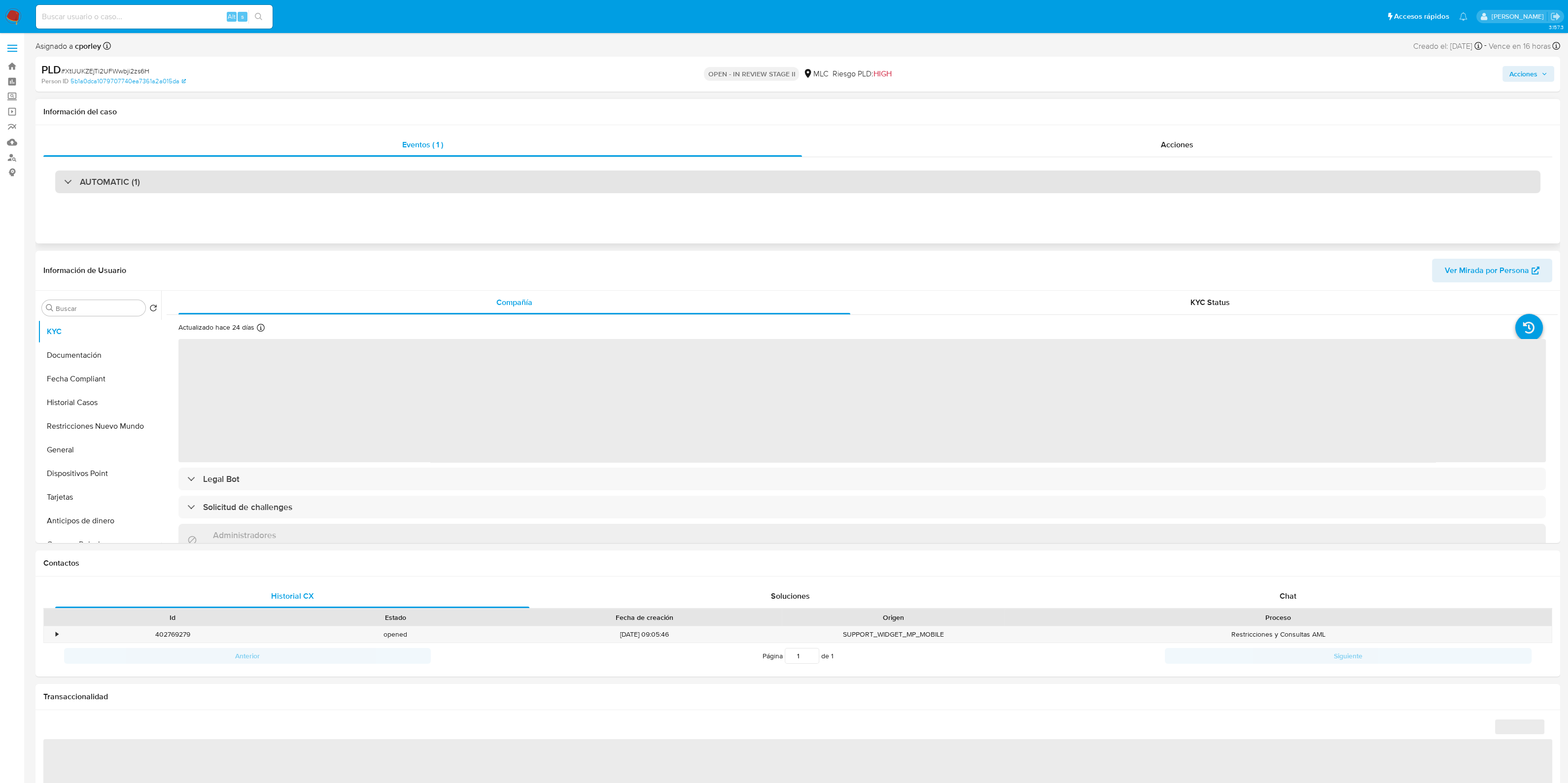
click at [474, 190] on div "AUTOMATIC (1)" at bounding box center [798, 182] width 1486 height 23
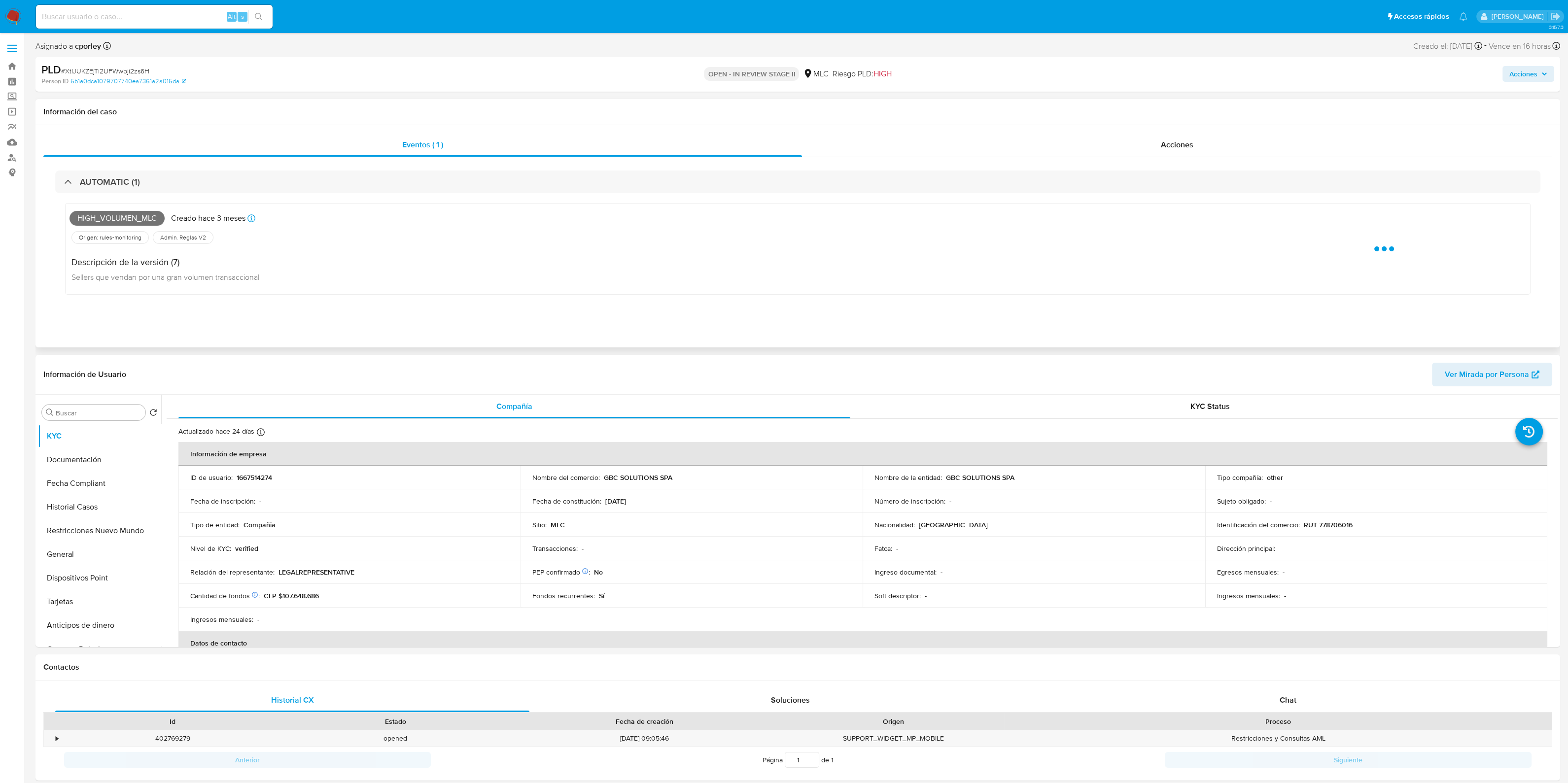
select select "10"
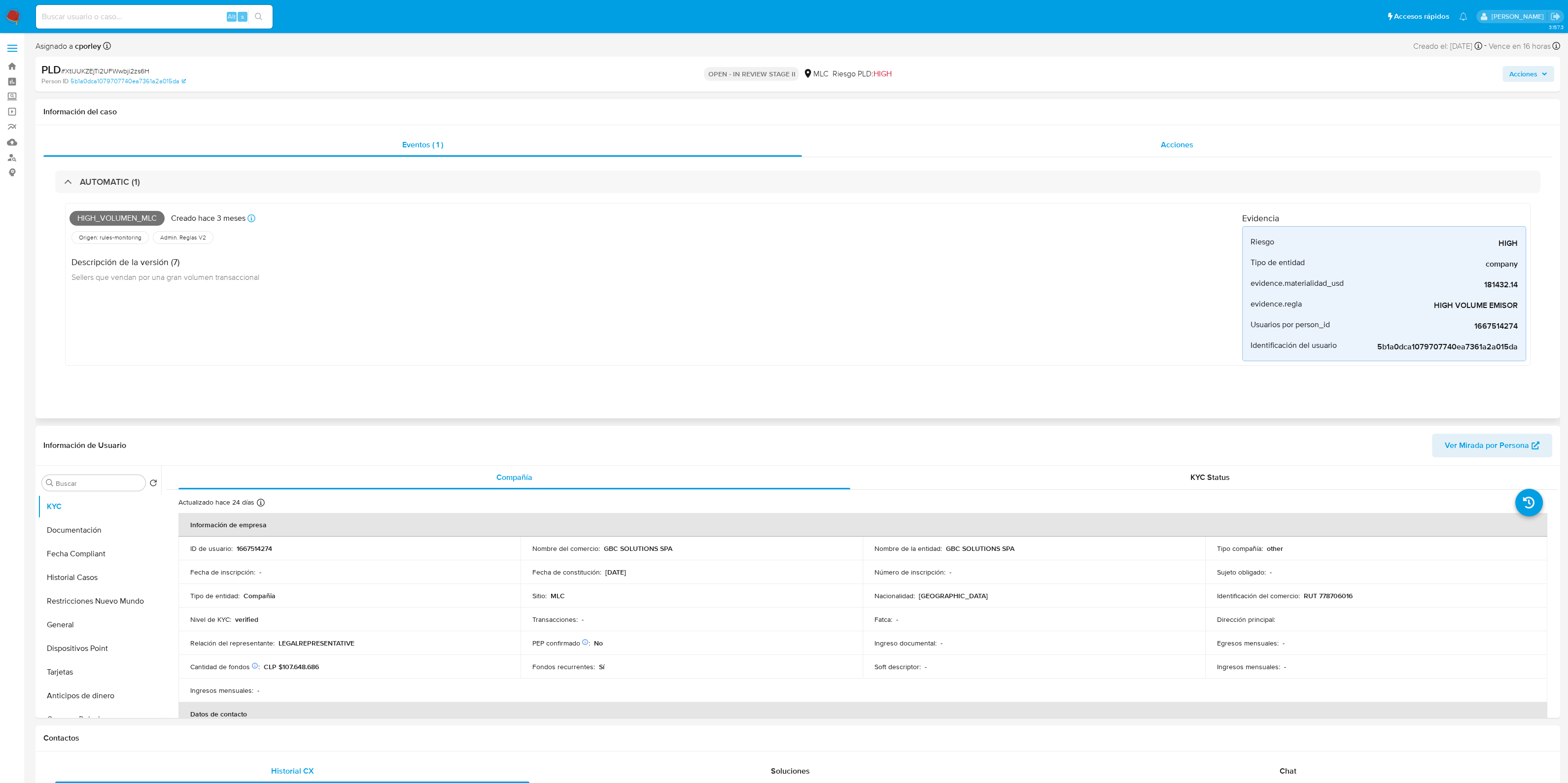
click at [1102, 144] on div "Acciones" at bounding box center [1176, 145] width 750 height 24
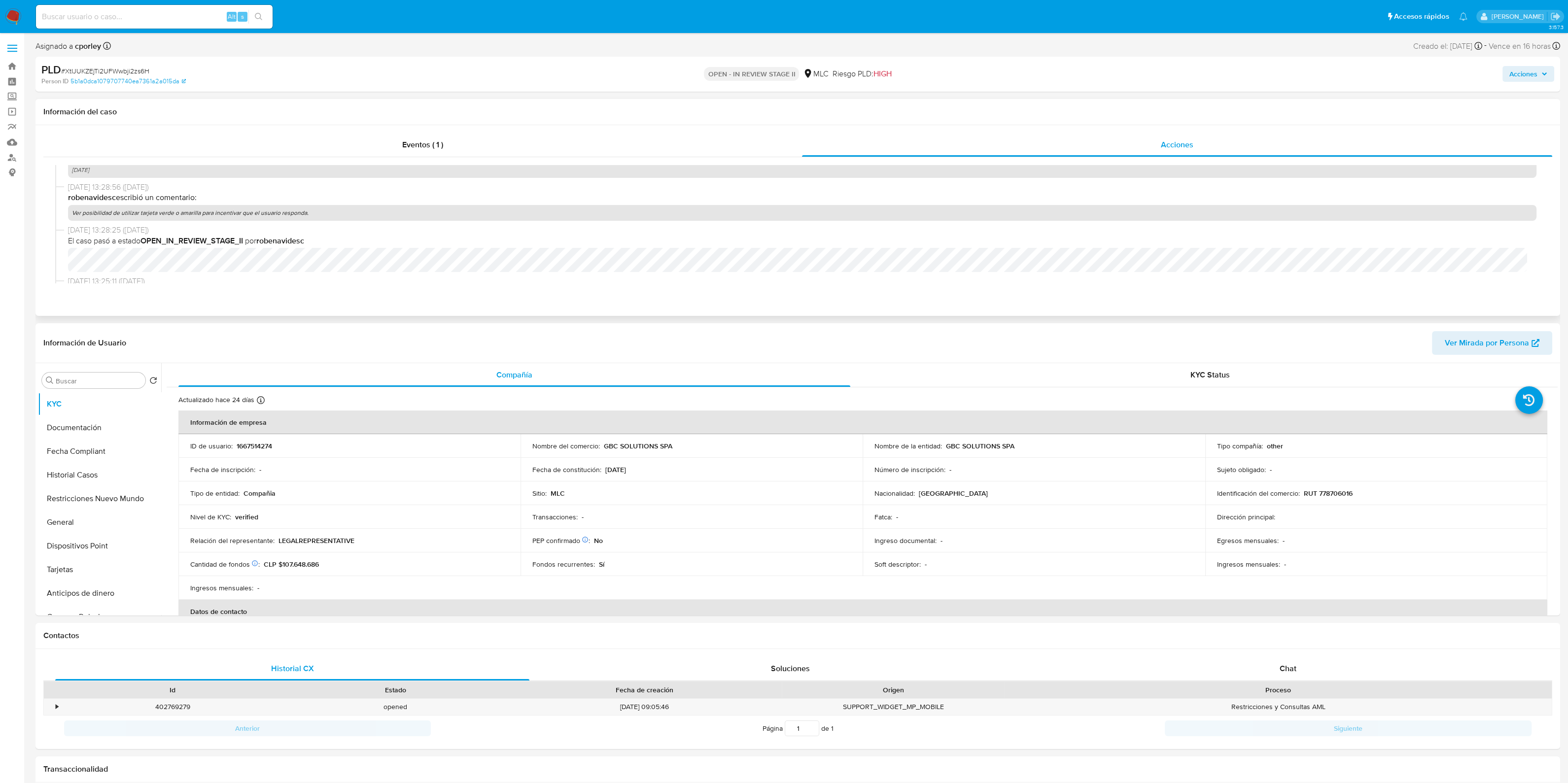
scroll to position [370, 0]
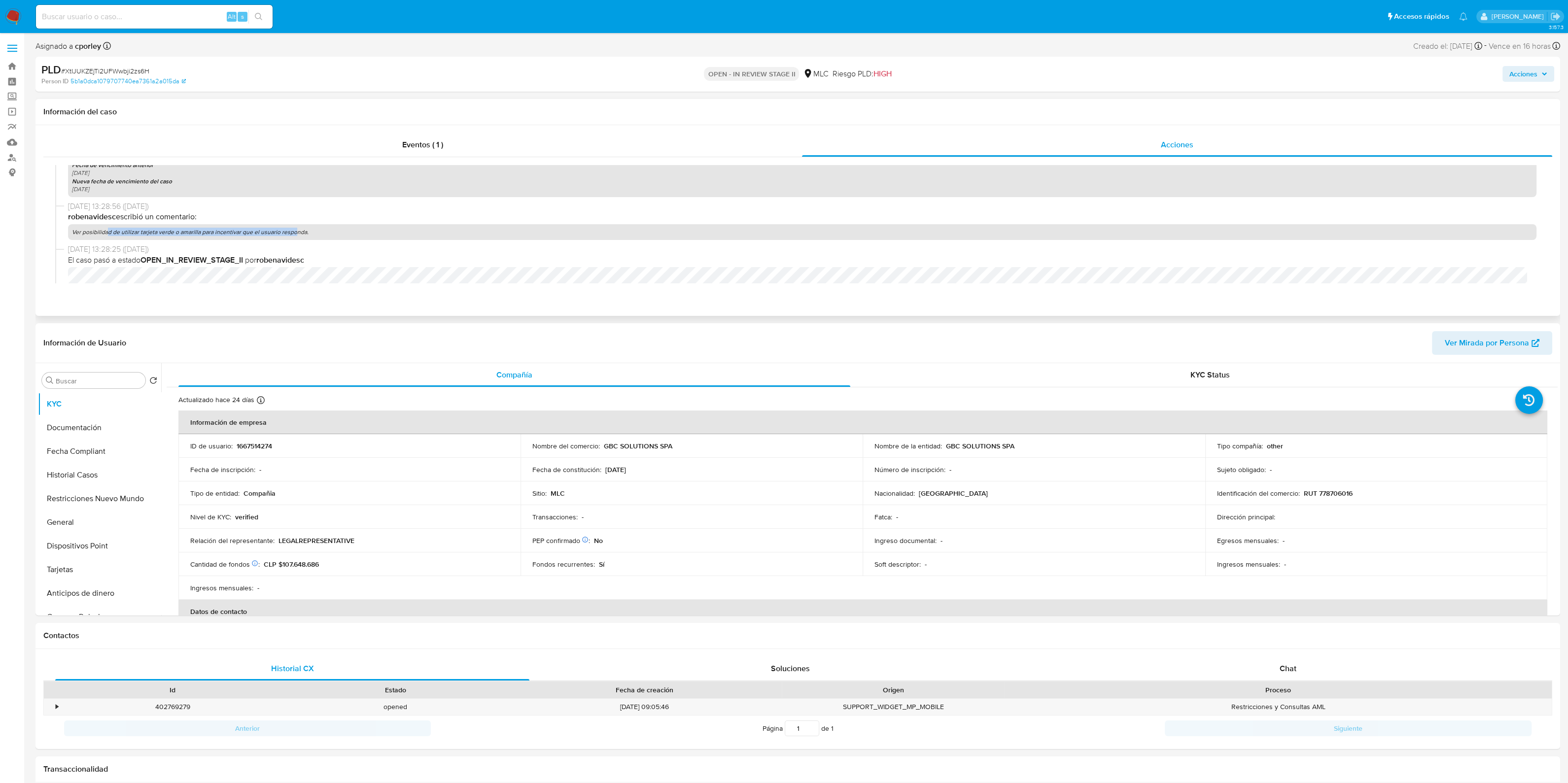
drag, startPoint x: 107, startPoint y: 231, endPoint x: 292, endPoint y: 237, distance: 185.1
click at [292, 237] on p "Ver posibilidad de utilizar tarjeta verde o amarilla para incentivar que el usu…" at bounding box center [802, 233] width 1469 height 16
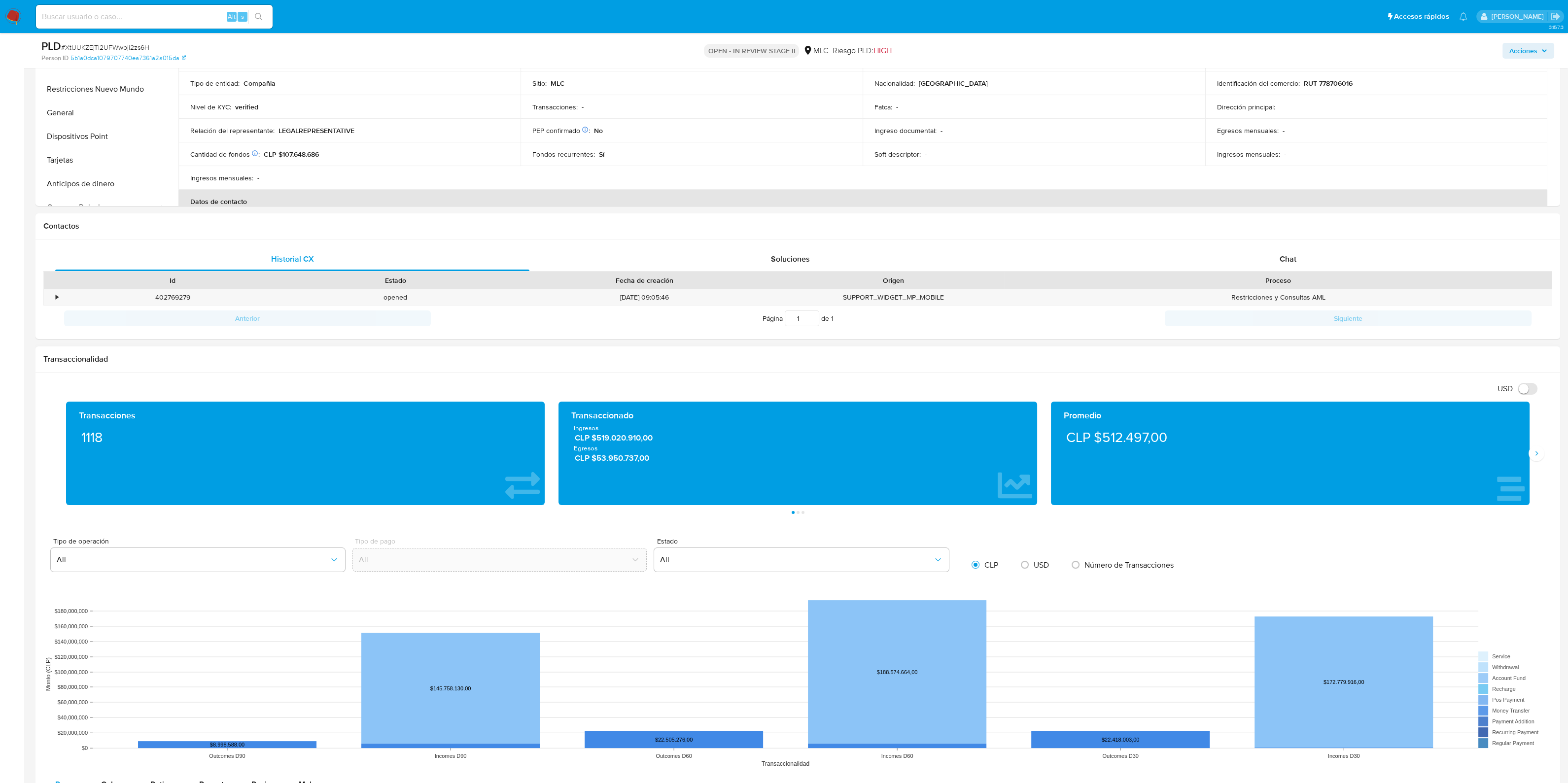
scroll to position [288, 0]
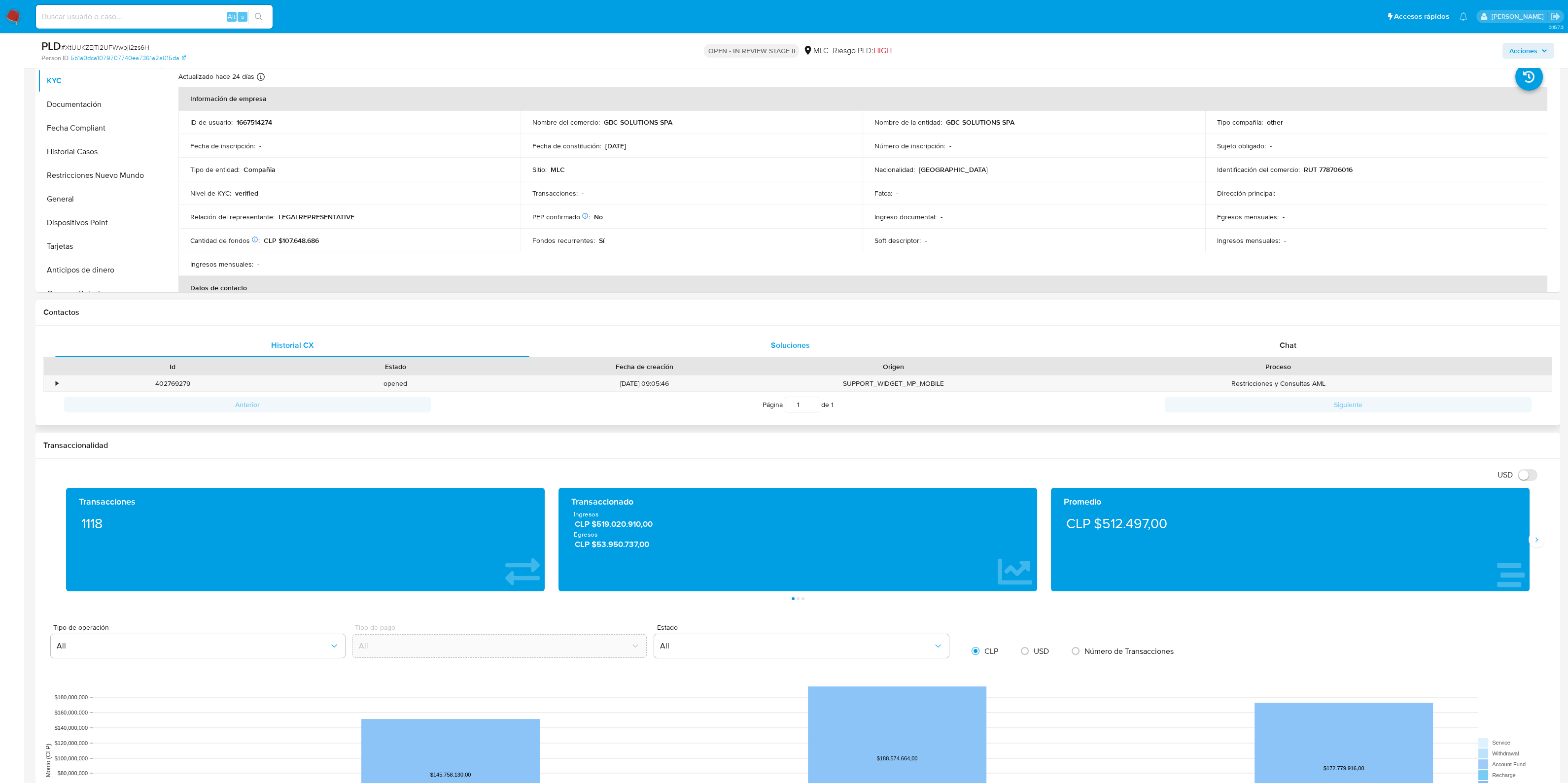
click at [795, 354] on div "Soluciones" at bounding box center [790, 346] width 474 height 24
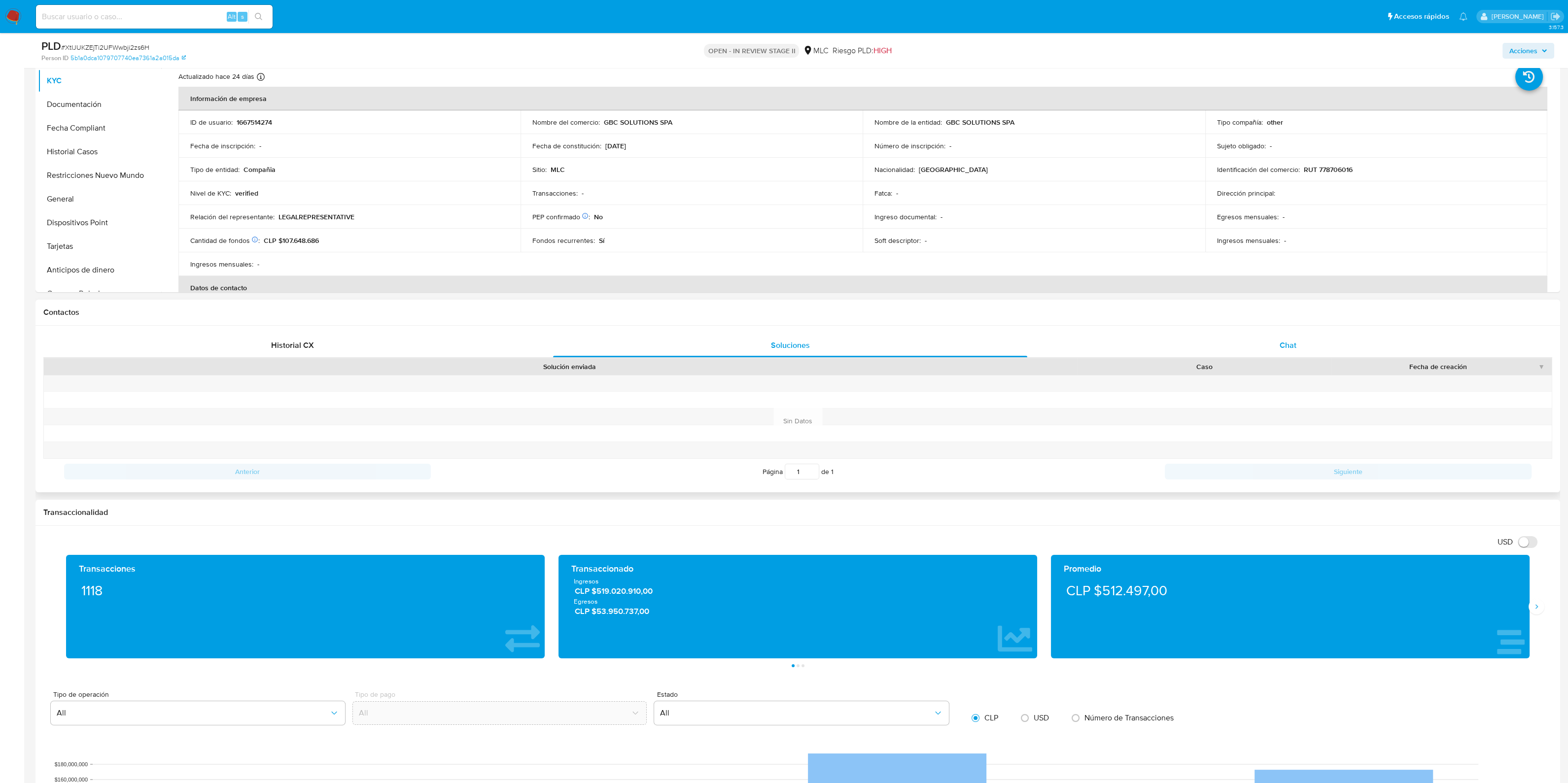
click at [1242, 344] on div "Chat" at bounding box center [1288, 346] width 474 height 24
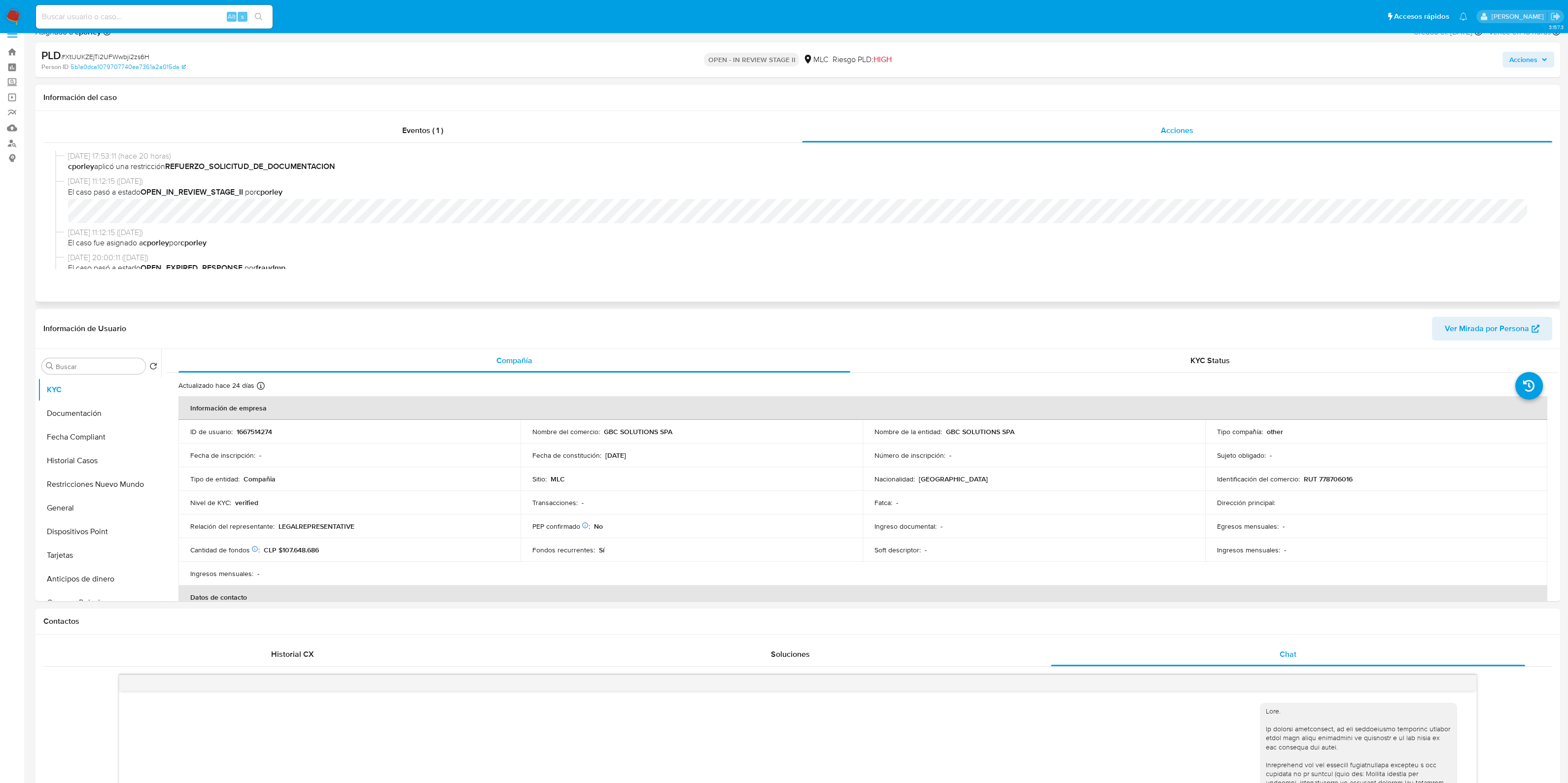
scroll to position [0, 0]
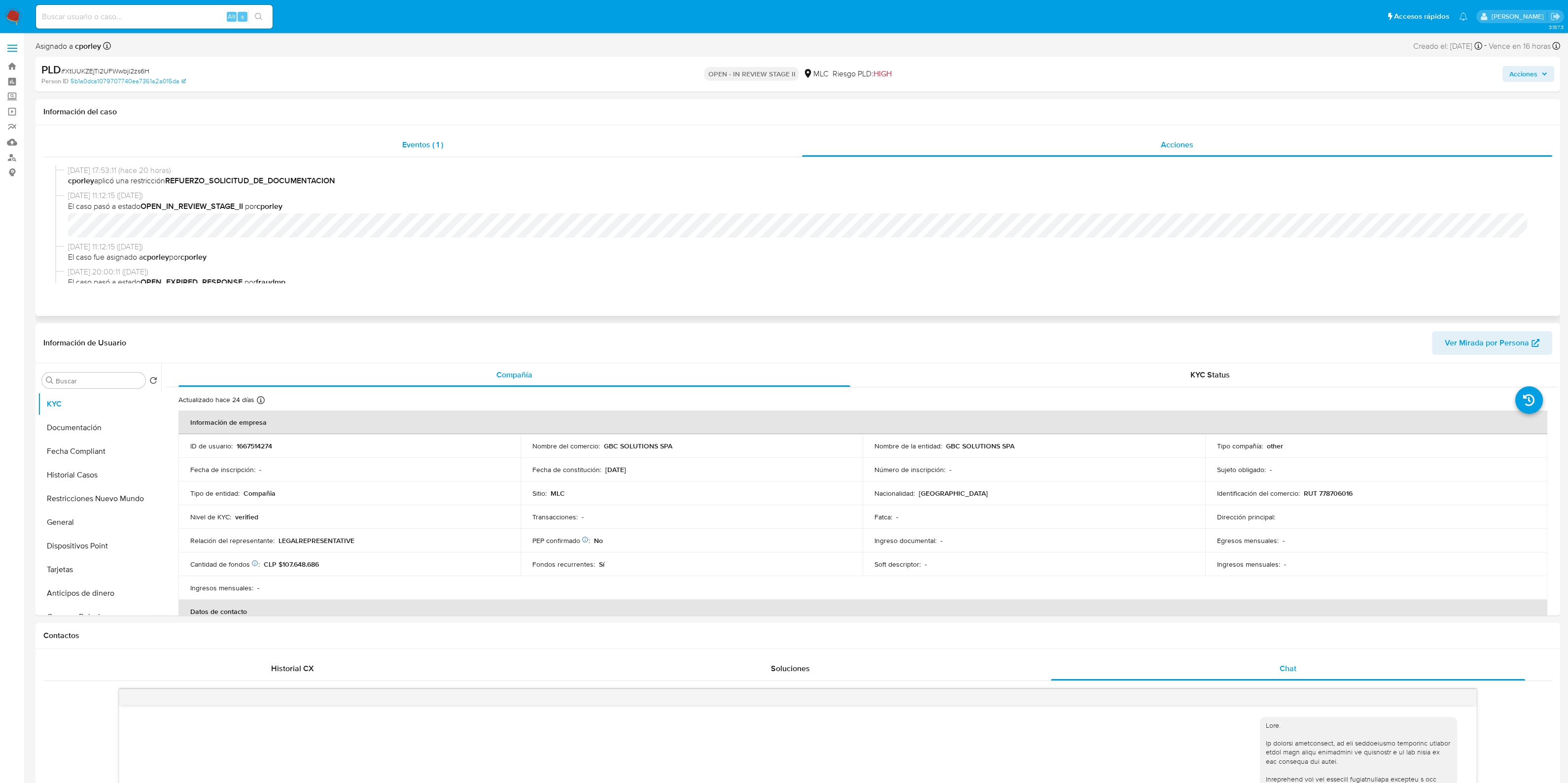
click at [415, 144] on span "Eventos ( 1 )" at bounding box center [422, 144] width 41 height 11
